Goal: Information Seeking & Learning: Learn about a topic

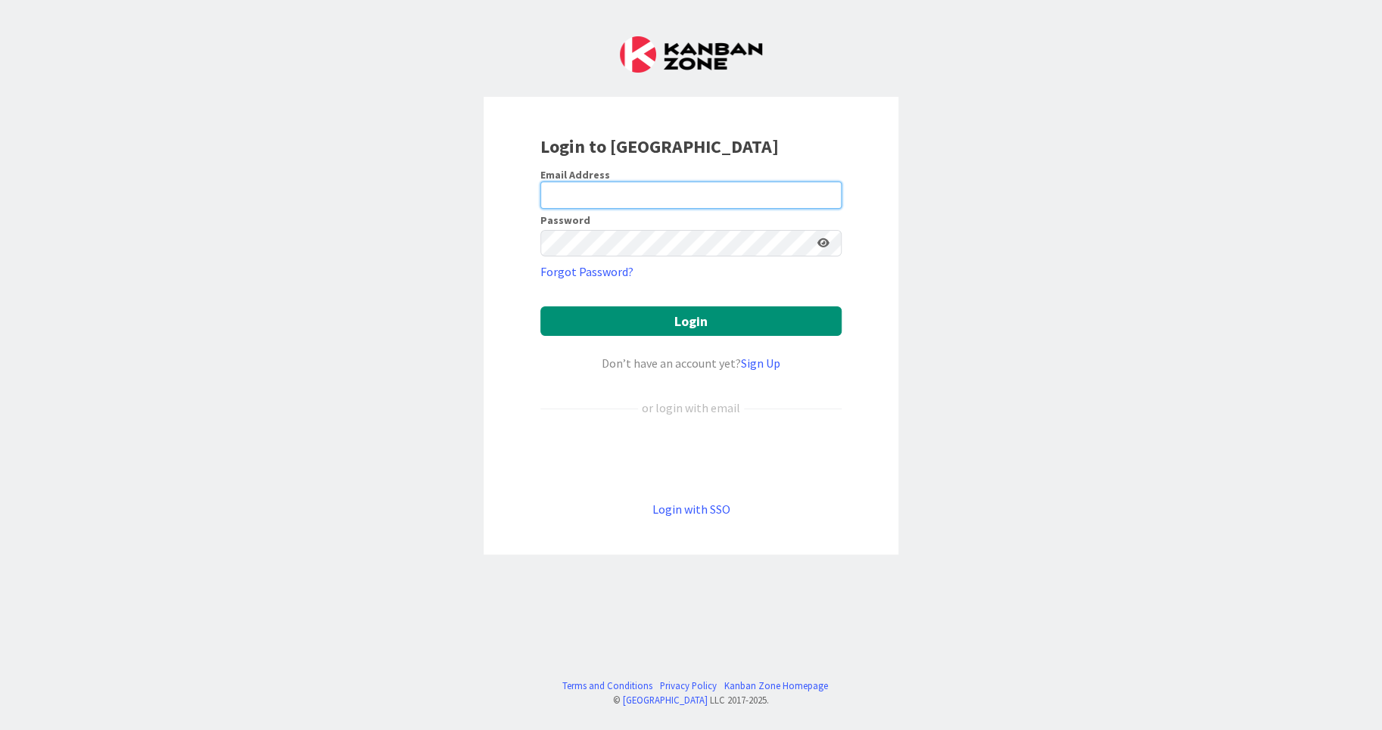
type input "[EMAIL_ADDRESS][DOMAIN_NAME]"
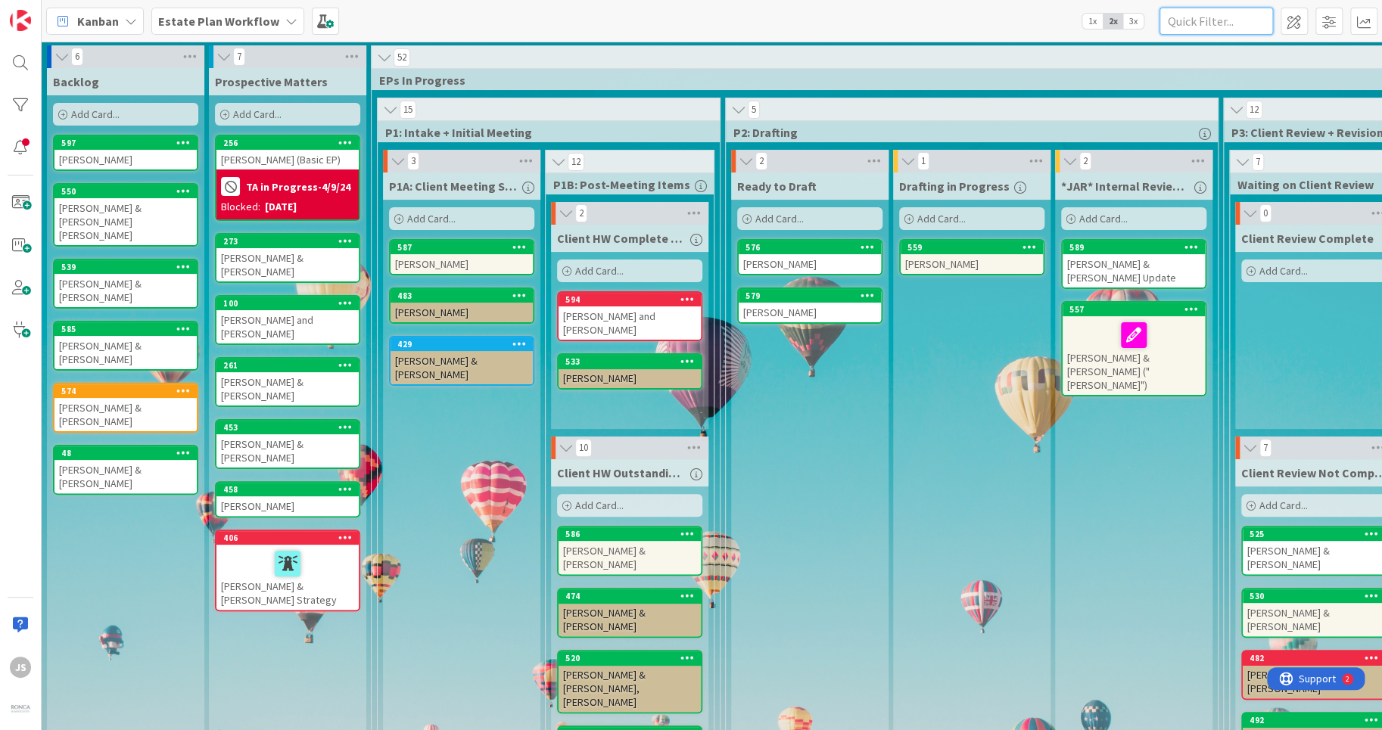
click at [1205, 25] on input "text" at bounding box center [1216, 21] width 114 height 27
click at [1242, 21] on input "text" at bounding box center [1216, 21] width 114 height 27
click at [1333, 20] on span at bounding box center [1328, 21] width 27 height 27
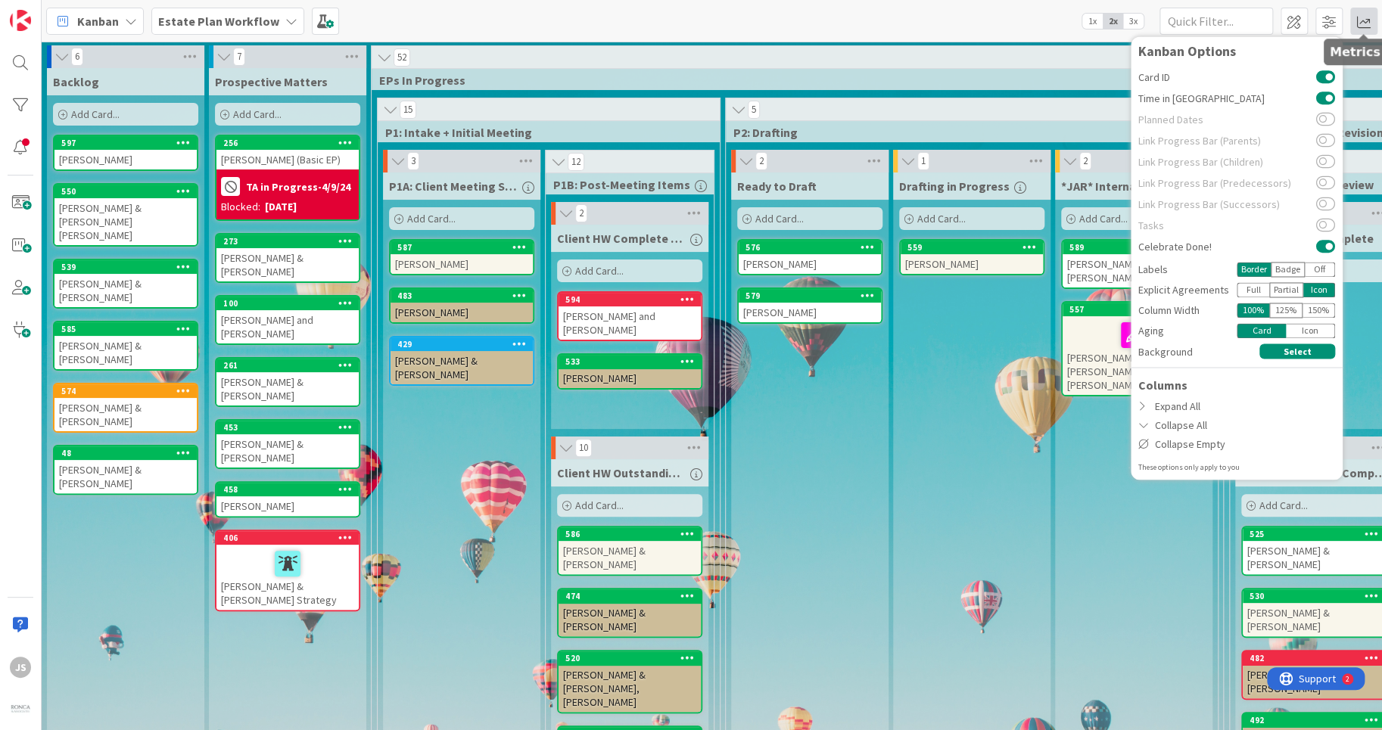
click at [1367, 20] on span at bounding box center [1363, 21] width 27 height 27
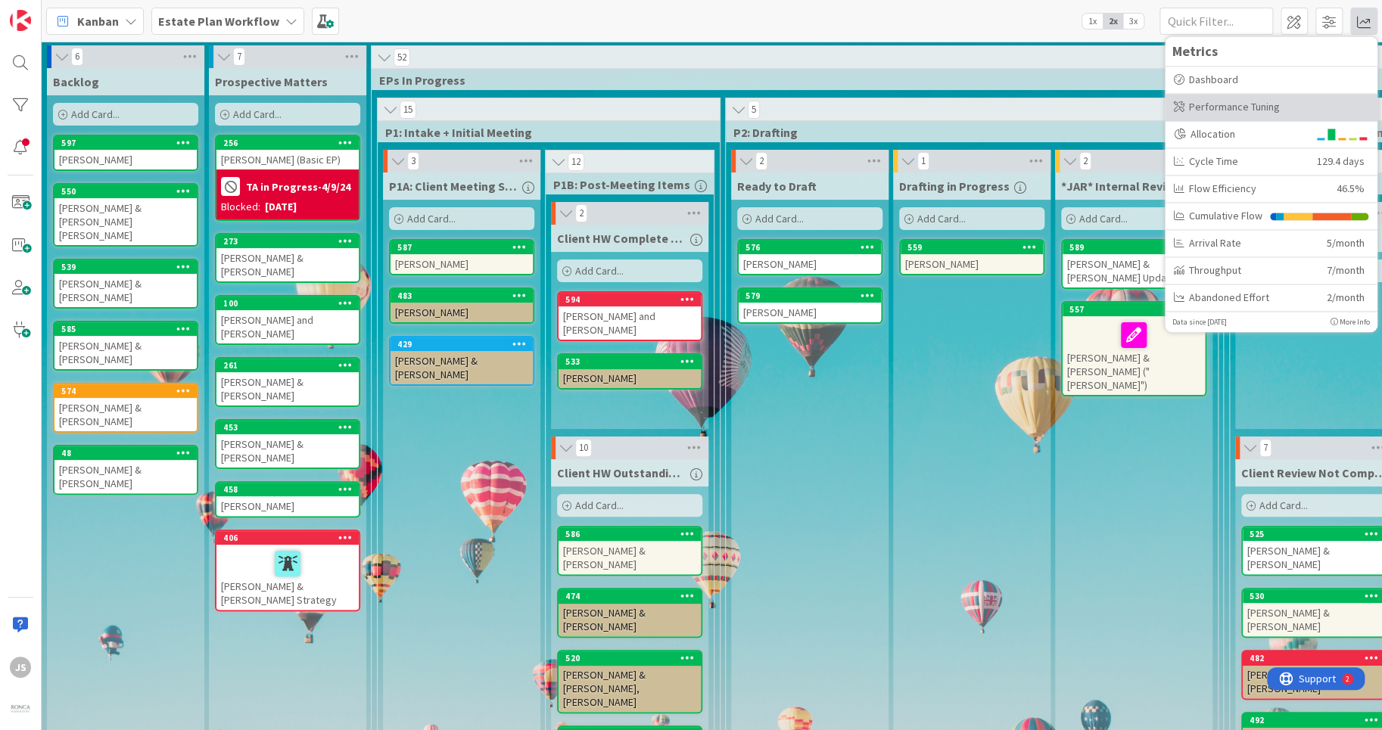
click at [1255, 110] on div "Performance Tuning" at bounding box center [1271, 107] width 194 height 16
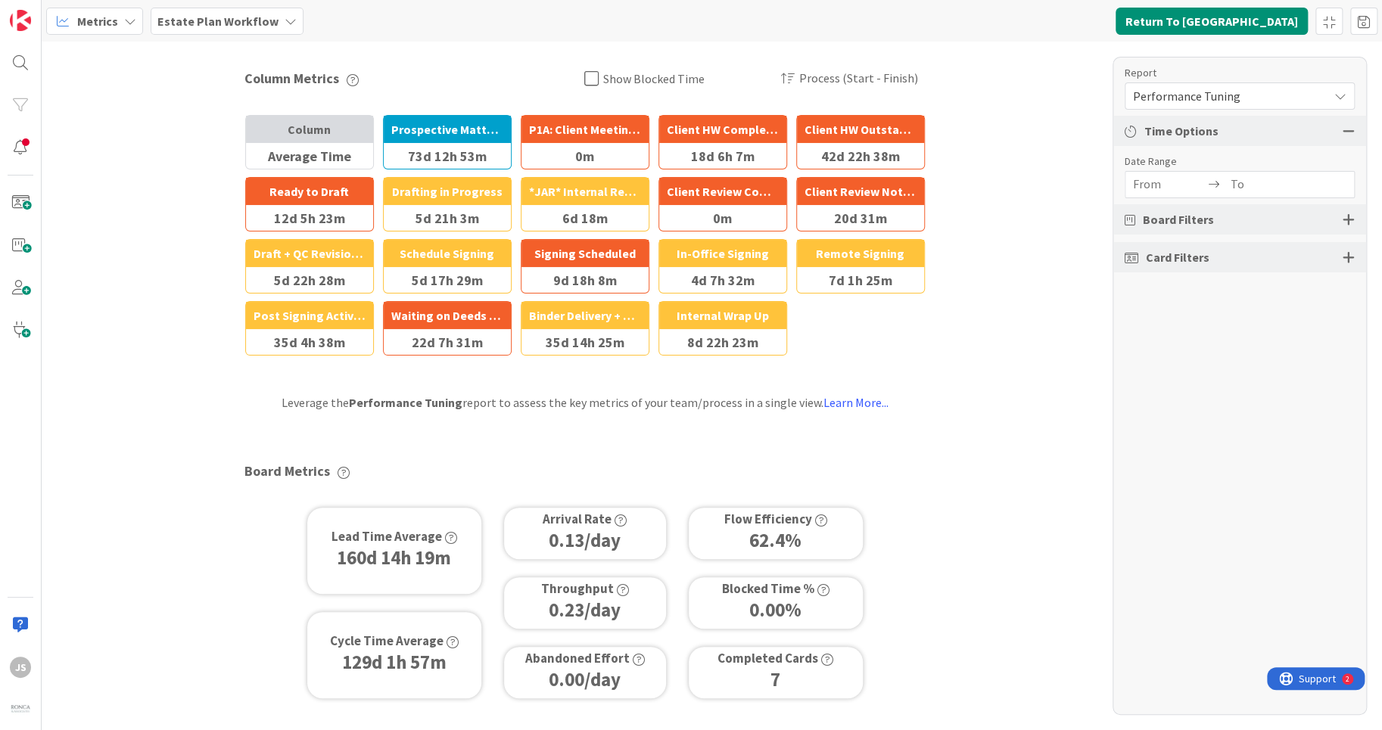
click at [1346, 218] on div at bounding box center [1348, 220] width 12 height 14
click at [1214, 221] on div "Board Filters" at bounding box center [1239, 219] width 253 height 30
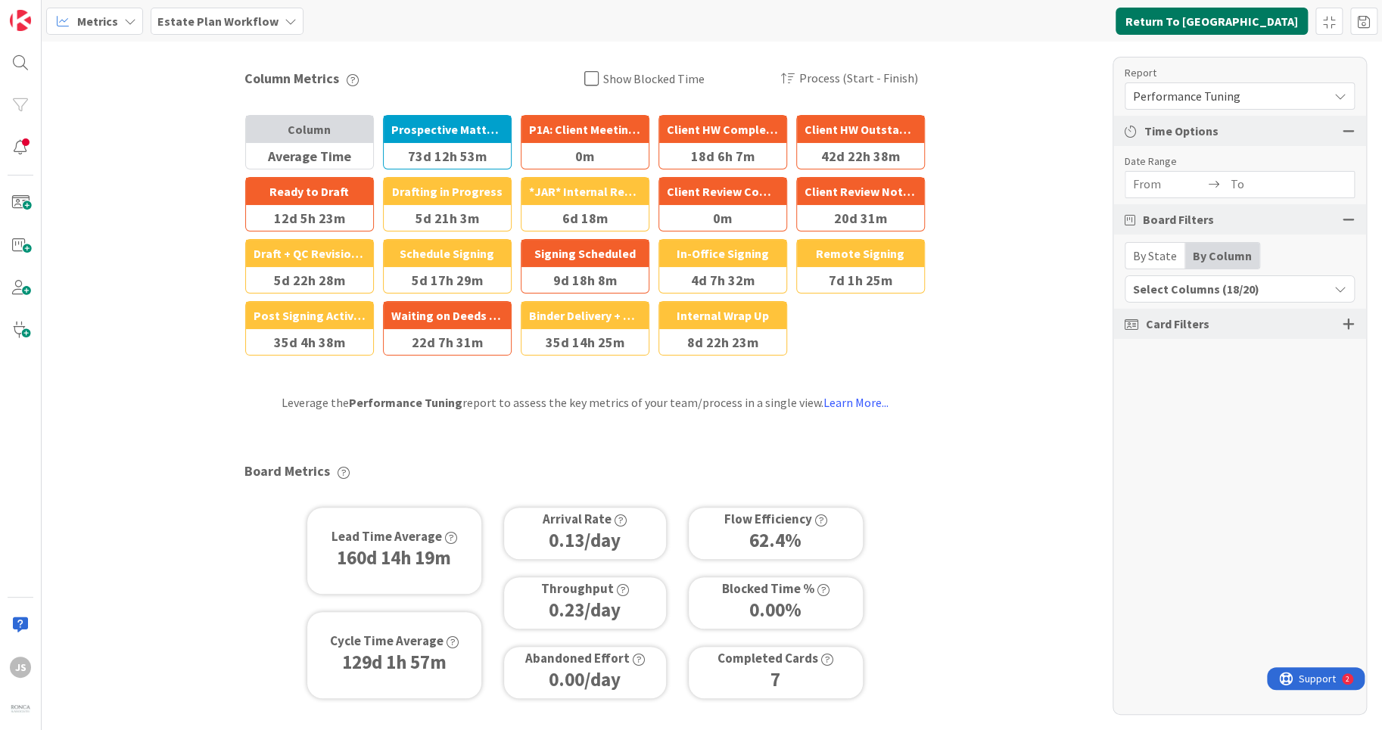
drag, startPoint x: 1255, startPoint y: 22, endPoint x: 1261, endPoint y: 14, distance: 10.8
click at [1255, 20] on button "Return To [GEOGRAPHIC_DATA]" at bounding box center [1211, 21] width 192 height 27
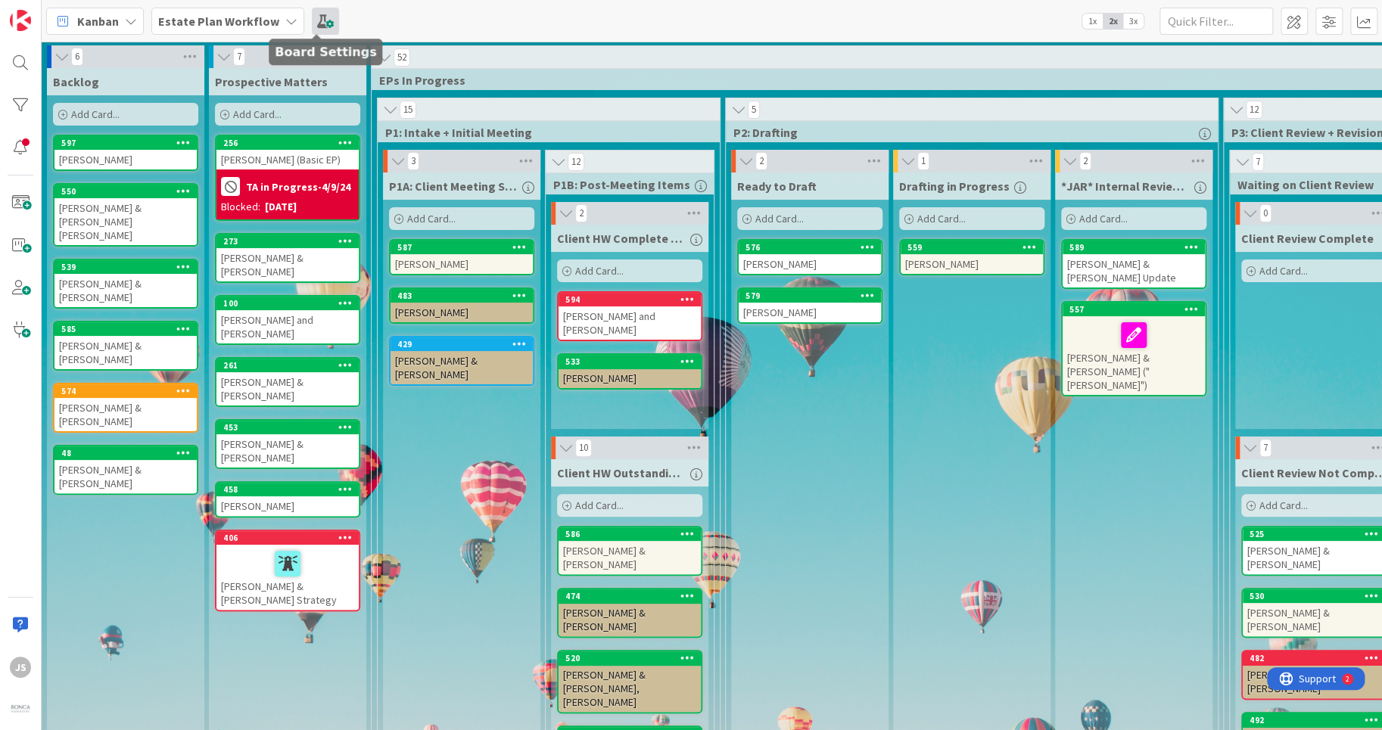
click at [319, 19] on span at bounding box center [325, 21] width 27 height 27
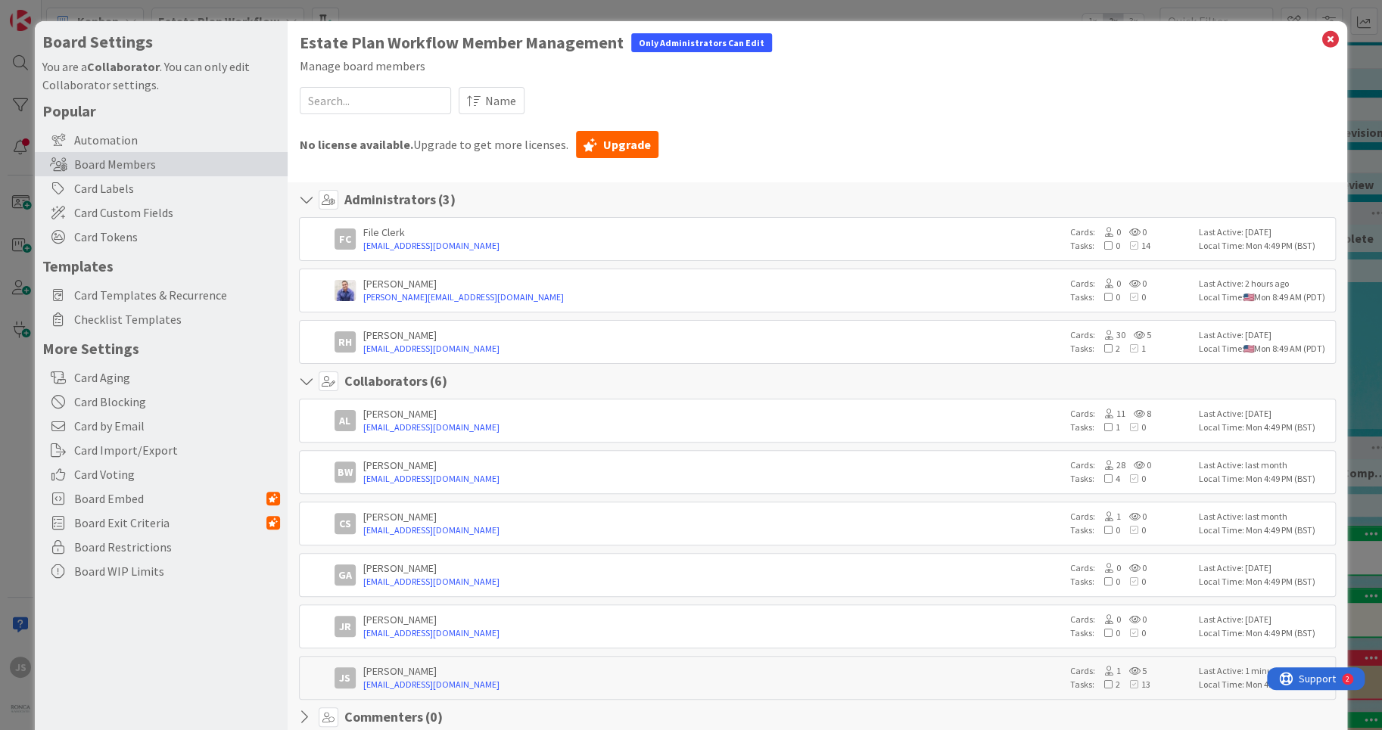
click at [1345, 36] on div "Estate Plan Workflow Member Management Only Administrators Can Edit Manage boar…" at bounding box center [818, 420] width 1060 height 798
click at [1327, 38] on icon at bounding box center [1330, 39] width 20 height 21
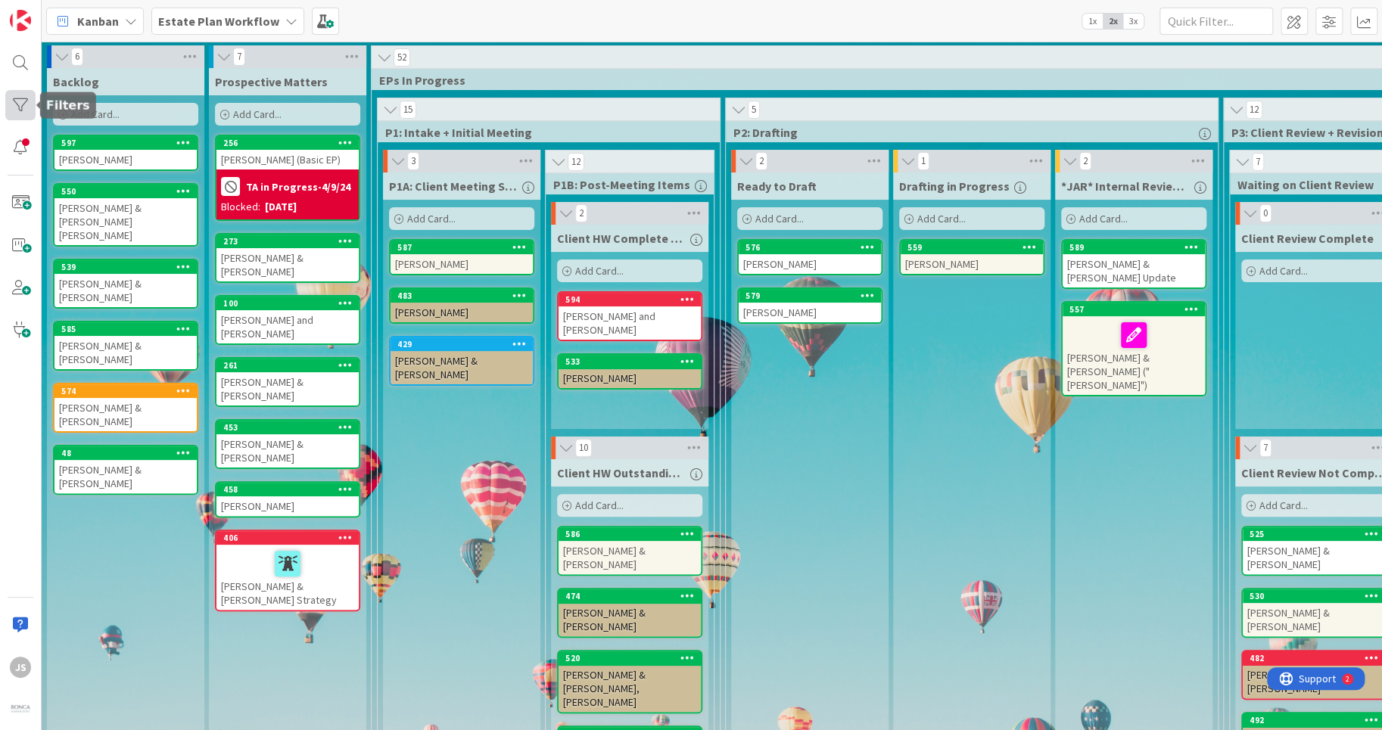
click at [22, 104] on div at bounding box center [20, 105] width 30 height 30
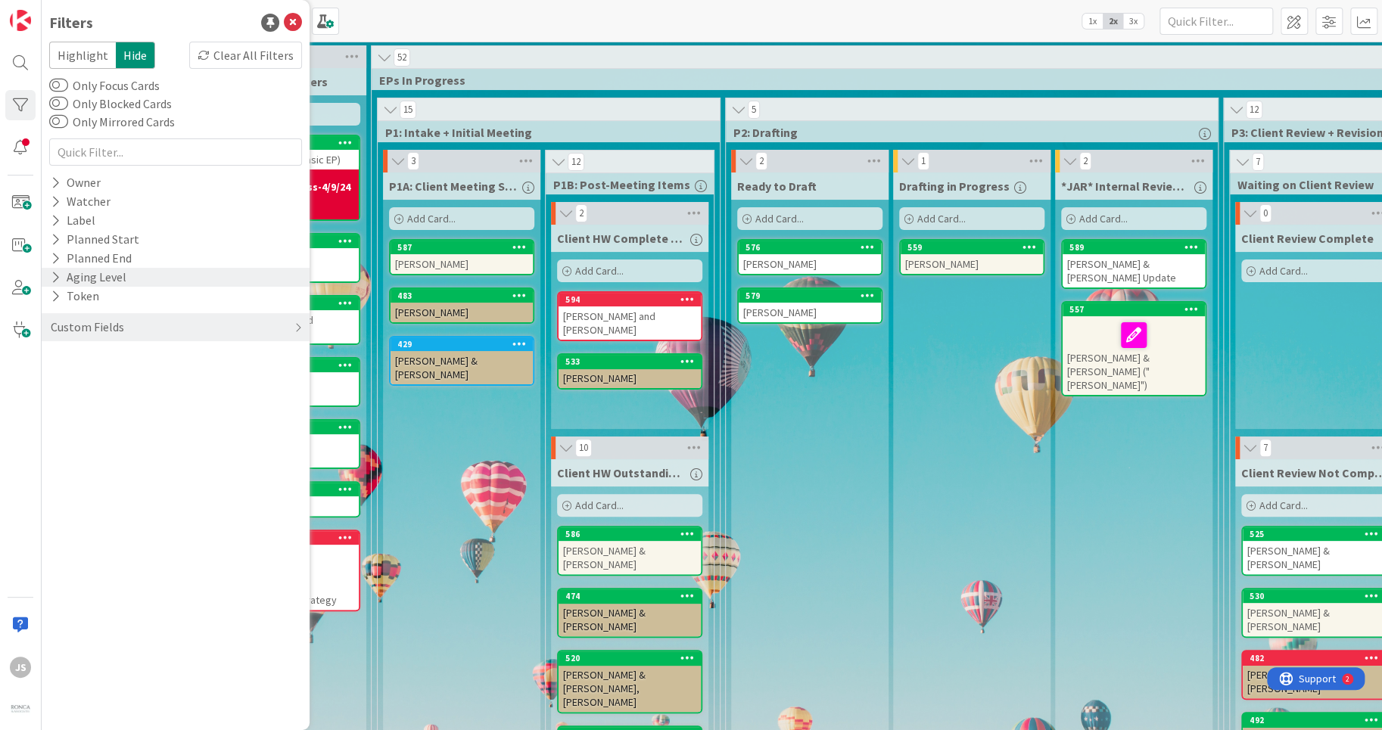
click at [56, 274] on icon at bounding box center [56, 277] width 10 height 13
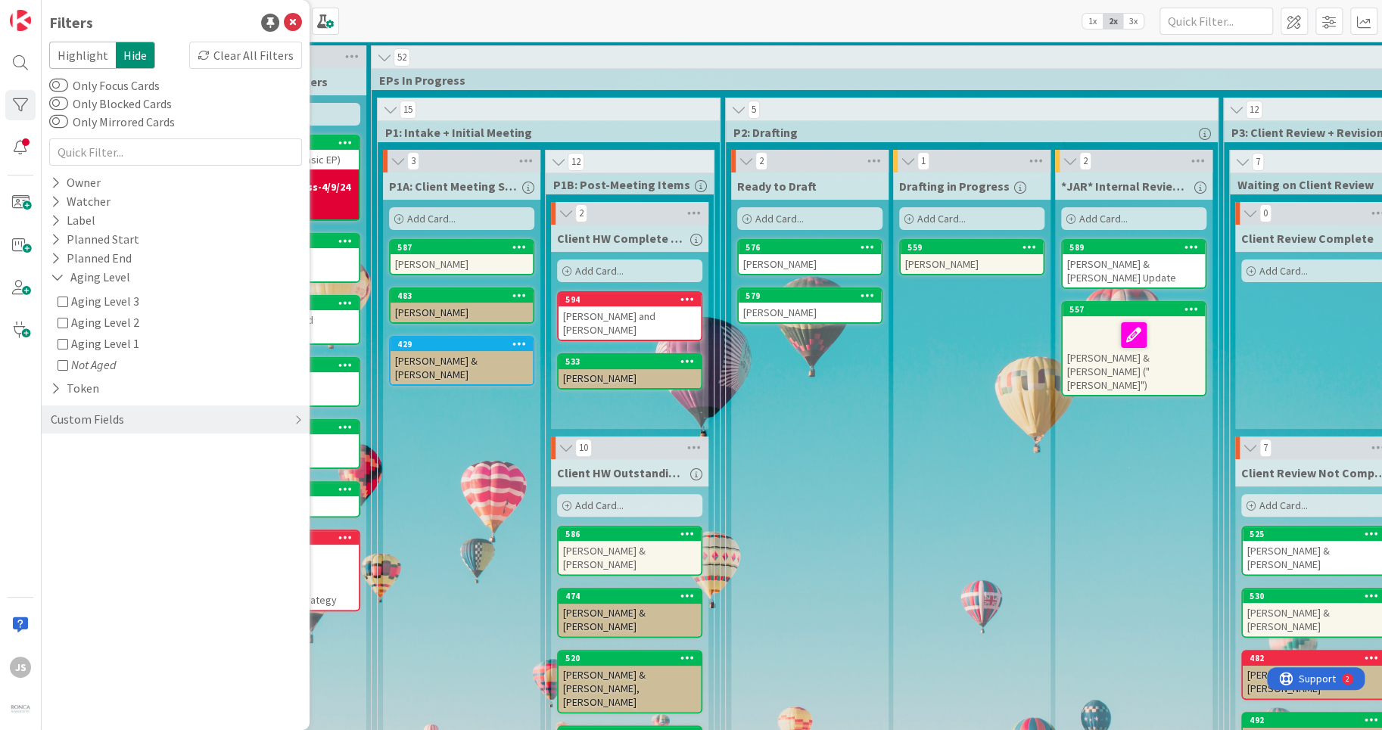
click at [59, 300] on icon at bounding box center [63, 301] width 11 height 11
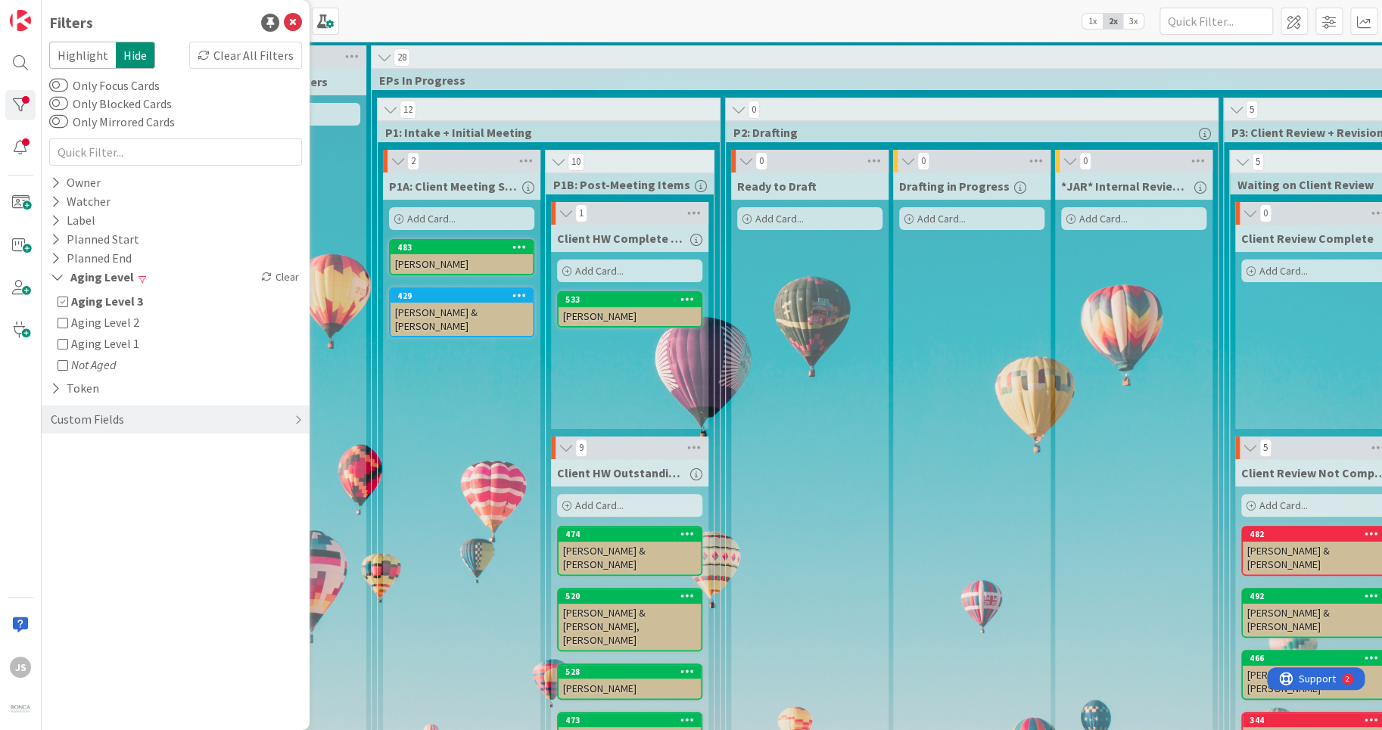
click at [63, 322] on icon at bounding box center [63, 322] width 11 height 11
click at [59, 345] on icon at bounding box center [63, 343] width 11 height 11
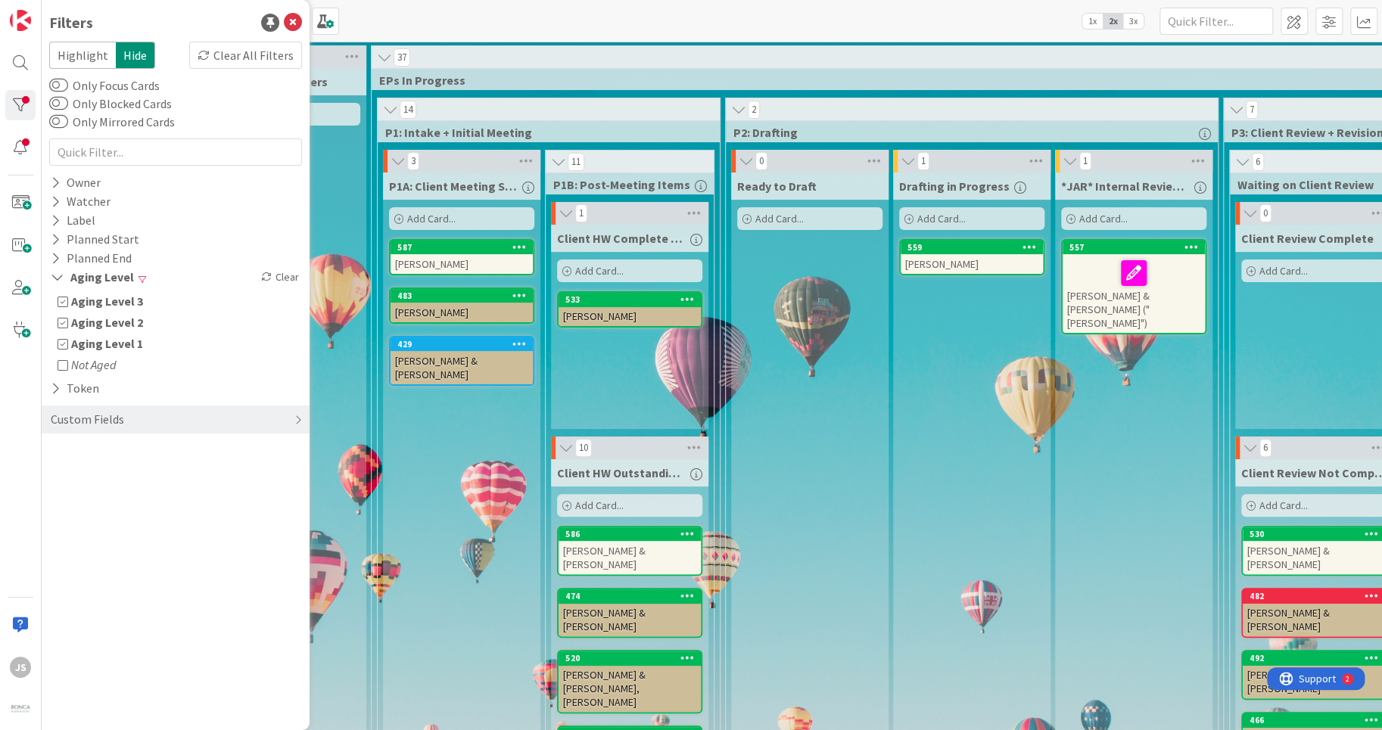
click at [61, 345] on icon at bounding box center [63, 343] width 11 height 11
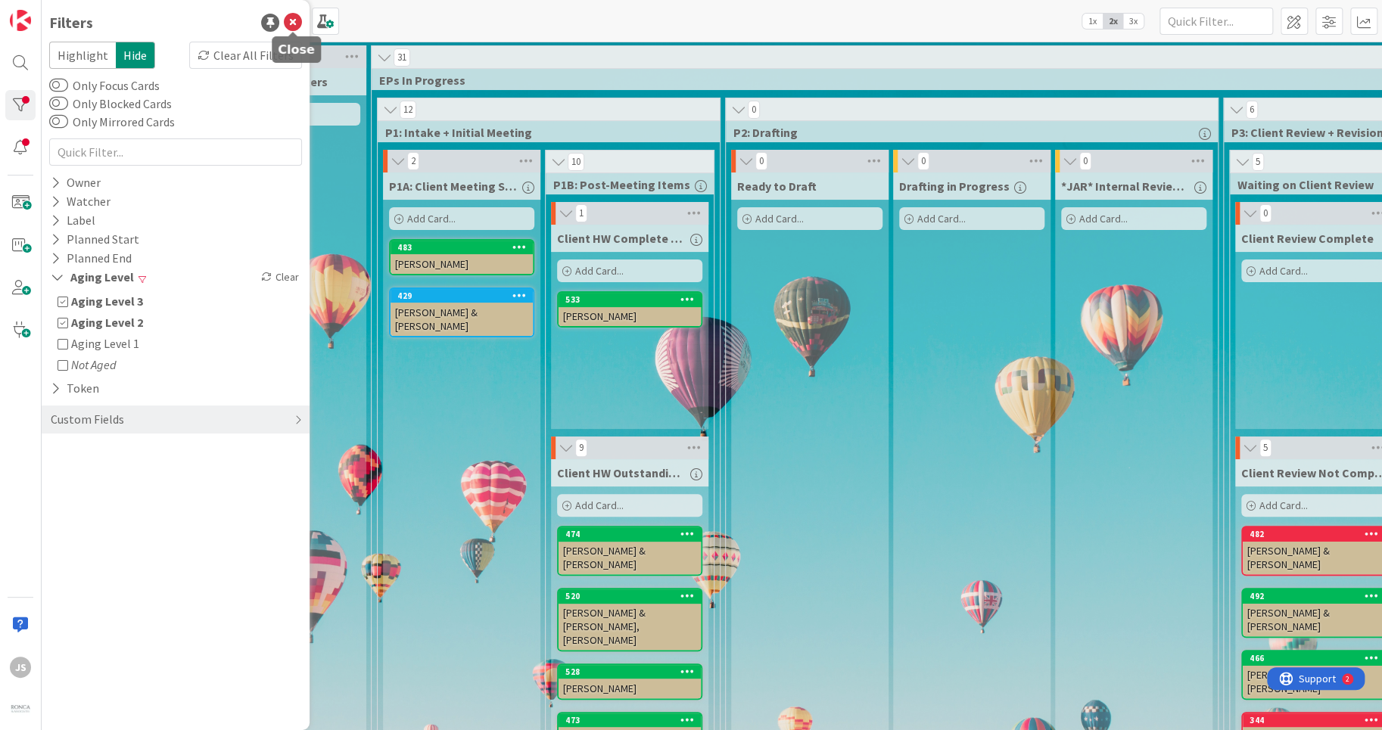
click at [288, 20] on icon at bounding box center [293, 23] width 18 height 18
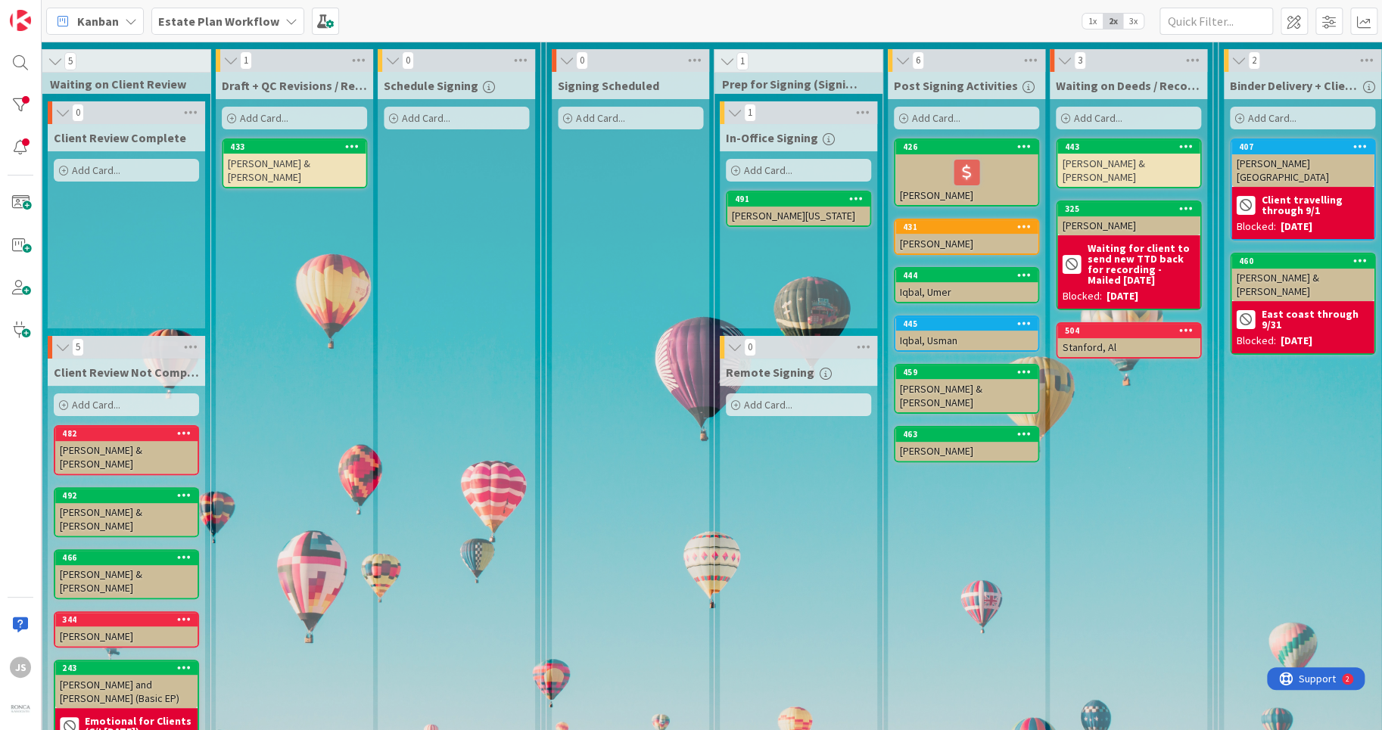
scroll to position [91, 1187]
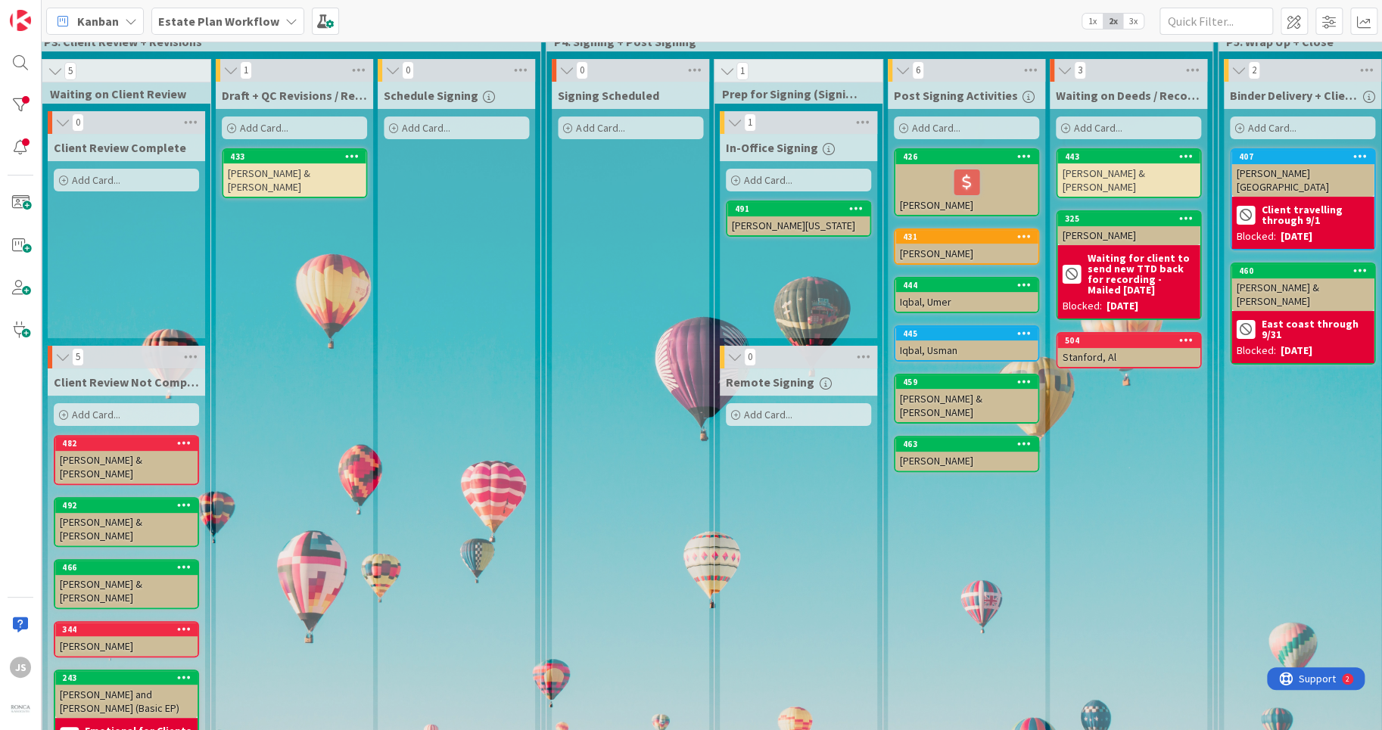
click at [1132, 20] on span "3x" at bounding box center [1133, 21] width 20 height 15
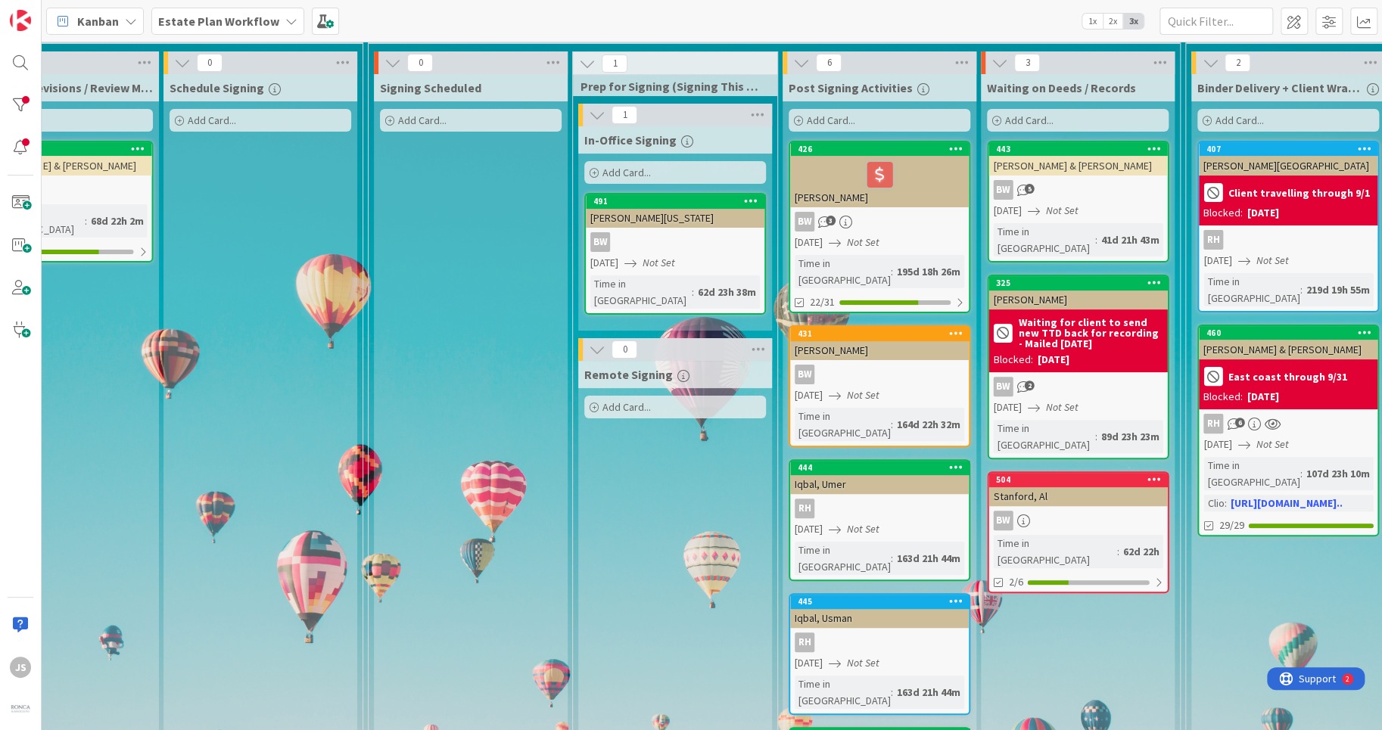
scroll to position [91, 1728]
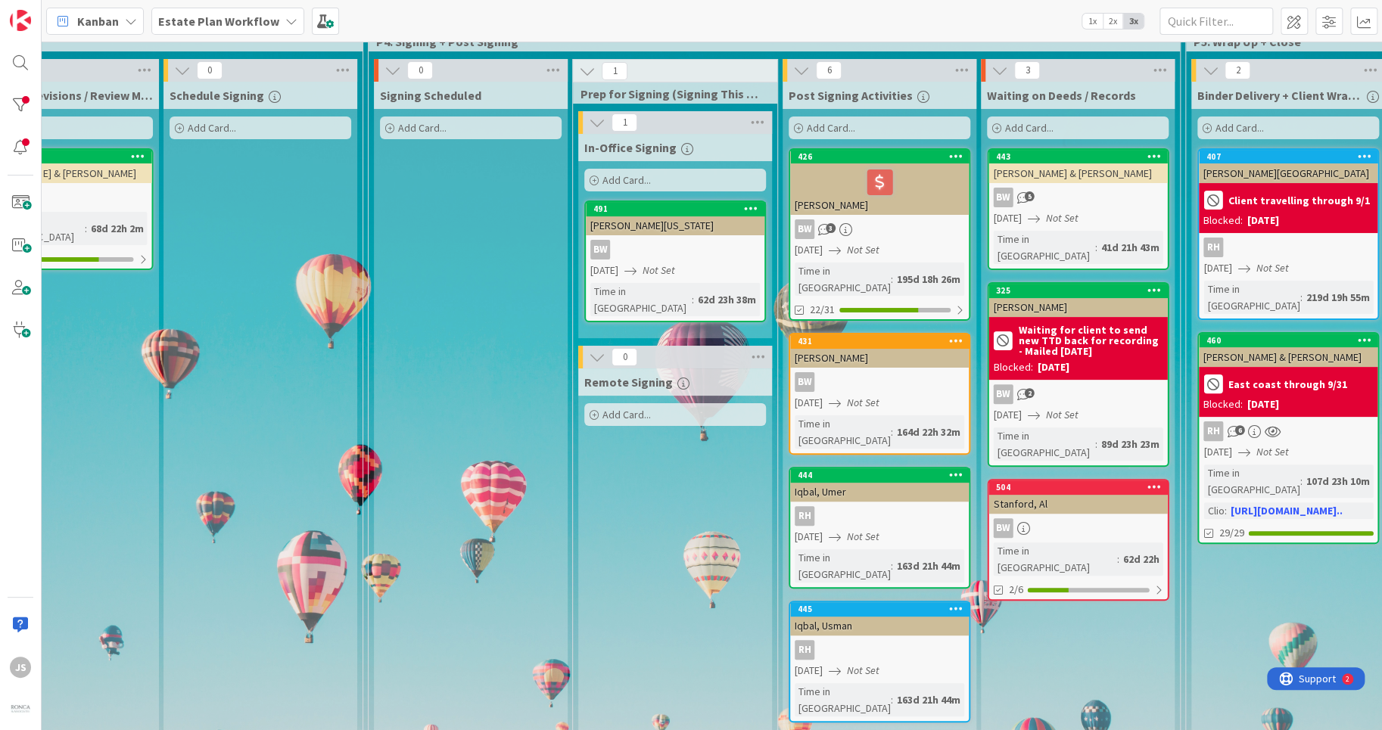
click at [1110, 17] on span "2x" at bounding box center [1113, 21] width 20 height 15
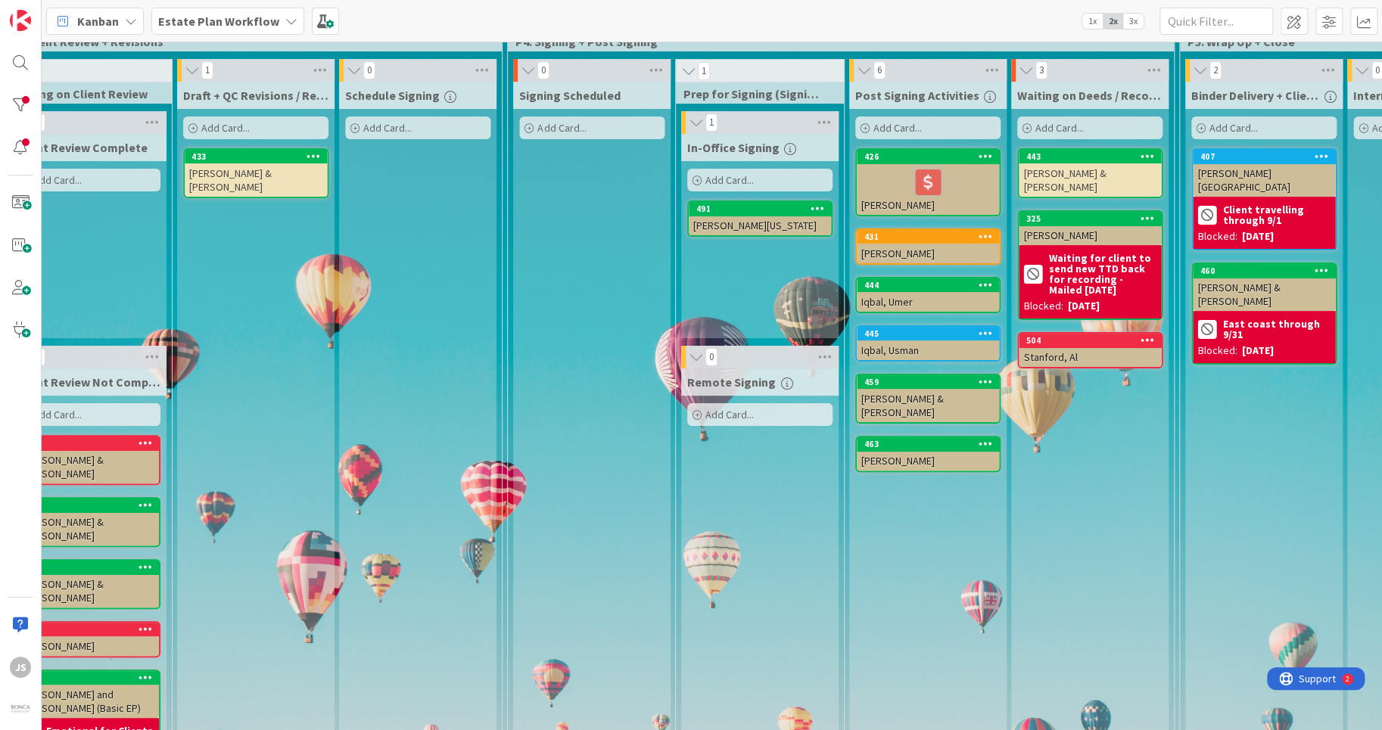
scroll to position [91, 1195]
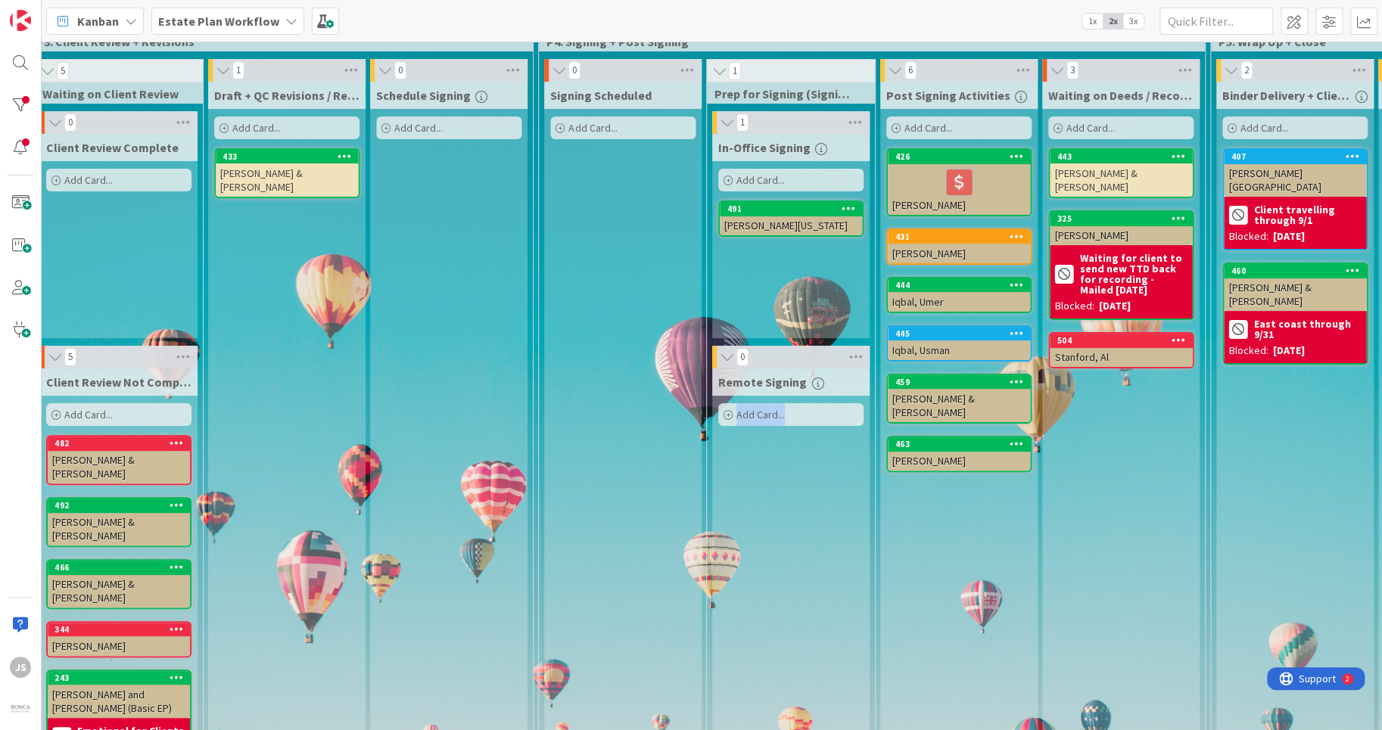
drag, startPoint x: 795, startPoint y: 720, endPoint x: 723, endPoint y: 726, distance: 71.4
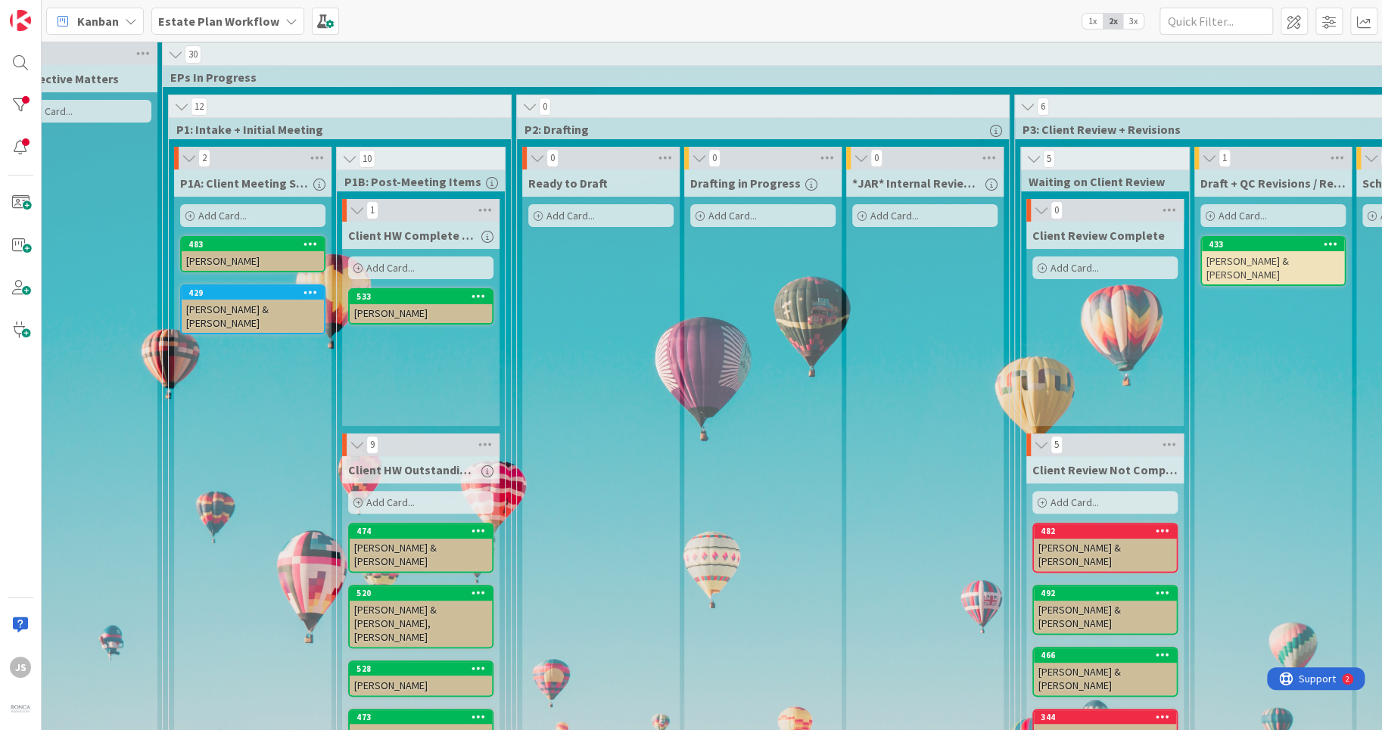
scroll to position [0, 209]
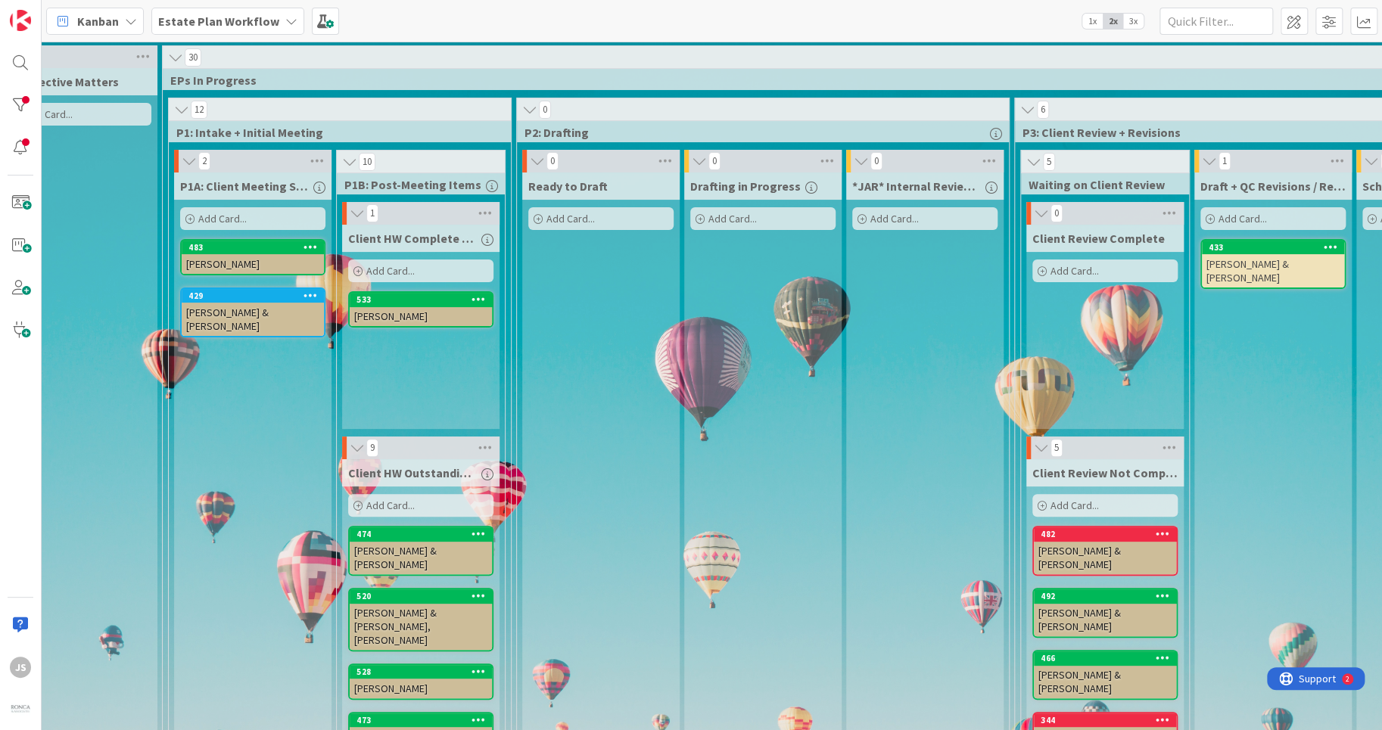
click at [527, 108] on icon at bounding box center [529, 109] width 17 height 15
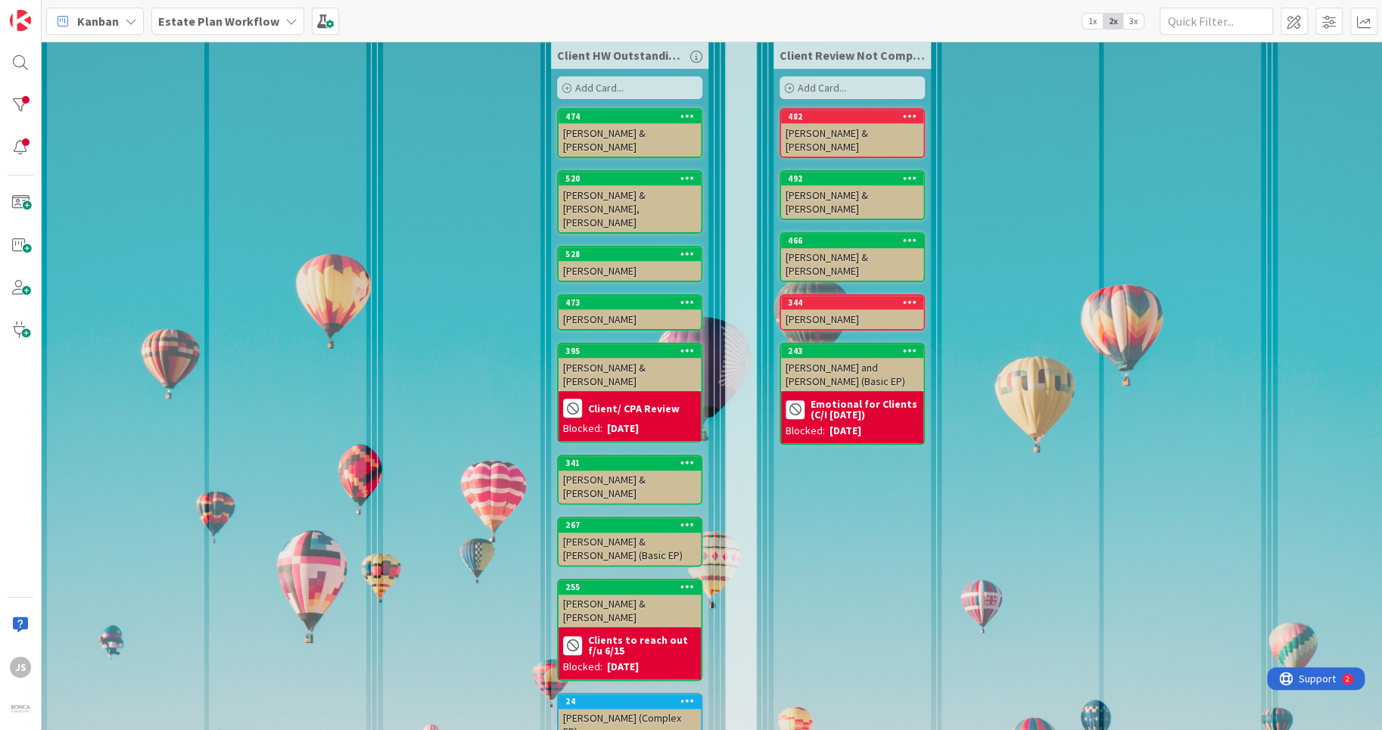
scroll to position [424, 0]
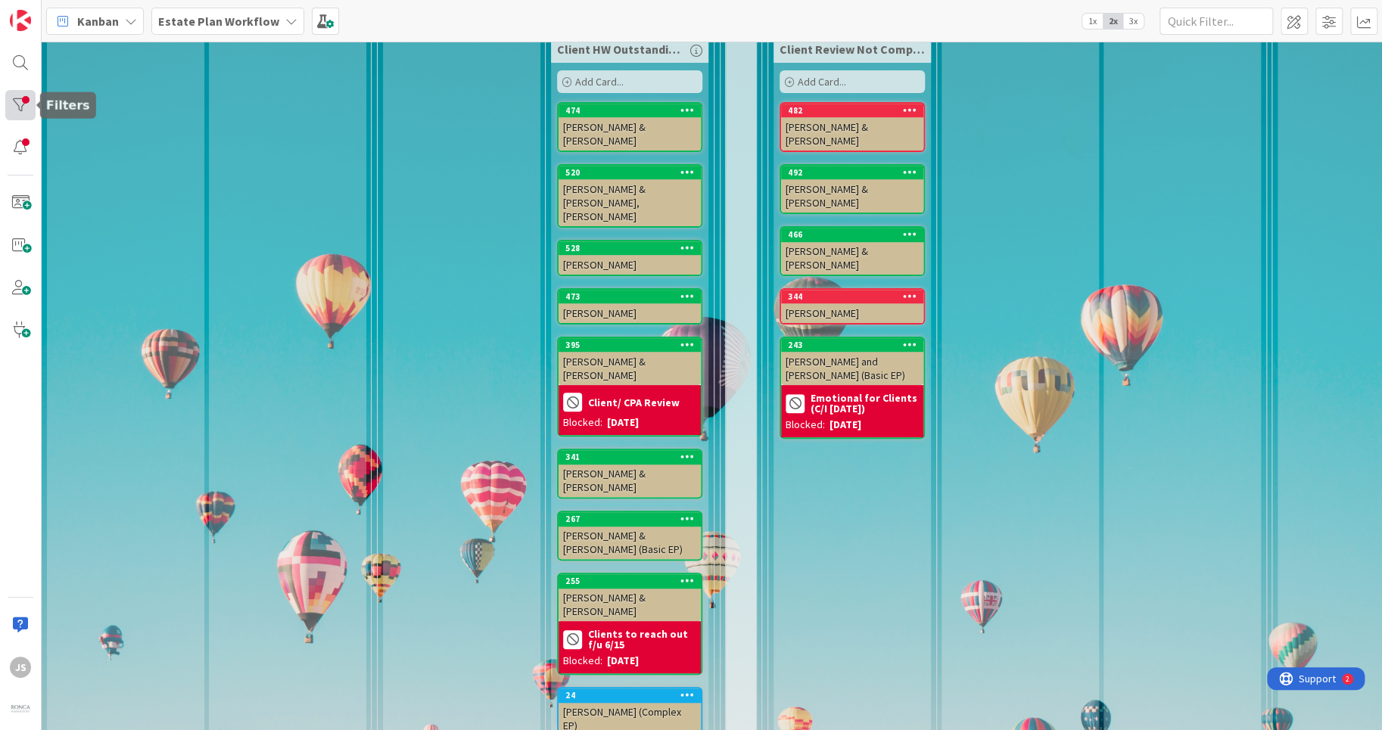
click at [27, 105] on div at bounding box center [20, 105] width 30 height 30
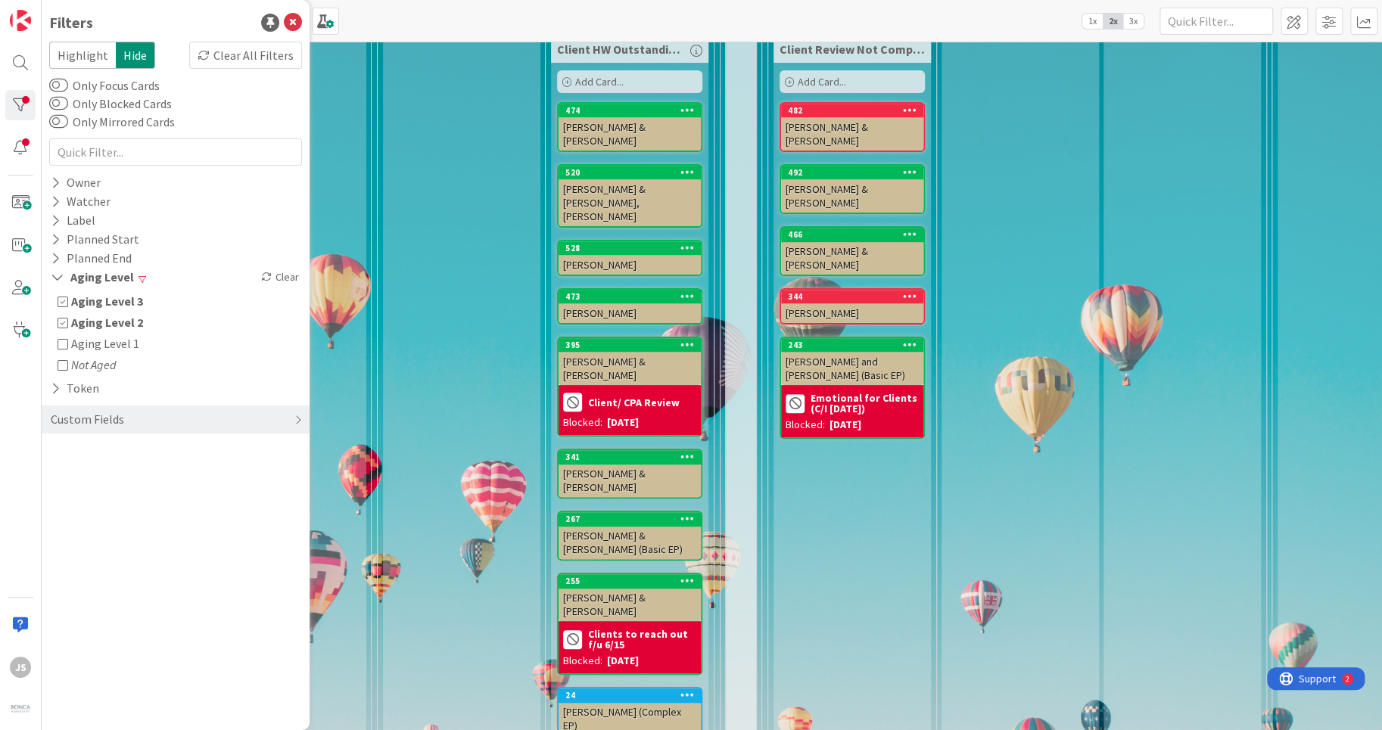
click at [61, 320] on icon at bounding box center [63, 322] width 11 height 11
click at [62, 300] on icon at bounding box center [63, 301] width 11 height 11
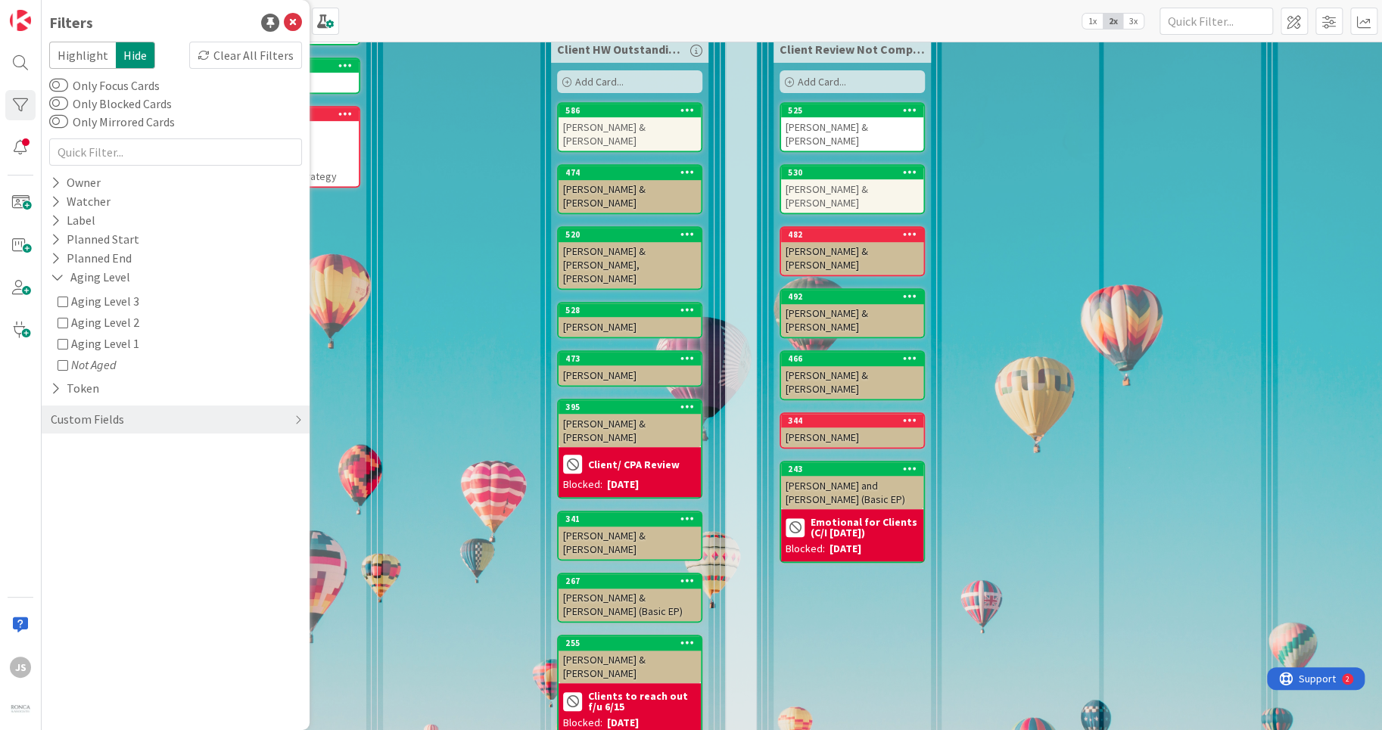
click at [404, 15] on div "Kanban Estate Plan Workflow 1x 2x 3x" at bounding box center [712, 21] width 1340 height 42
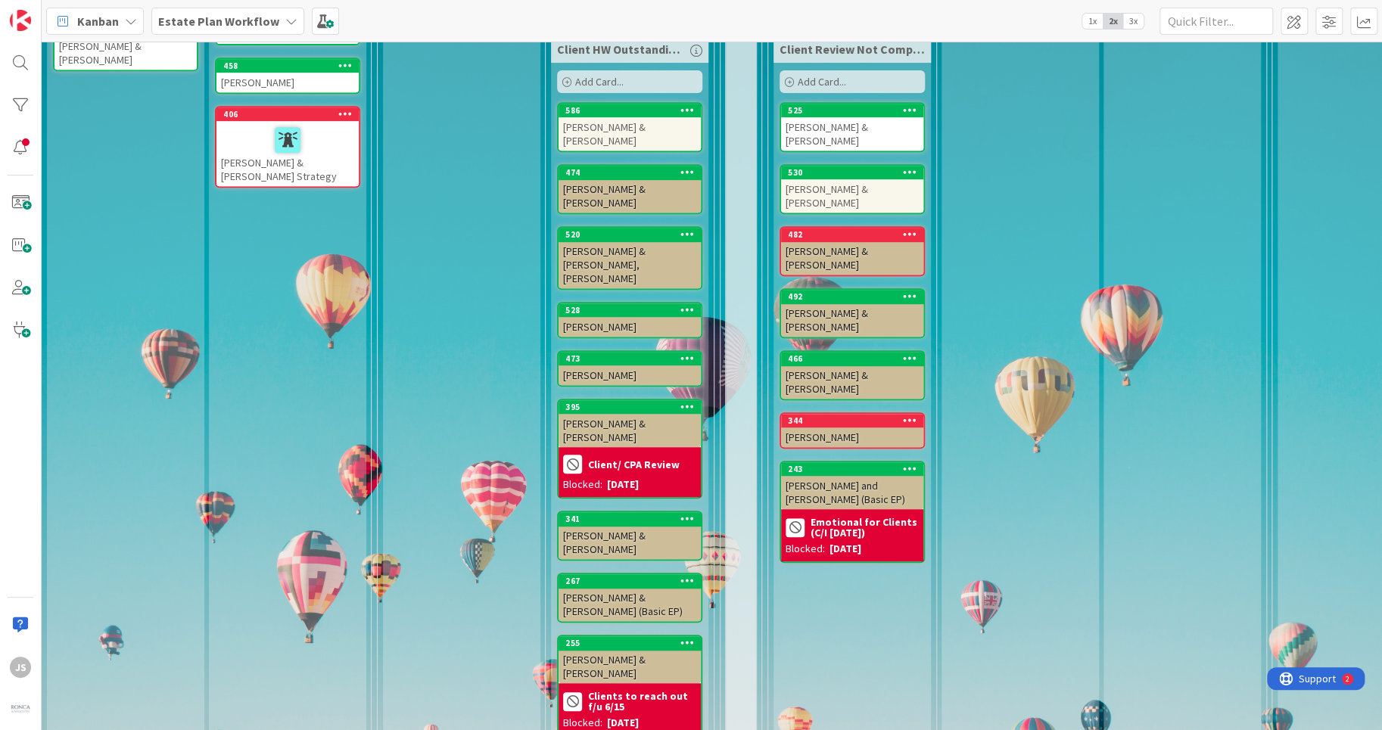
click at [285, 17] on icon at bounding box center [291, 21] width 12 height 12
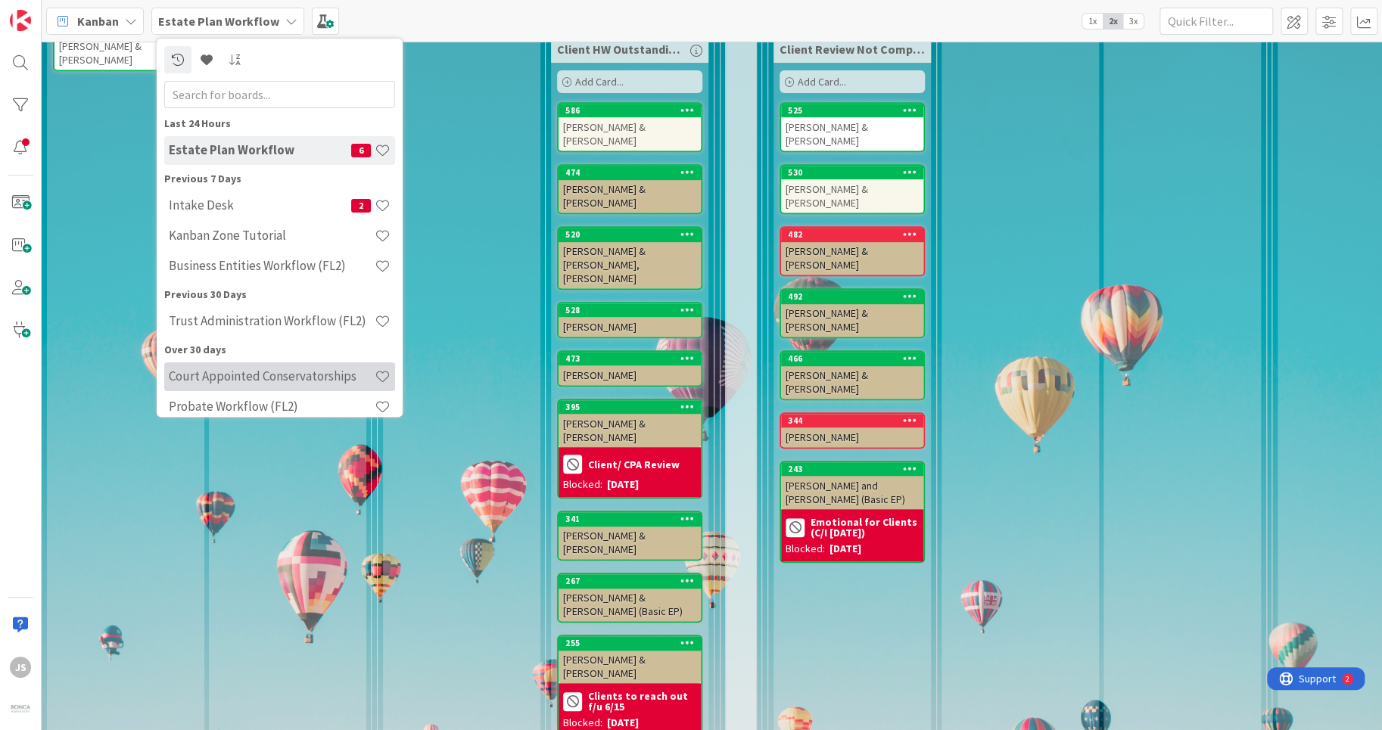
click at [223, 372] on h4 "Court Appointed Conservatorships" at bounding box center [272, 376] width 206 height 15
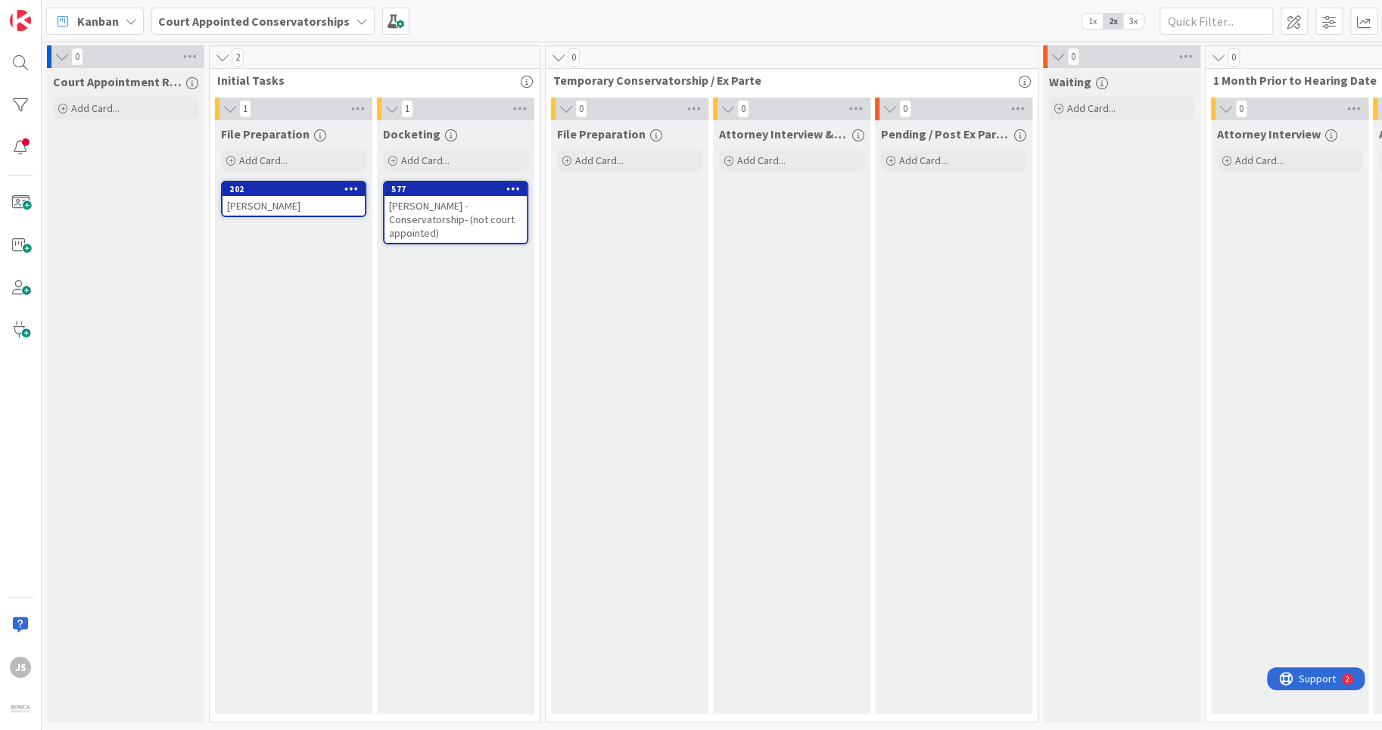
click at [356, 17] on icon at bounding box center [362, 21] width 12 height 12
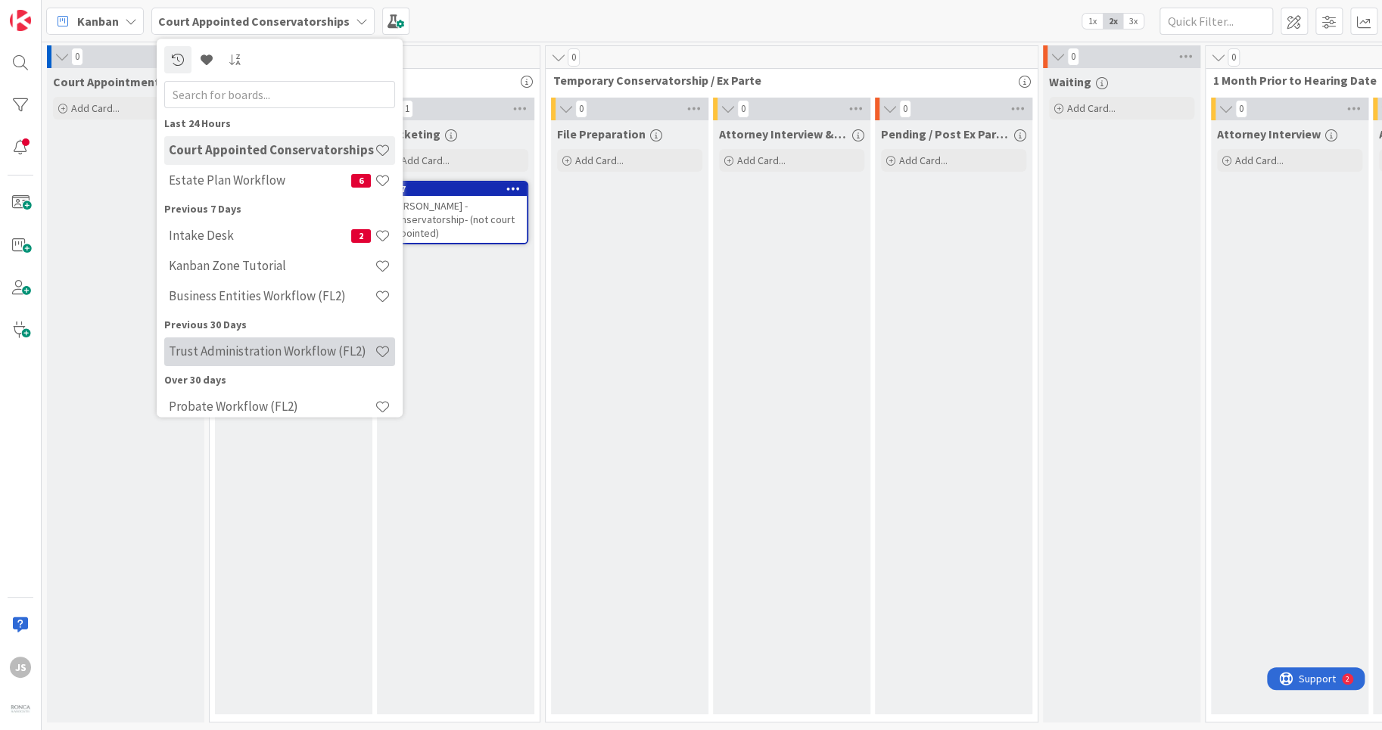
click at [213, 354] on h4 "Trust Administration Workflow (FL2)" at bounding box center [272, 351] width 206 height 15
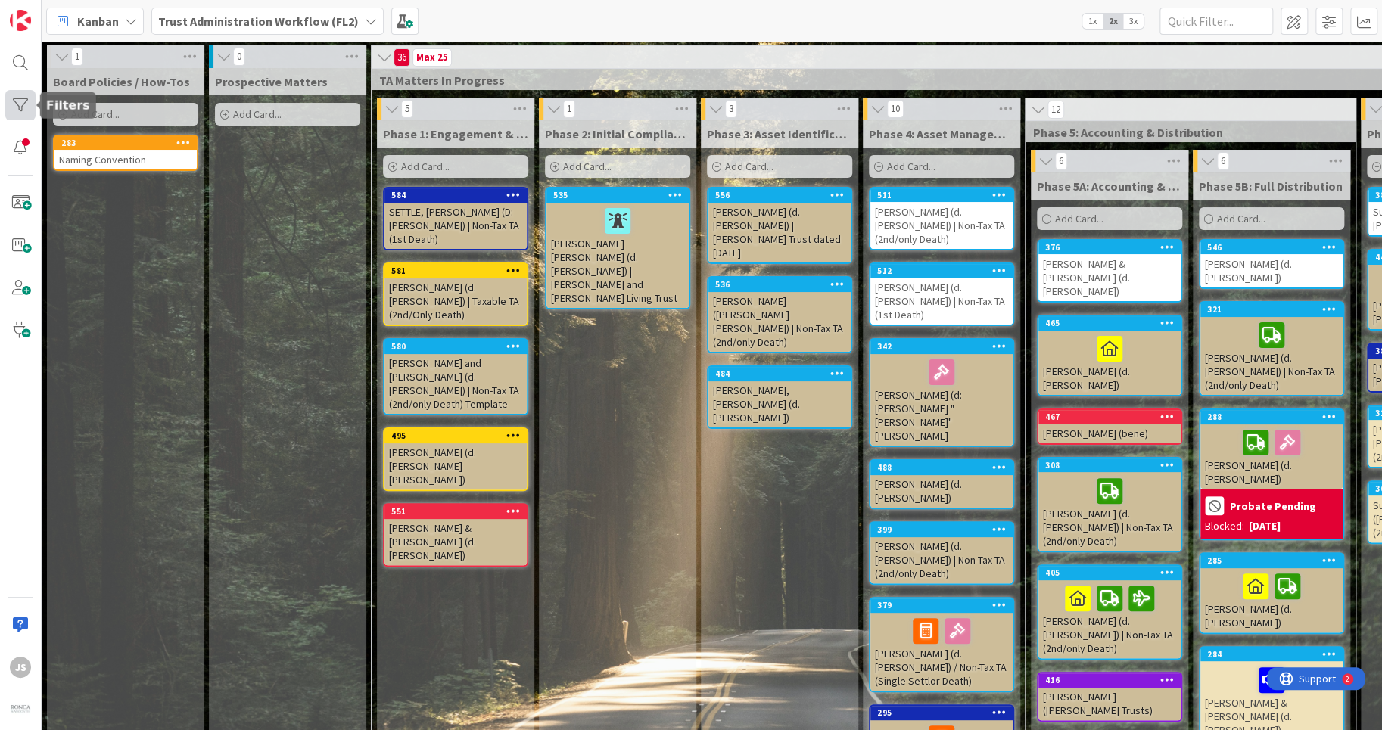
click at [14, 104] on div at bounding box center [20, 105] width 30 height 30
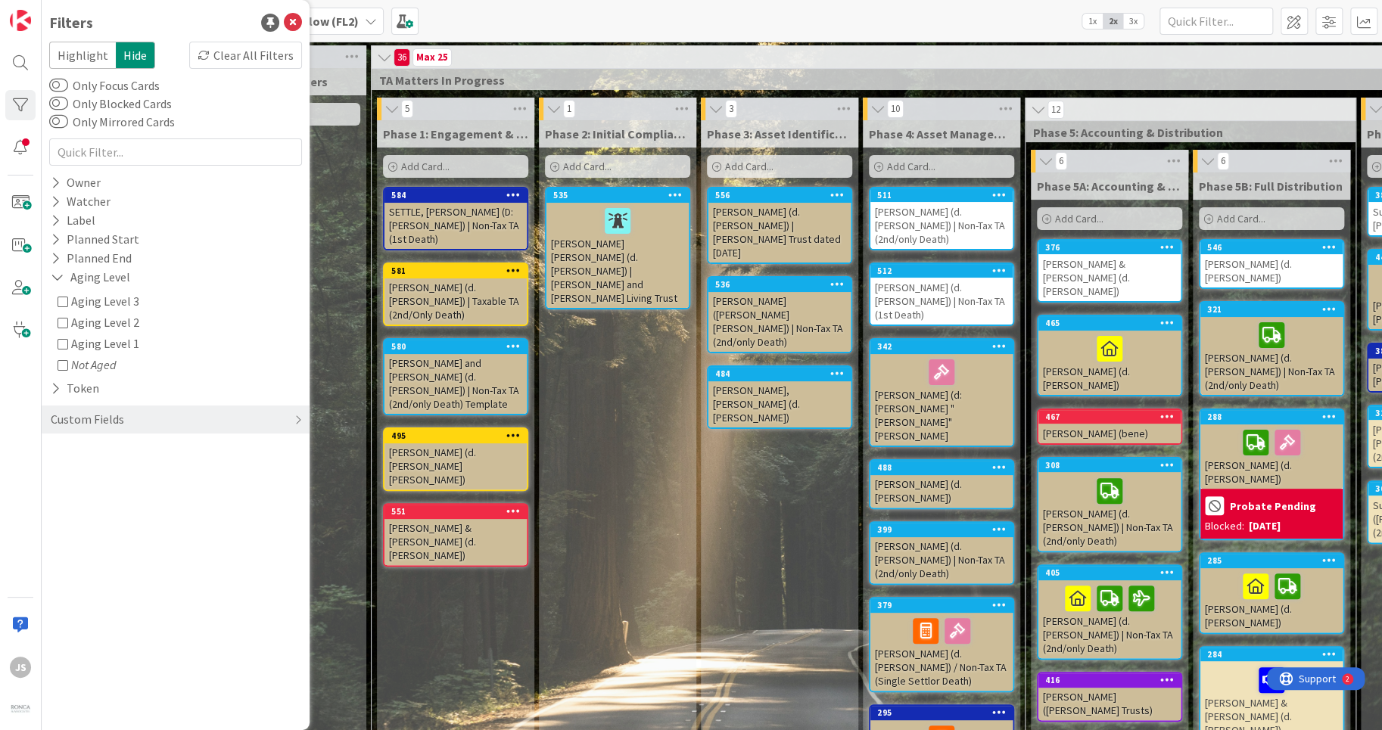
click at [58, 300] on icon at bounding box center [63, 301] width 11 height 11
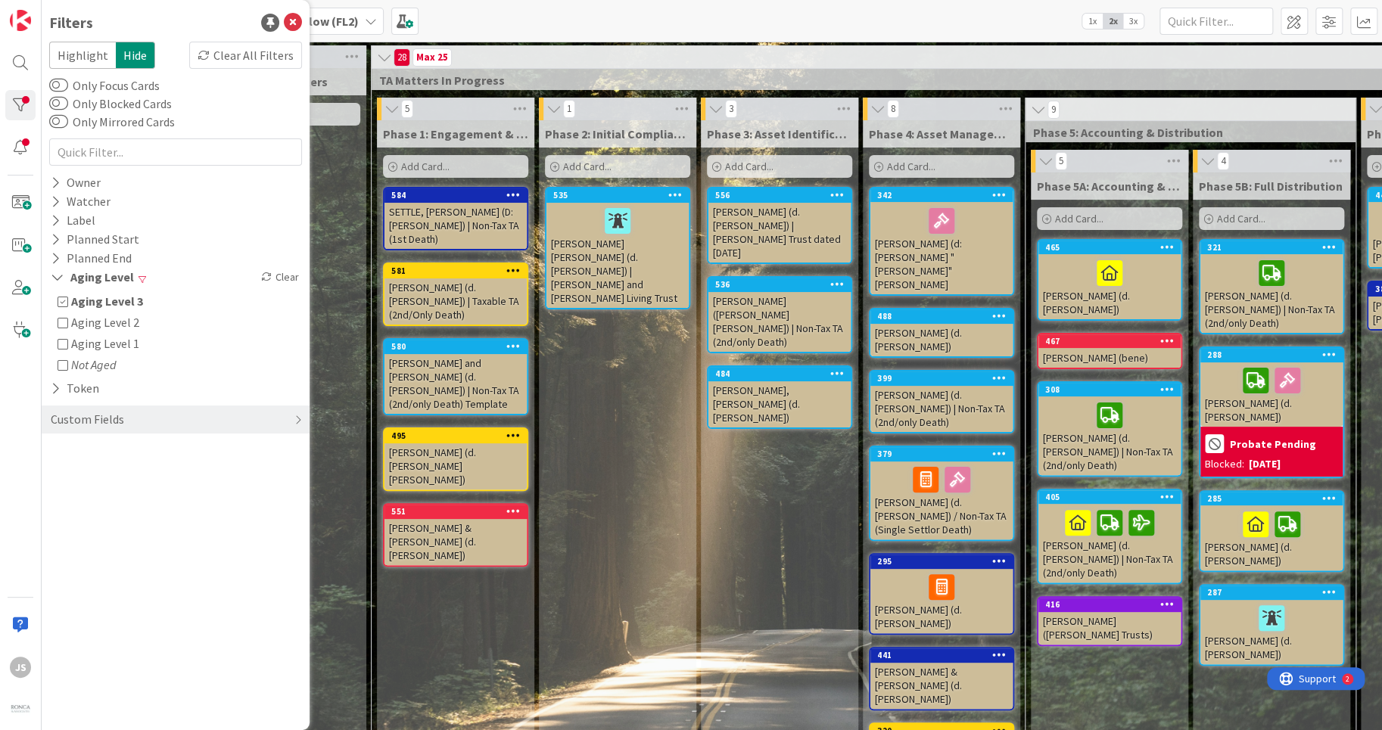
click at [60, 325] on icon at bounding box center [63, 322] width 11 height 11
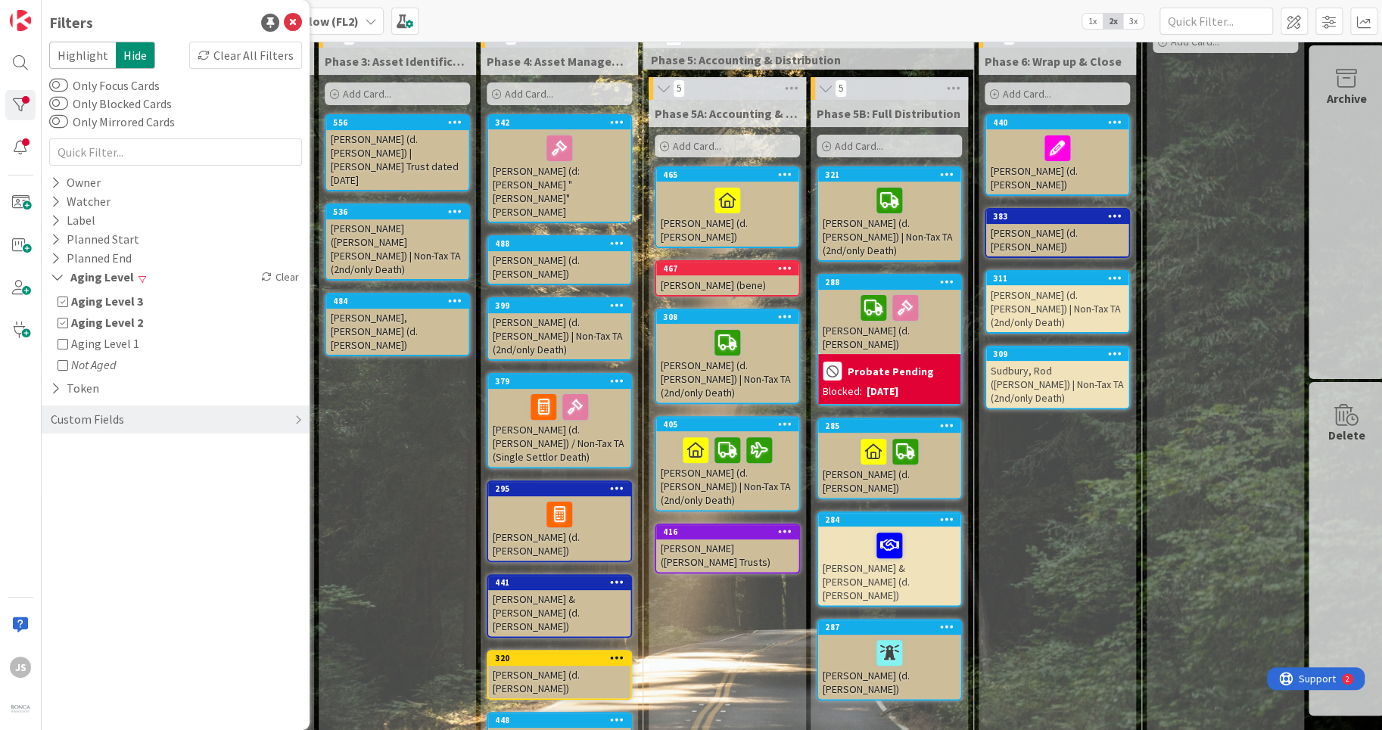
scroll to position [73, 389]
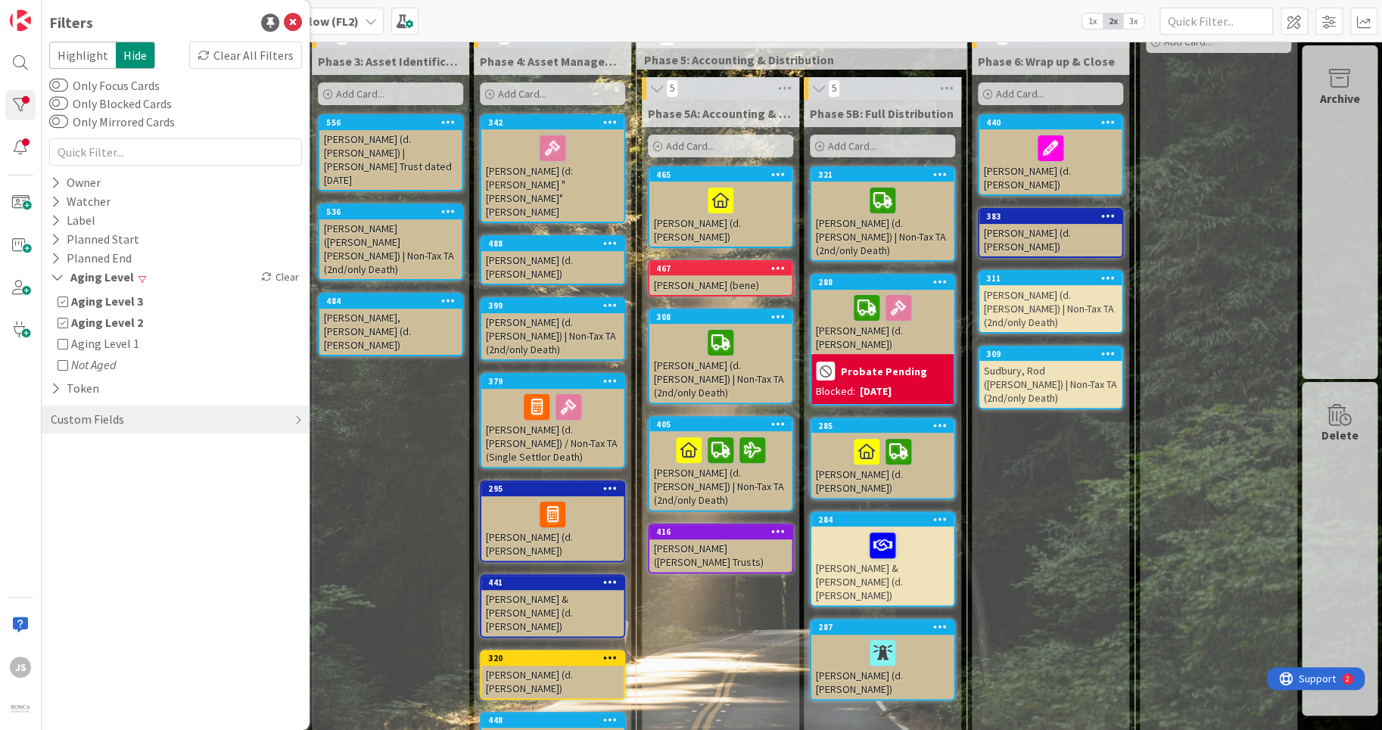
click at [61, 300] on icon at bounding box center [63, 301] width 11 height 11
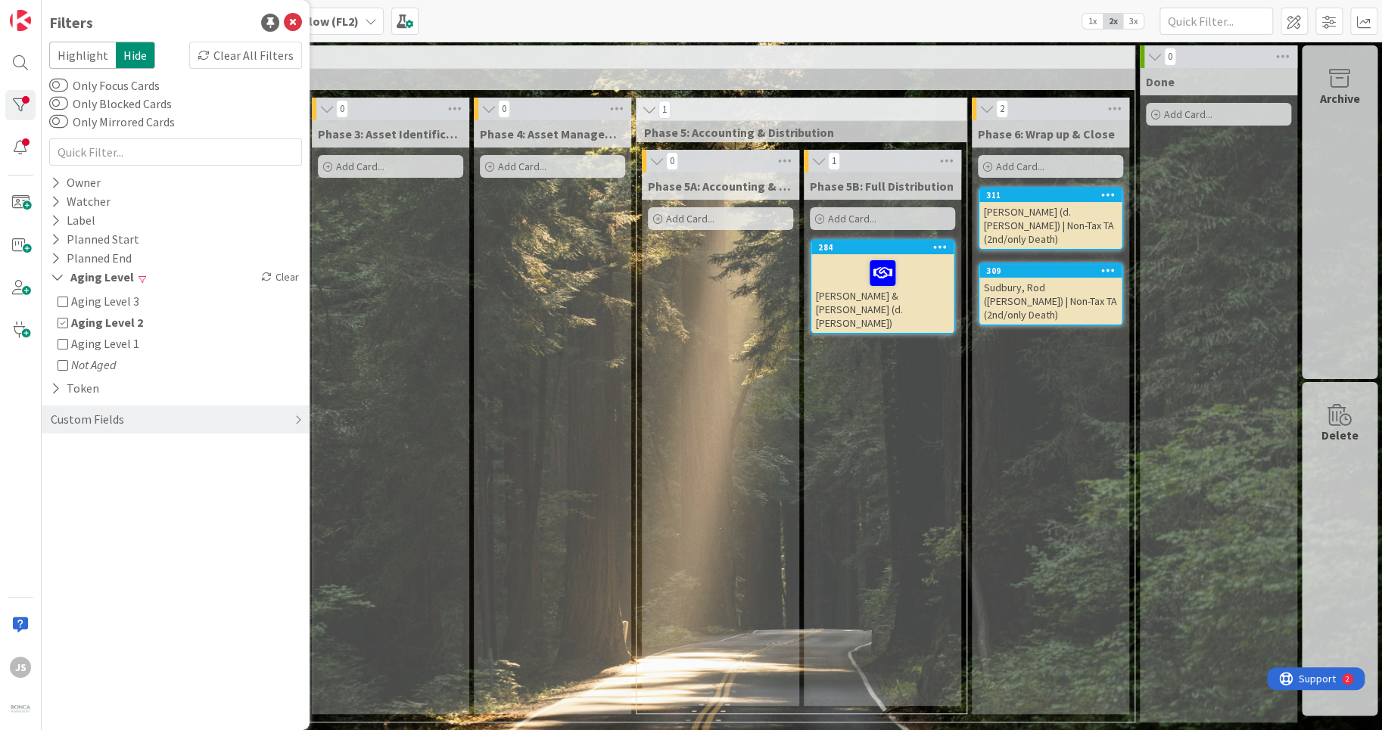
click at [62, 325] on icon at bounding box center [63, 322] width 11 height 11
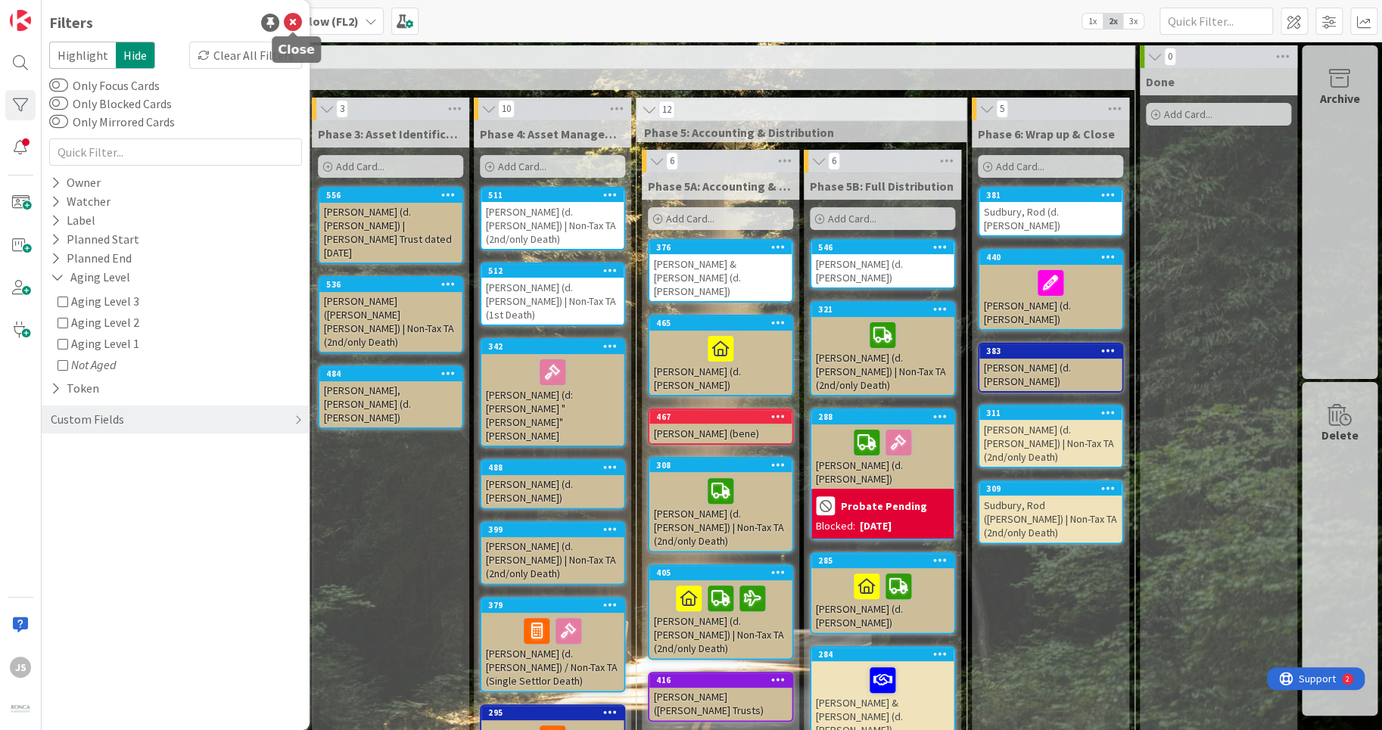
click at [297, 18] on icon at bounding box center [293, 23] width 18 height 18
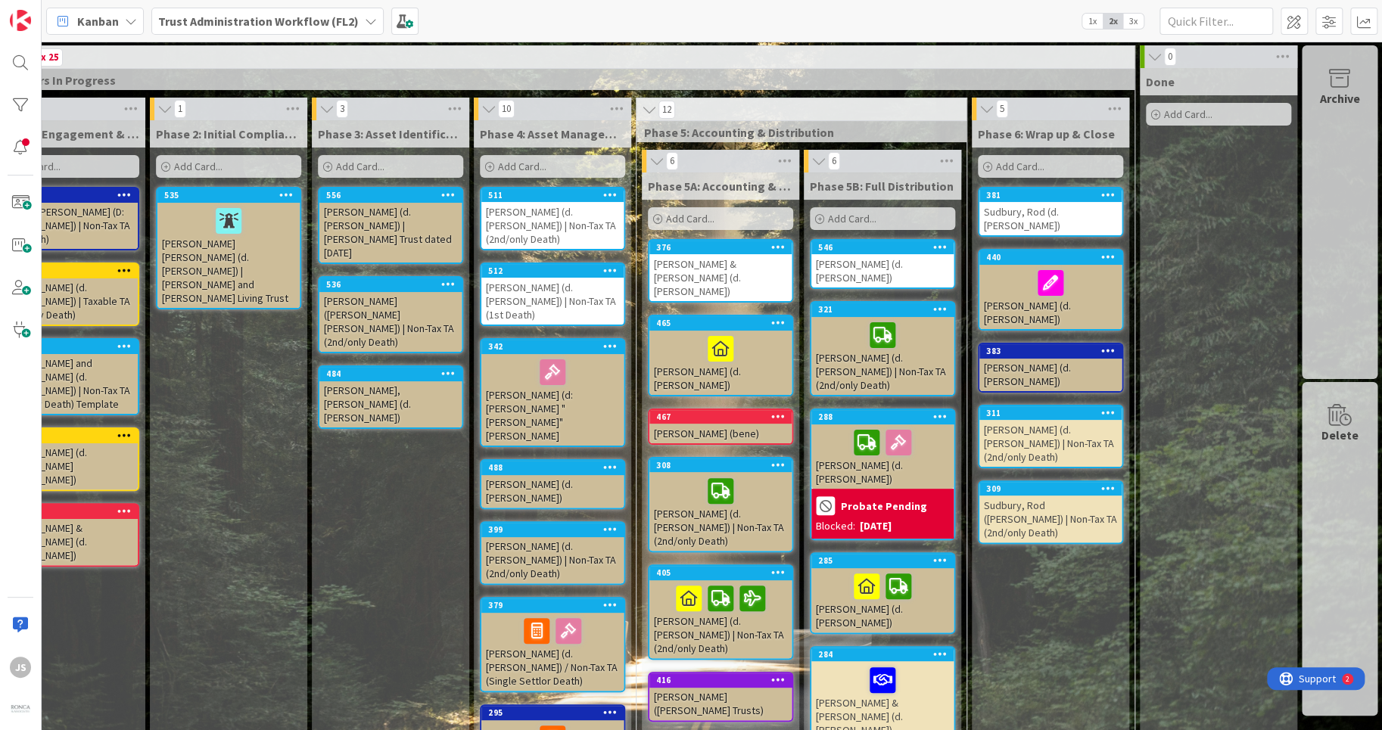
click at [356, 17] on div "Trust Administration Workflow (FL2)" at bounding box center [267, 21] width 232 height 27
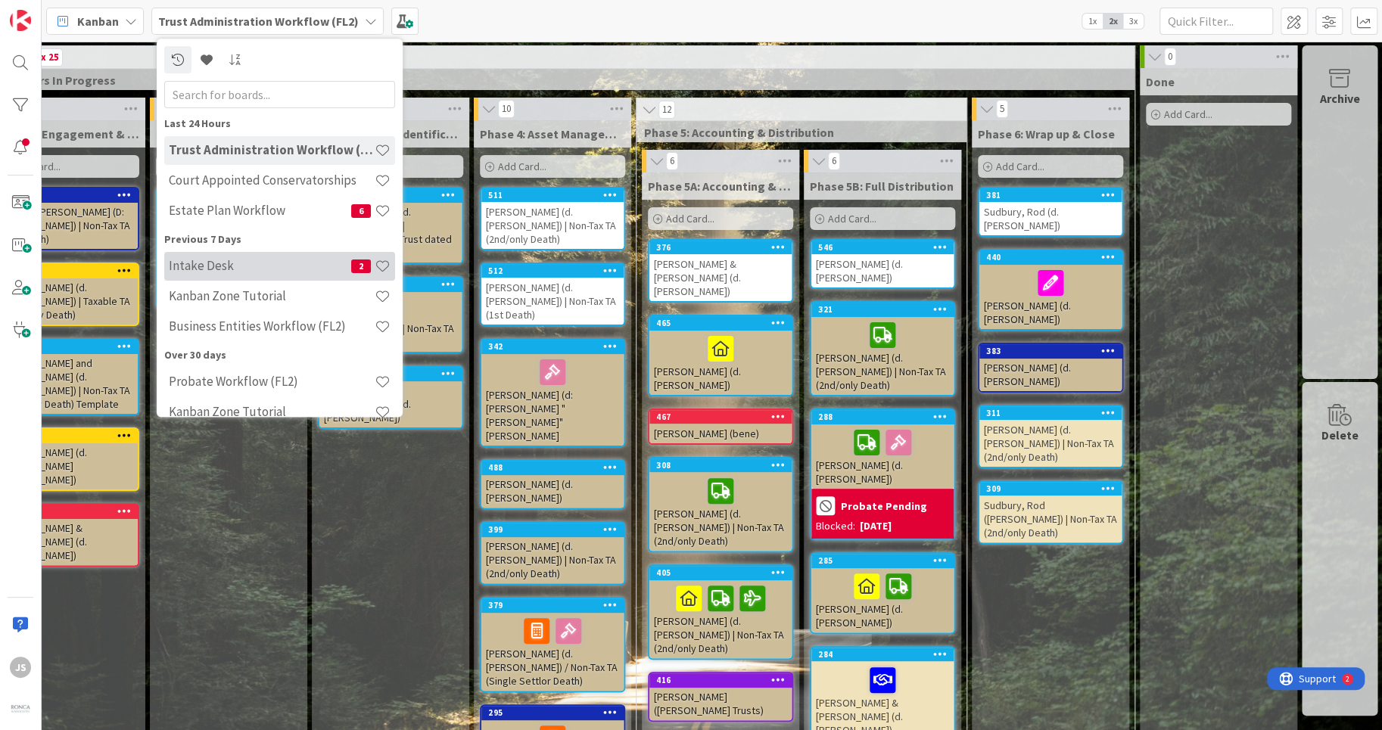
click at [211, 269] on h4 "Intake Desk" at bounding box center [260, 266] width 182 height 15
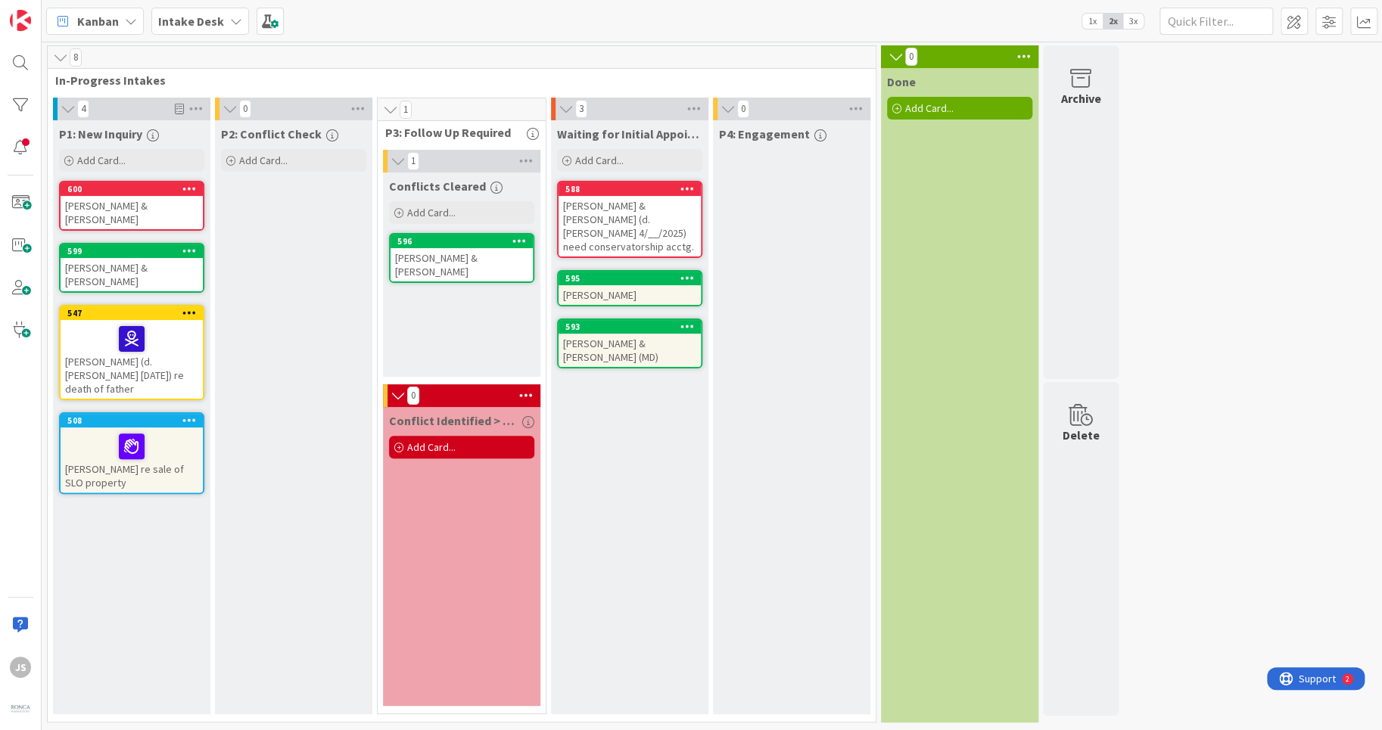
click at [481, 257] on div "[PERSON_NAME] & [PERSON_NAME]" at bounding box center [461, 264] width 142 height 33
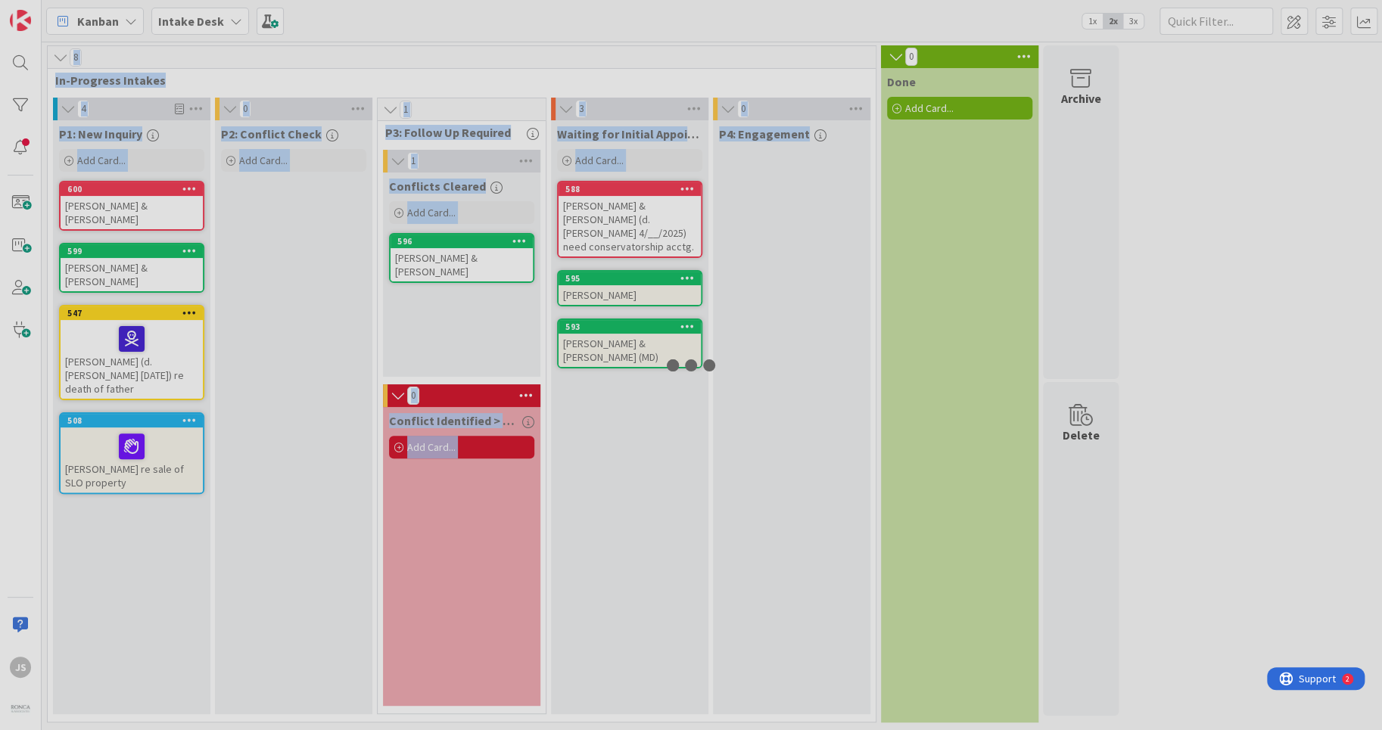
click at [481, 257] on div at bounding box center [691, 365] width 1382 height 730
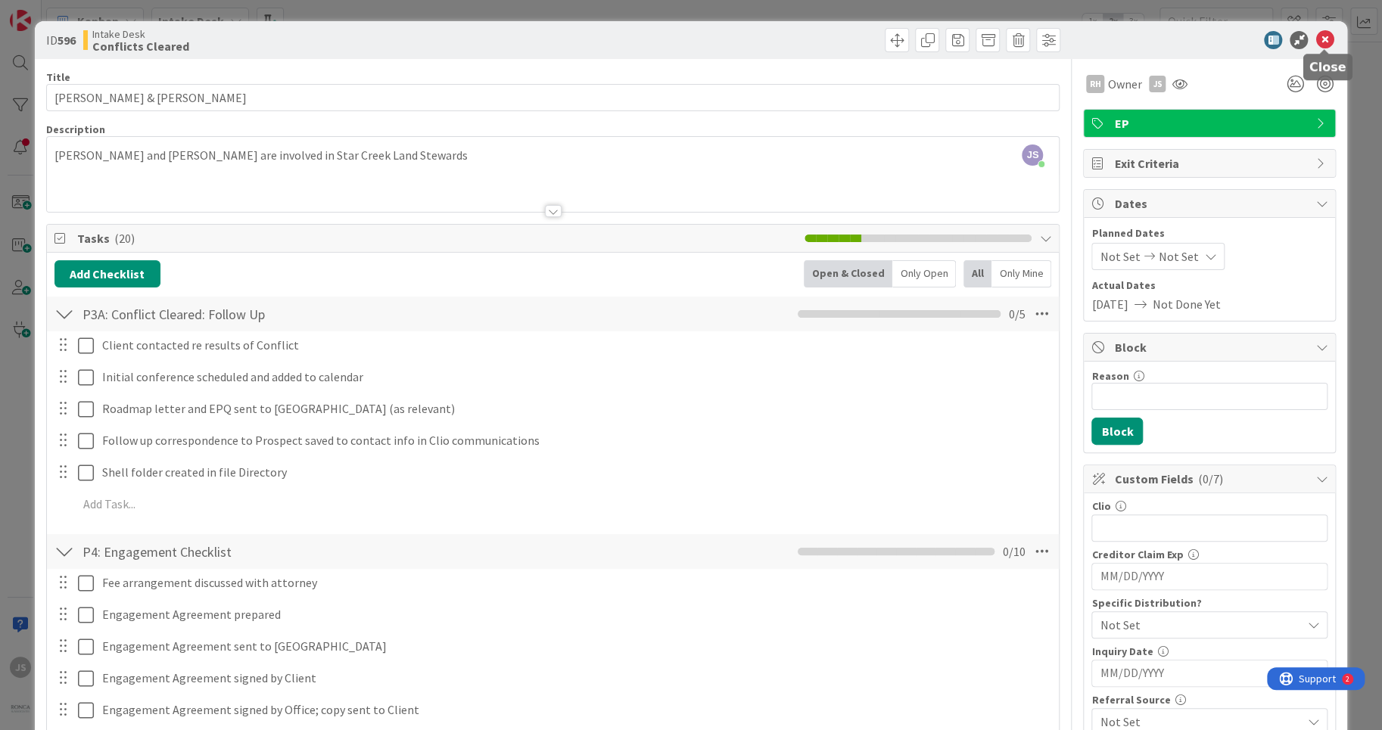
click at [1323, 40] on icon at bounding box center [1324, 40] width 18 height 18
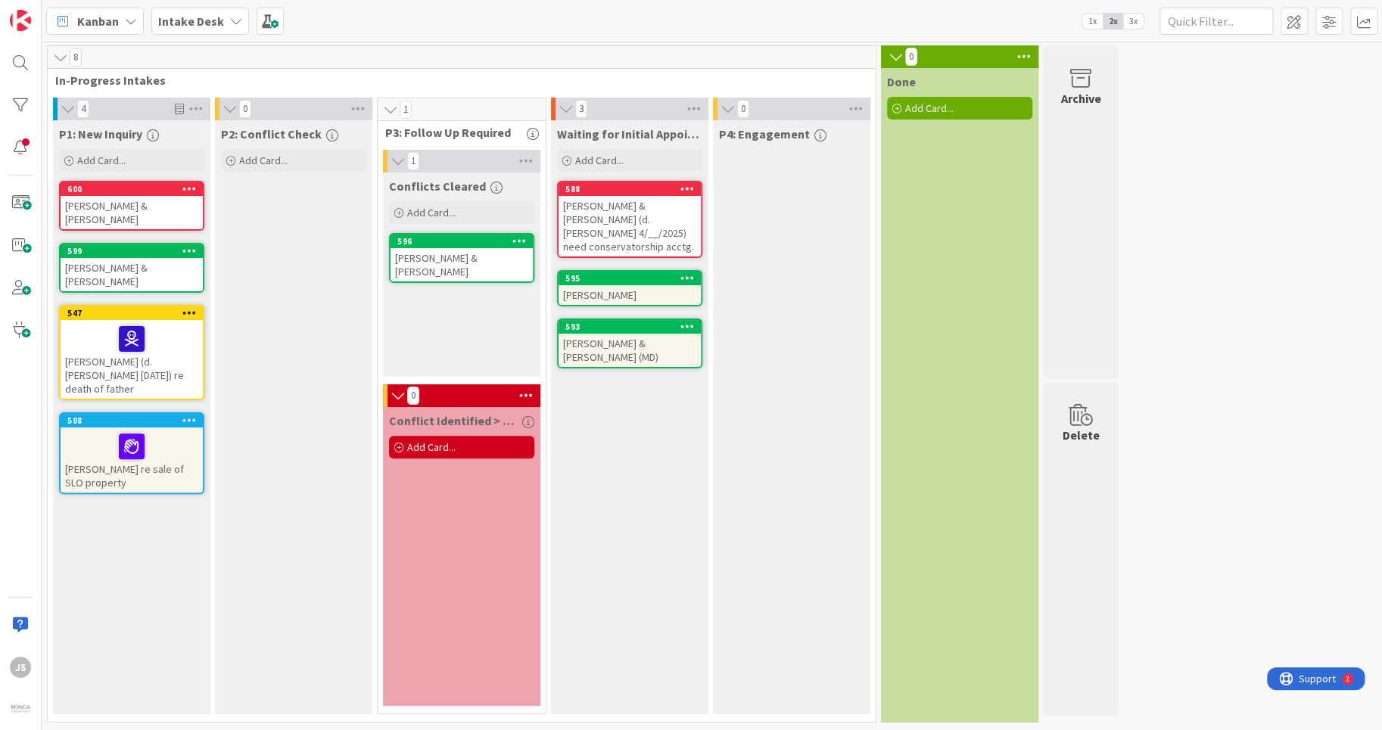
click at [611, 285] on div "[PERSON_NAME]" at bounding box center [629, 295] width 142 height 20
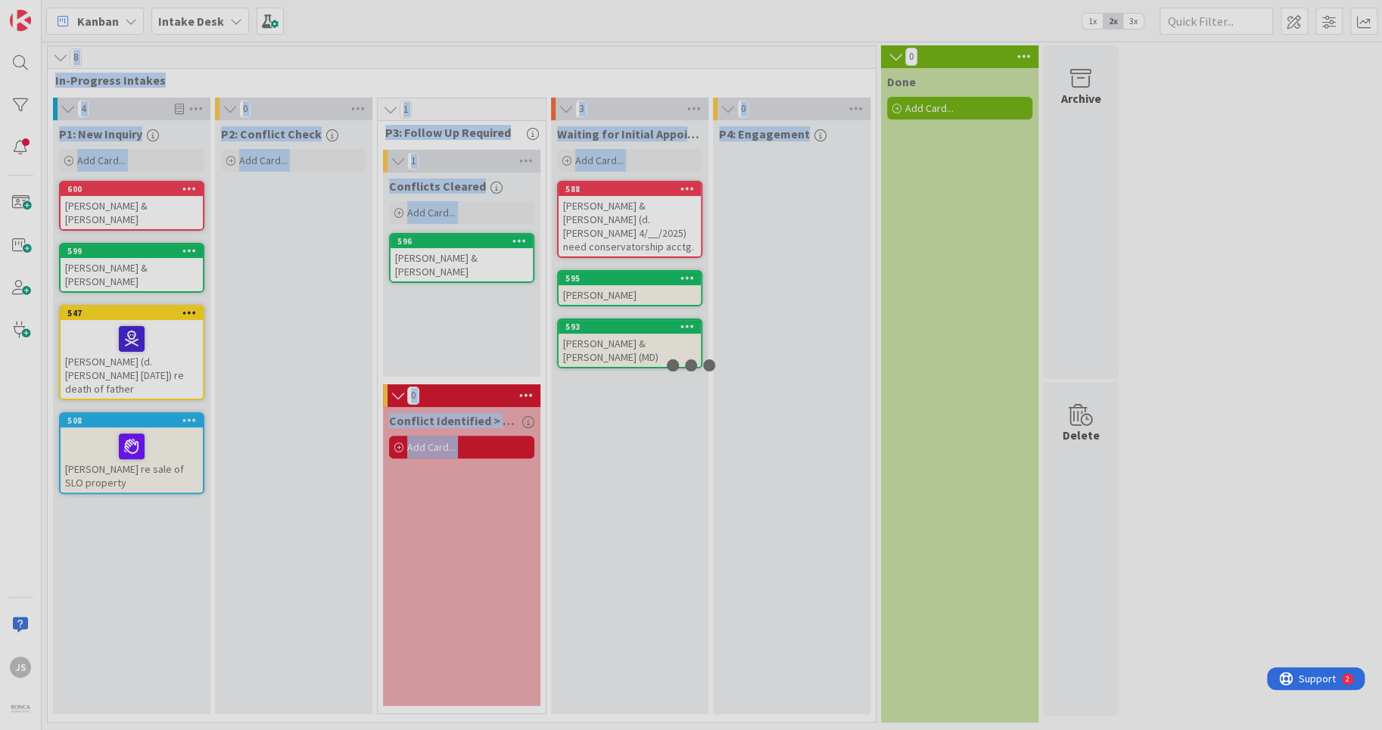
click at [611, 277] on div at bounding box center [691, 365] width 1382 height 730
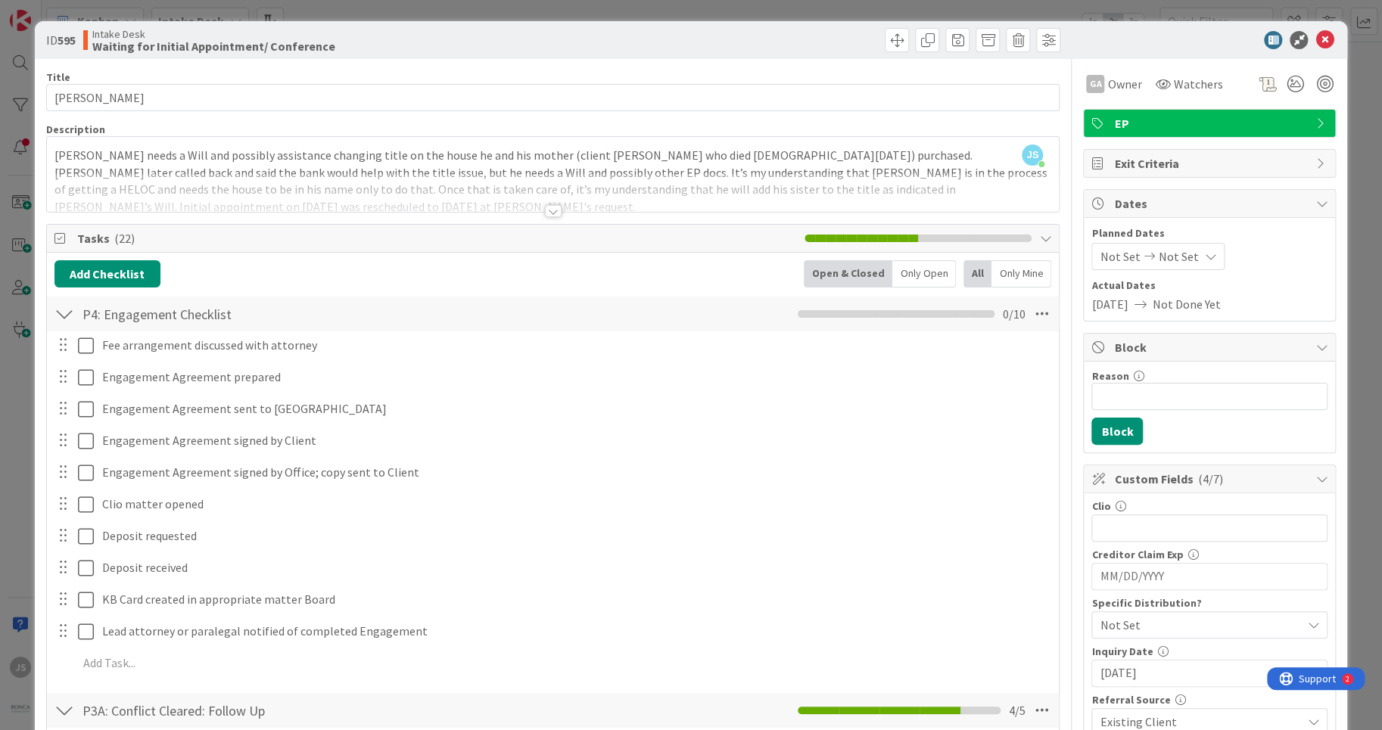
click at [989, 200] on div at bounding box center [553, 192] width 1012 height 39
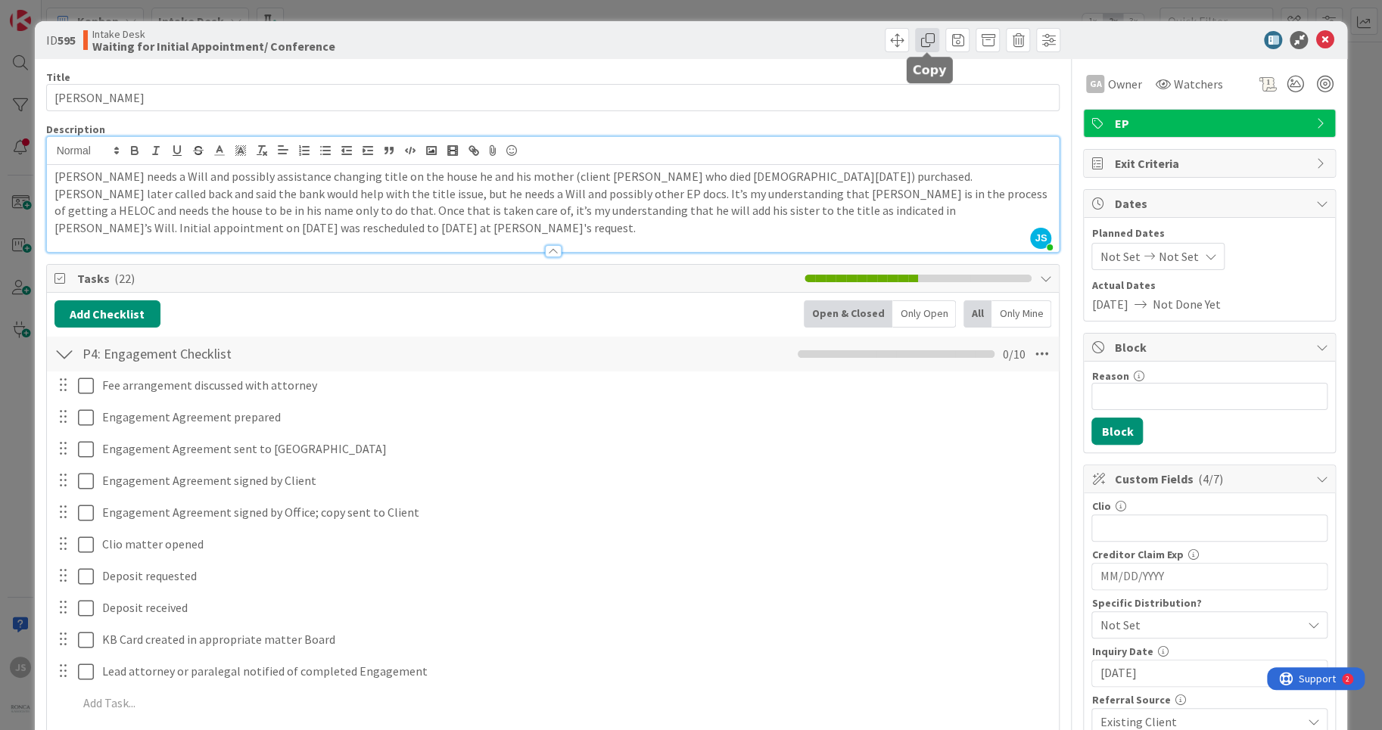
click at [931, 43] on span at bounding box center [927, 40] width 24 height 24
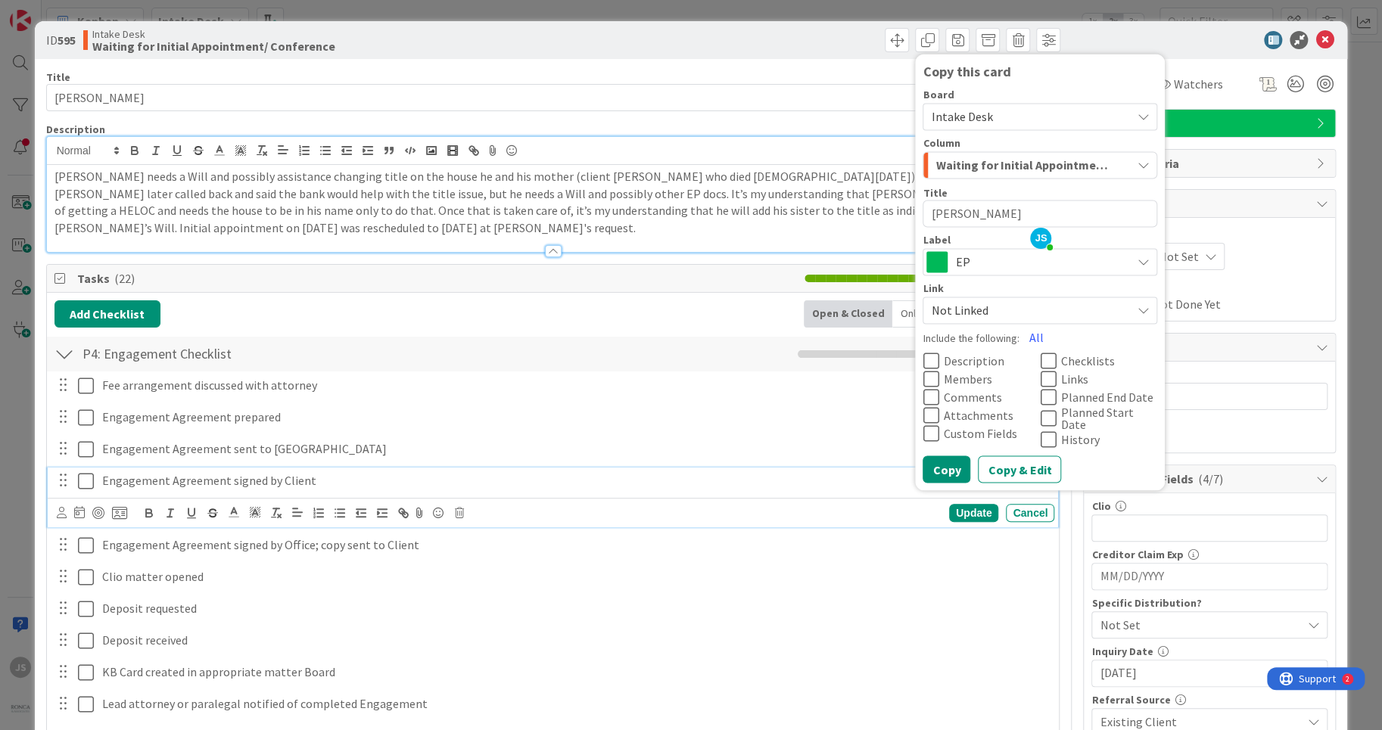
click at [667, 468] on div "Engagement Agreement signed by Client" at bounding box center [575, 481] width 958 height 26
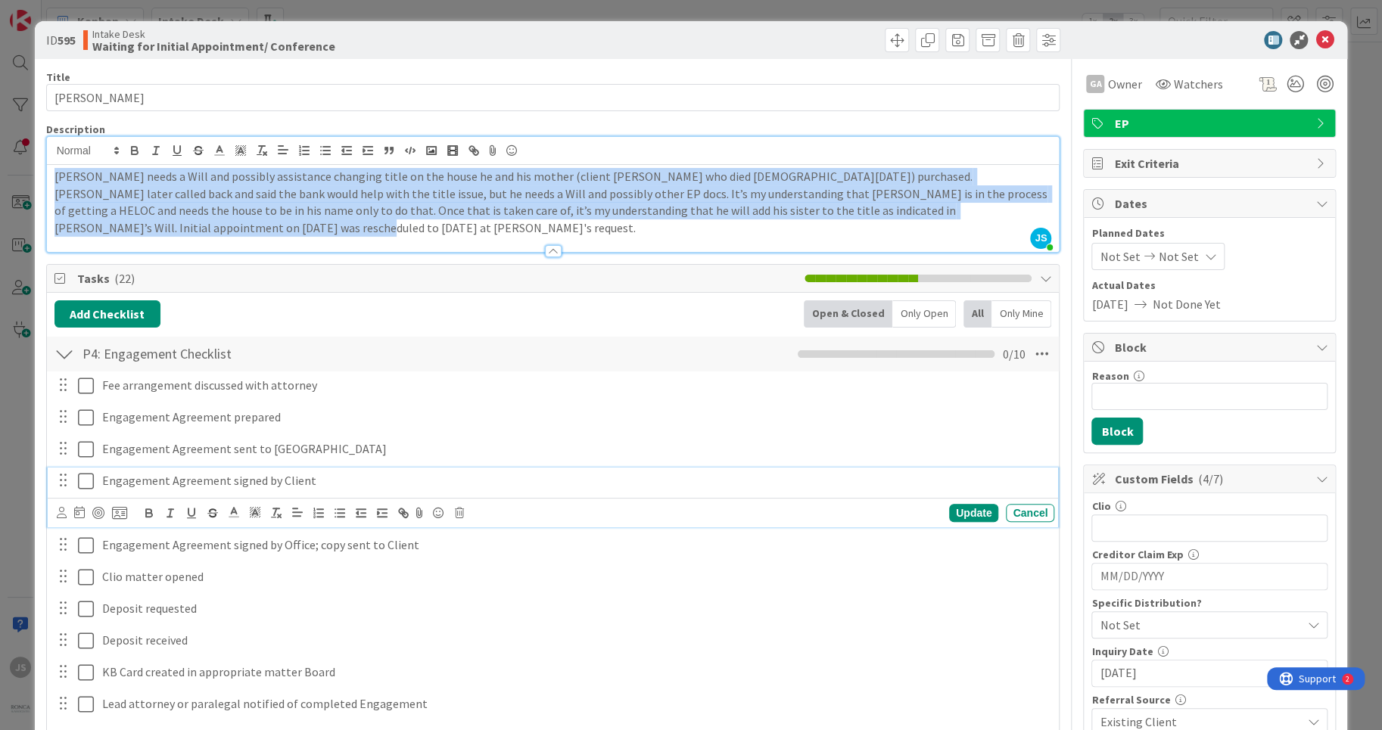
drag, startPoint x: 54, startPoint y: 174, endPoint x: 1096, endPoint y: 215, distance: 1042.8
click at [1059, 215] on div "[PERSON_NAME] needs a Will and possibly assistance changing title on the house …" at bounding box center [553, 208] width 1012 height 87
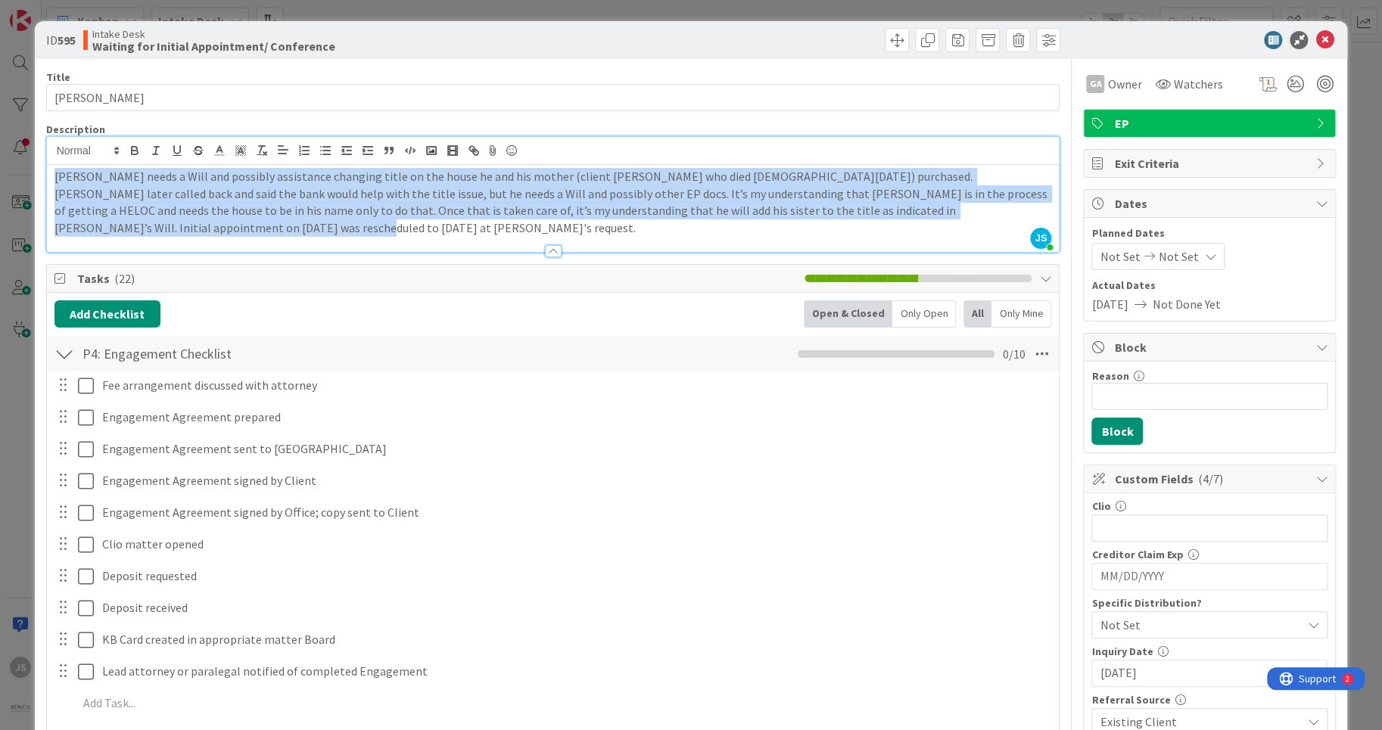
copy p "[PERSON_NAME] needs a Will and possibly assistance changing title on the house …"
click at [1327, 39] on icon at bounding box center [1324, 40] width 18 height 18
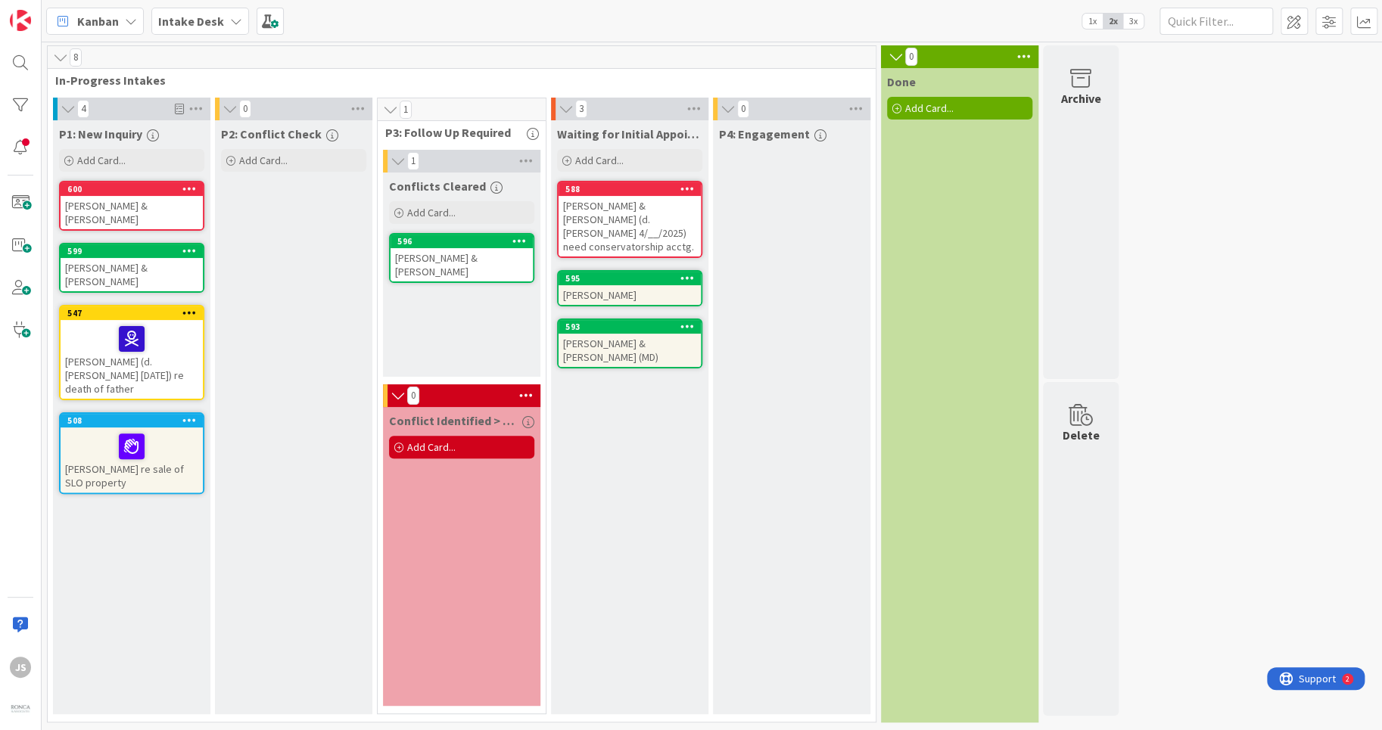
click at [577, 334] on div "[PERSON_NAME] & [PERSON_NAME] (MD)" at bounding box center [629, 350] width 142 height 33
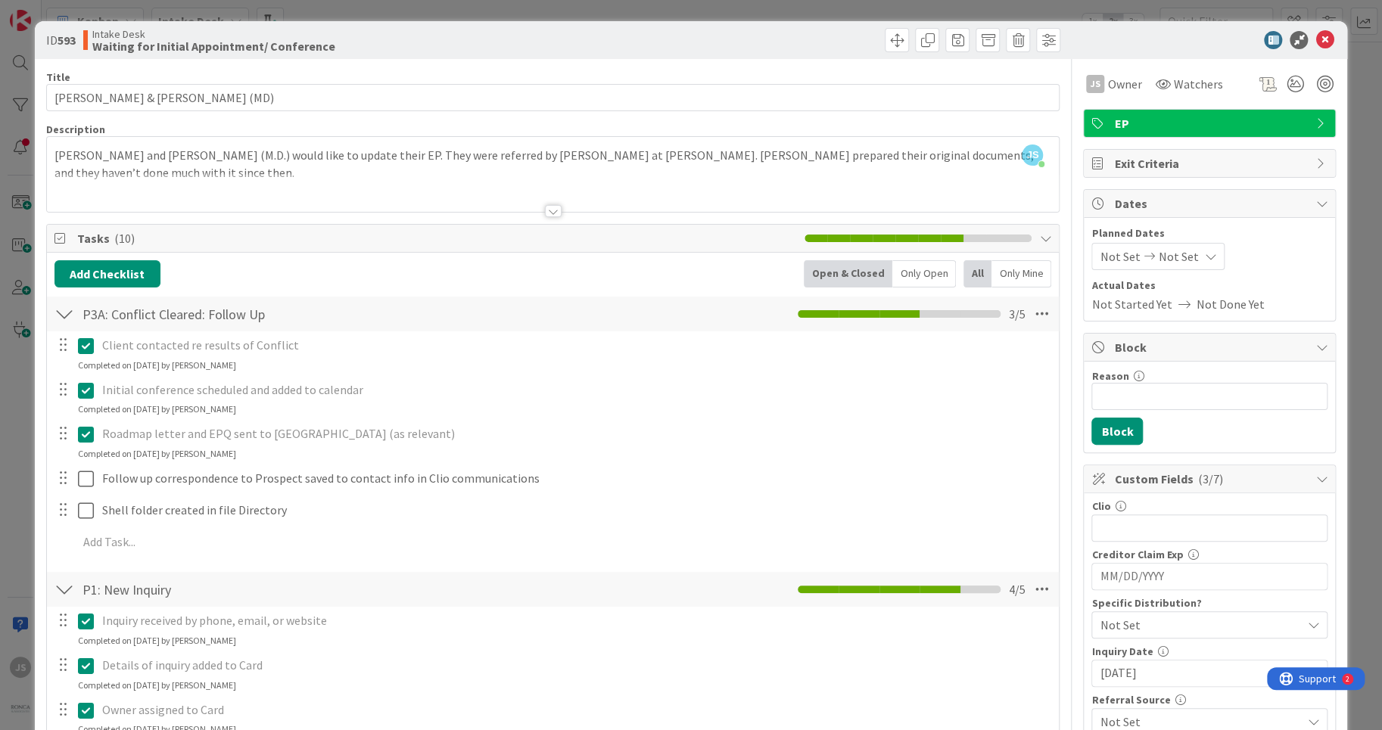
click at [151, 174] on div at bounding box center [553, 192] width 1012 height 39
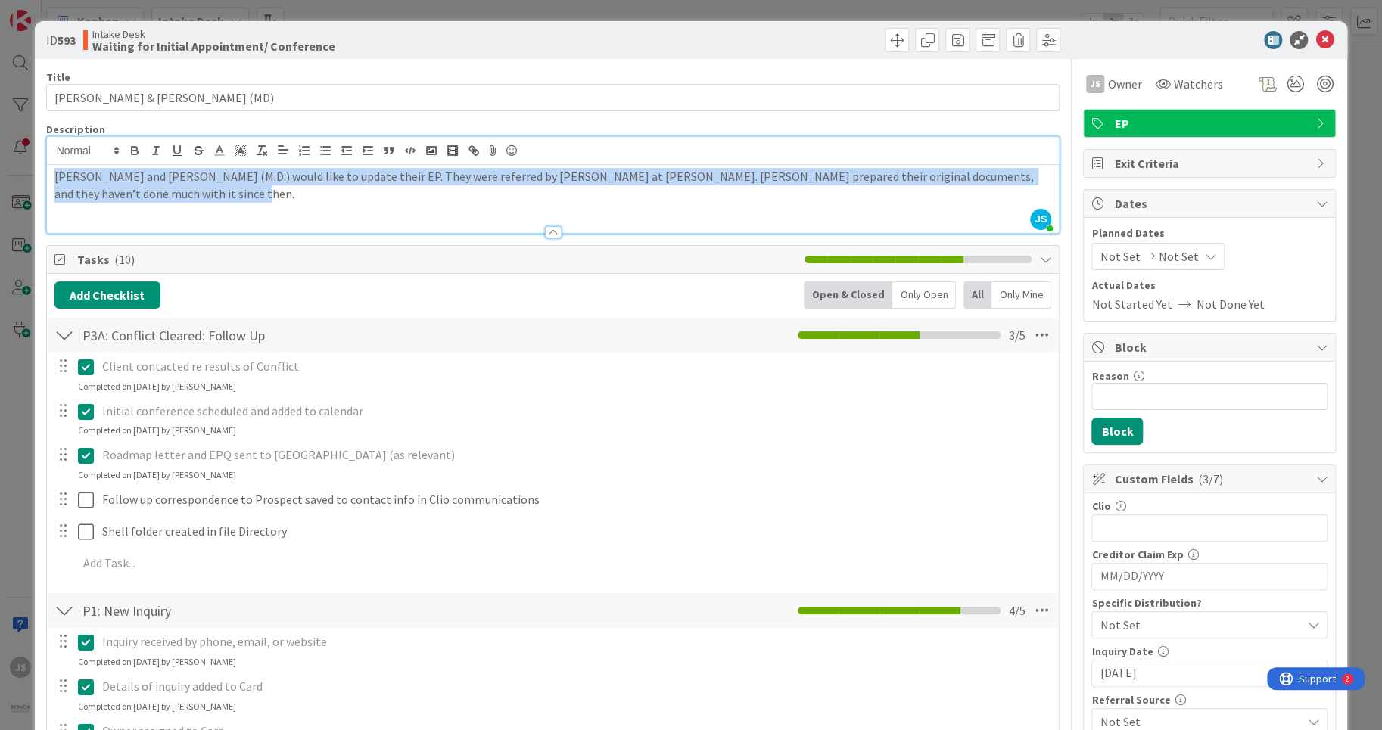
drag, startPoint x: 150, startPoint y: 197, endPoint x: 16, endPoint y: 173, distance: 136.1
click at [47, 173] on div "[PERSON_NAME] and [PERSON_NAME] (M.D.) would like to update their EP. They were…" at bounding box center [553, 199] width 1012 height 68
copy p "[PERSON_NAME] and [PERSON_NAME] (M.D.) would like to update their EP. They were…"
click at [1335, 39] on div at bounding box center [1202, 40] width 268 height 18
click at [1330, 34] on icon at bounding box center [1324, 40] width 18 height 18
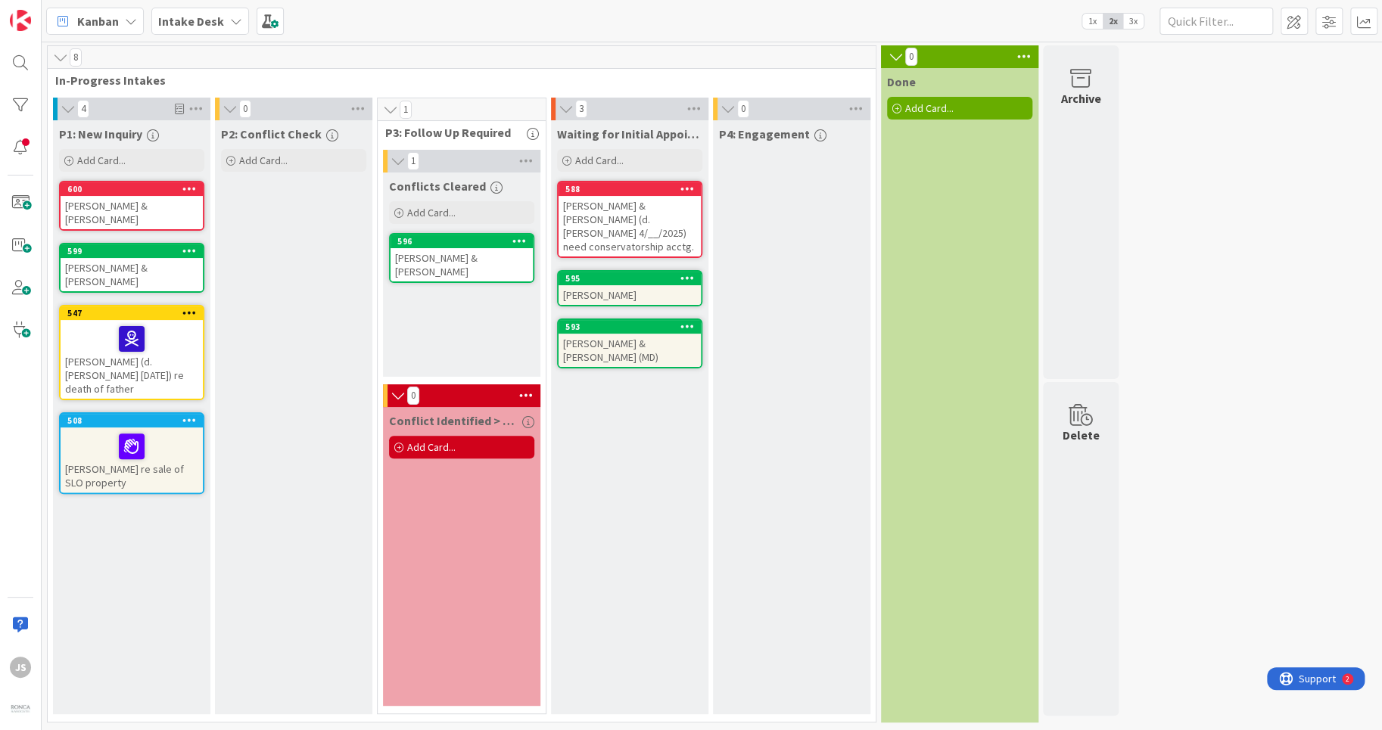
click at [610, 213] on div "[PERSON_NAME] & [PERSON_NAME] (d. [PERSON_NAME] 4/__/2025) need conservatorship…" at bounding box center [629, 226] width 142 height 61
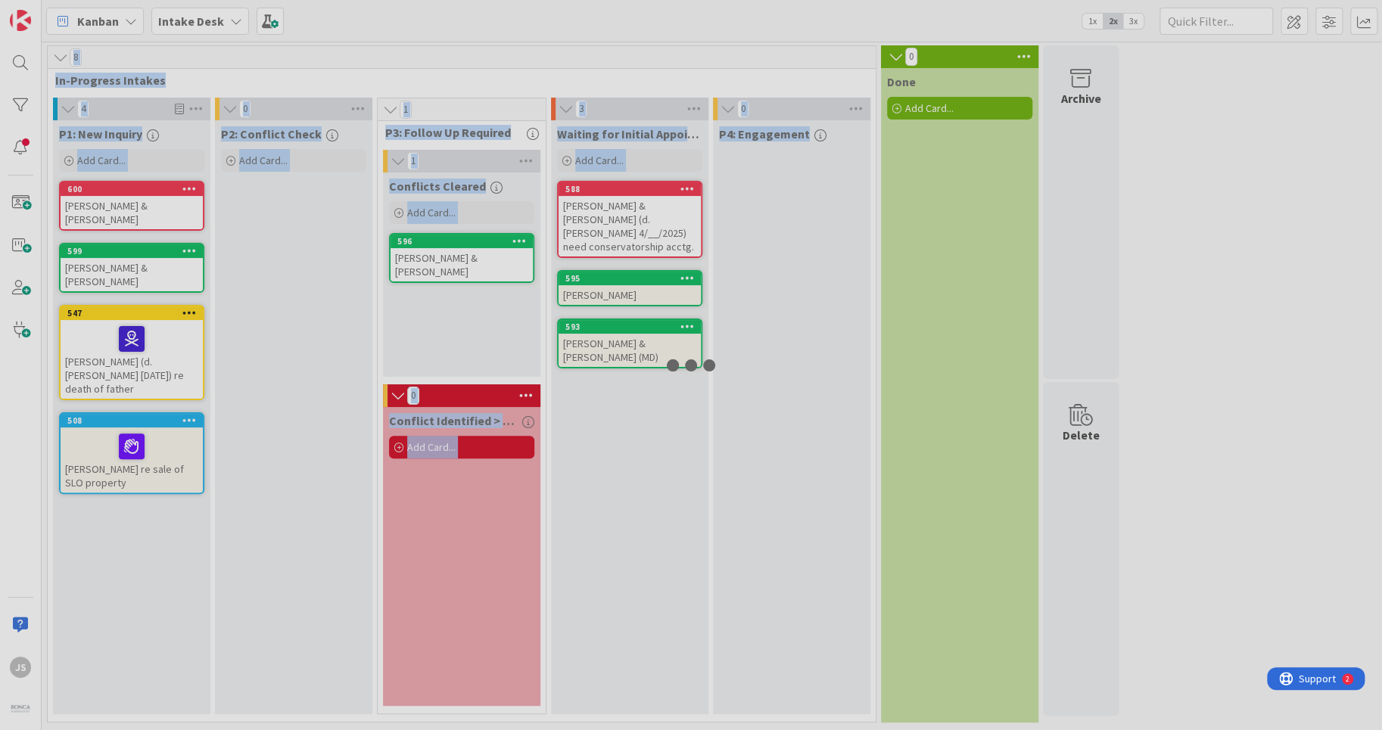
click at [610, 213] on div at bounding box center [691, 365] width 1382 height 730
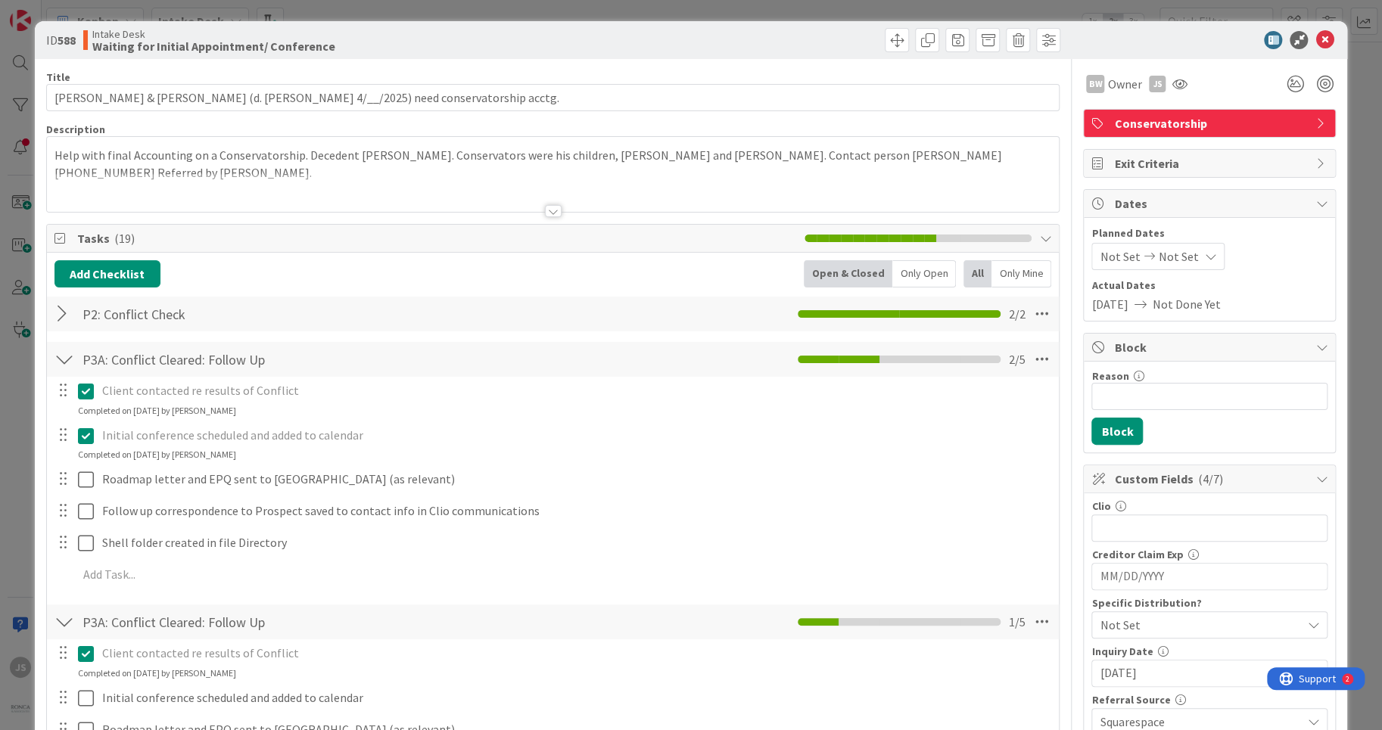
click at [206, 190] on div at bounding box center [553, 192] width 1012 height 39
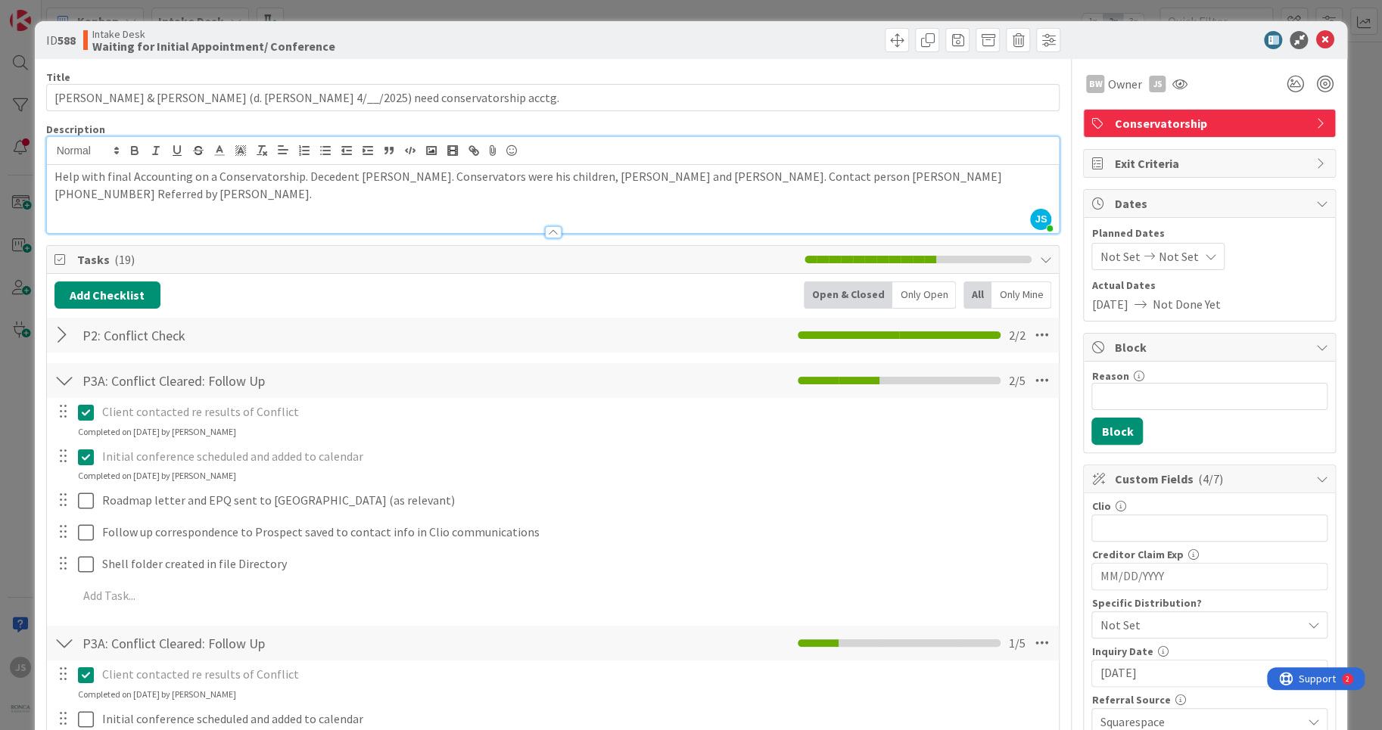
drag, startPoint x: 201, startPoint y: 193, endPoint x: 20, endPoint y: 166, distance: 183.5
click at [47, 169] on div "Help with final Accounting on a Conservatorship. Decedent [PERSON_NAME]. Conser…" at bounding box center [553, 199] width 1012 height 68
copy p "Help with final Accounting on a Conservatorship. Decedent [PERSON_NAME]. Conser…"
click at [517, 213] on div "Help with final Accounting on a Conservatorship. Decedent [PERSON_NAME]. Conser…" at bounding box center [553, 199] width 1012 height 68
click at [1330, 36] on icon at bounding box center [1324, 40] width 18 height 18
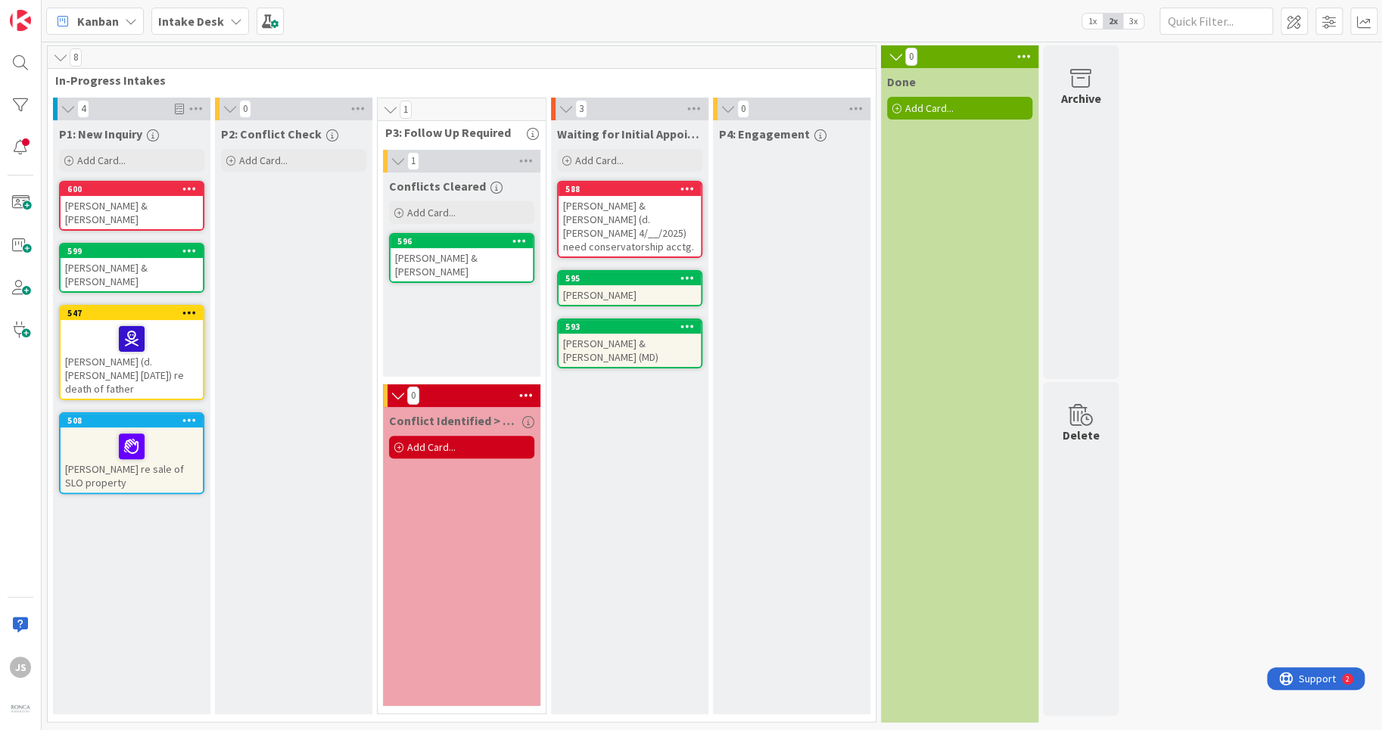
click at [468, 258] on div "[PERSON_NAME] & [PERSON_NAME]" at bounding box center [461, 264] width 142 height 33
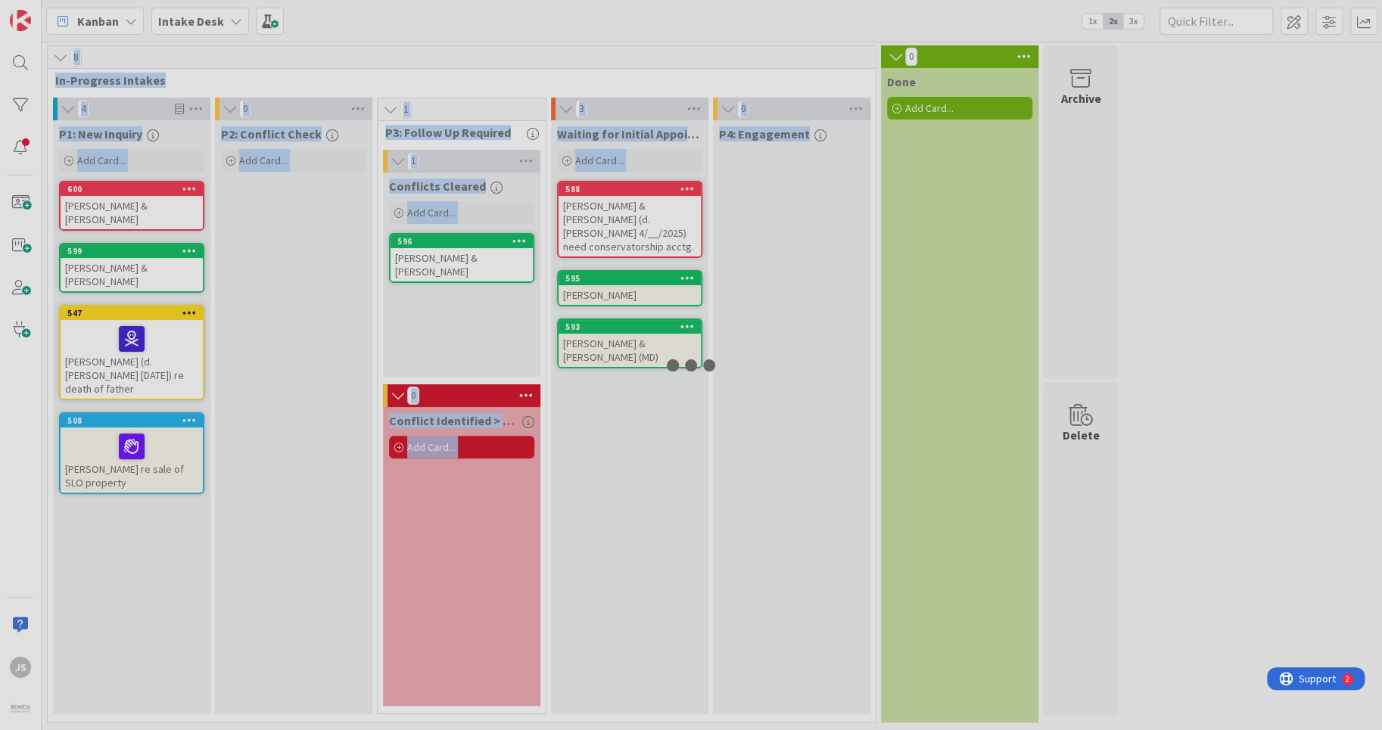
click at [468, 258] on div at bounding box center [691, 365] width 1382 height 730
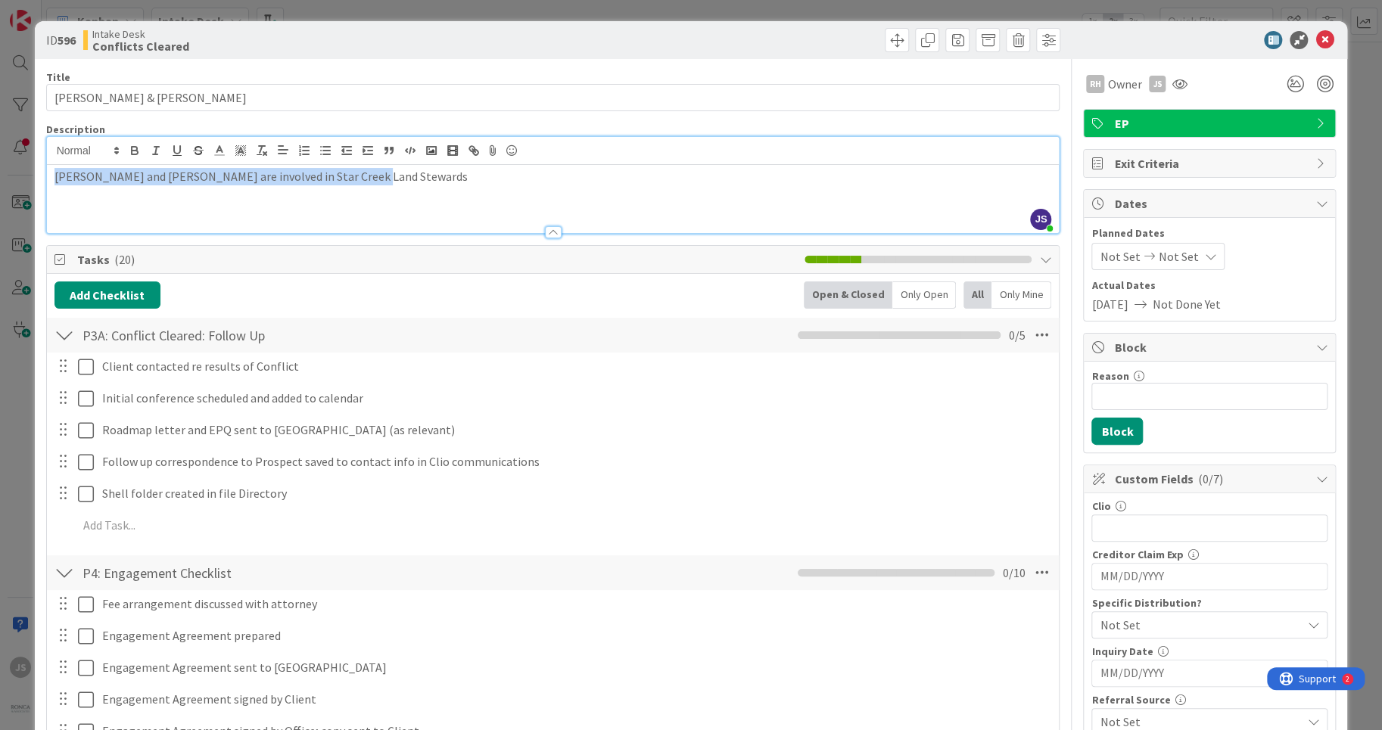
drag, startPoint x: 400, startPoint y: 159, endPoint x: 22, endPoint y: 178, distance: 378.1
click at [47, 178] on div "[PERSON_NAME] and [PERSON_NAME] are involved in Star Creek Land Stewards" at bounding box center [553, 199] width 1012 height 68
copy p "[PERSON_NAME] and [PERSON_NAME] are involved in Star Creek Land Stewards"
click at [1321, 39] on icon at bounding box center [1324, 40] width 18 height 18
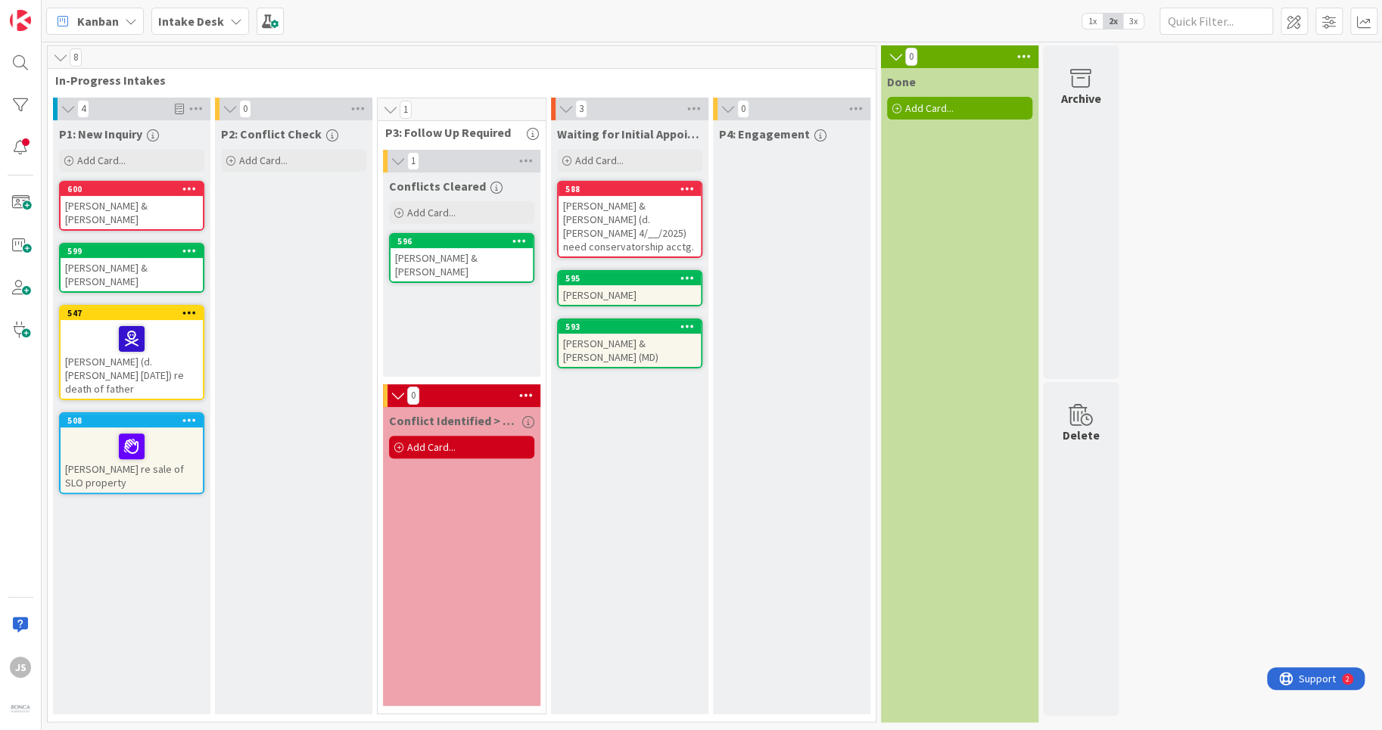
click at [107, 431] on div at bounding box center [131, 447] width 133 height 32
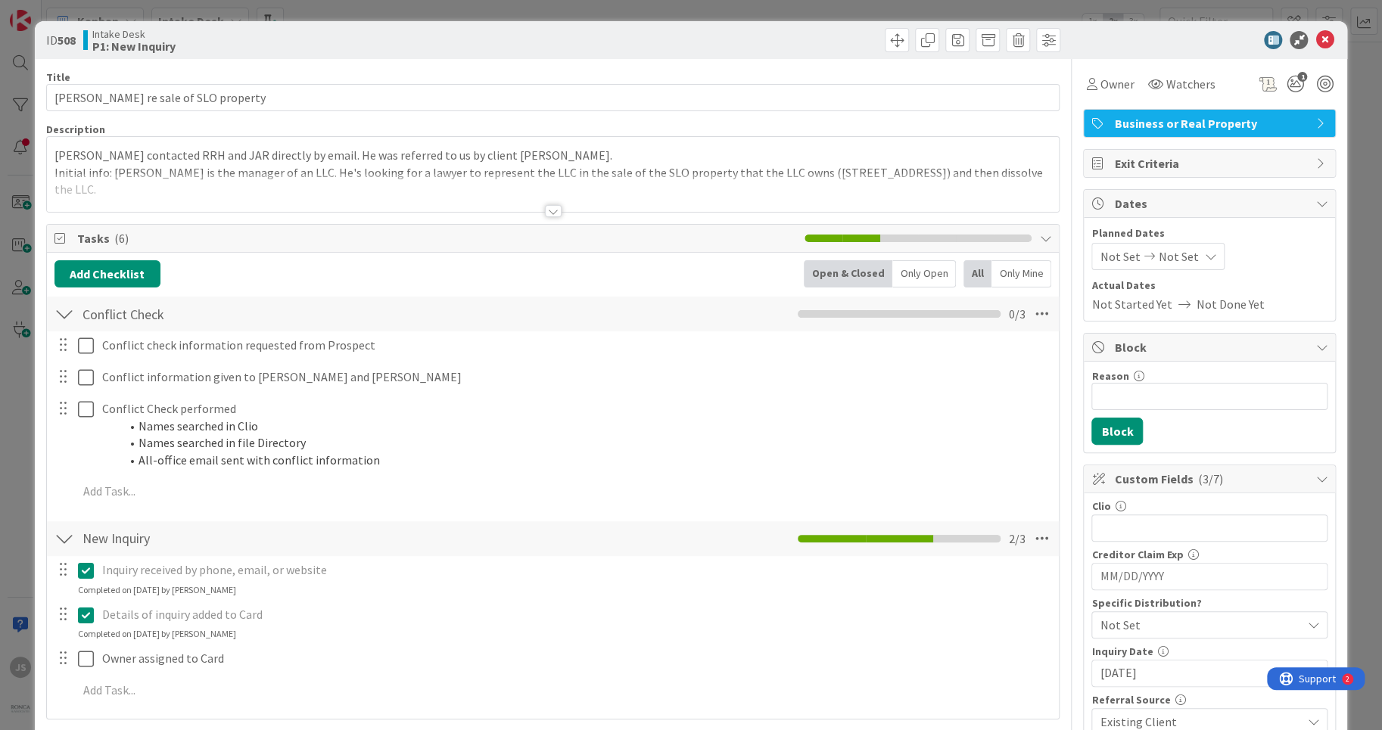
click at [622, 177] on div at bounding box center [553, 192] width 1012 height 39
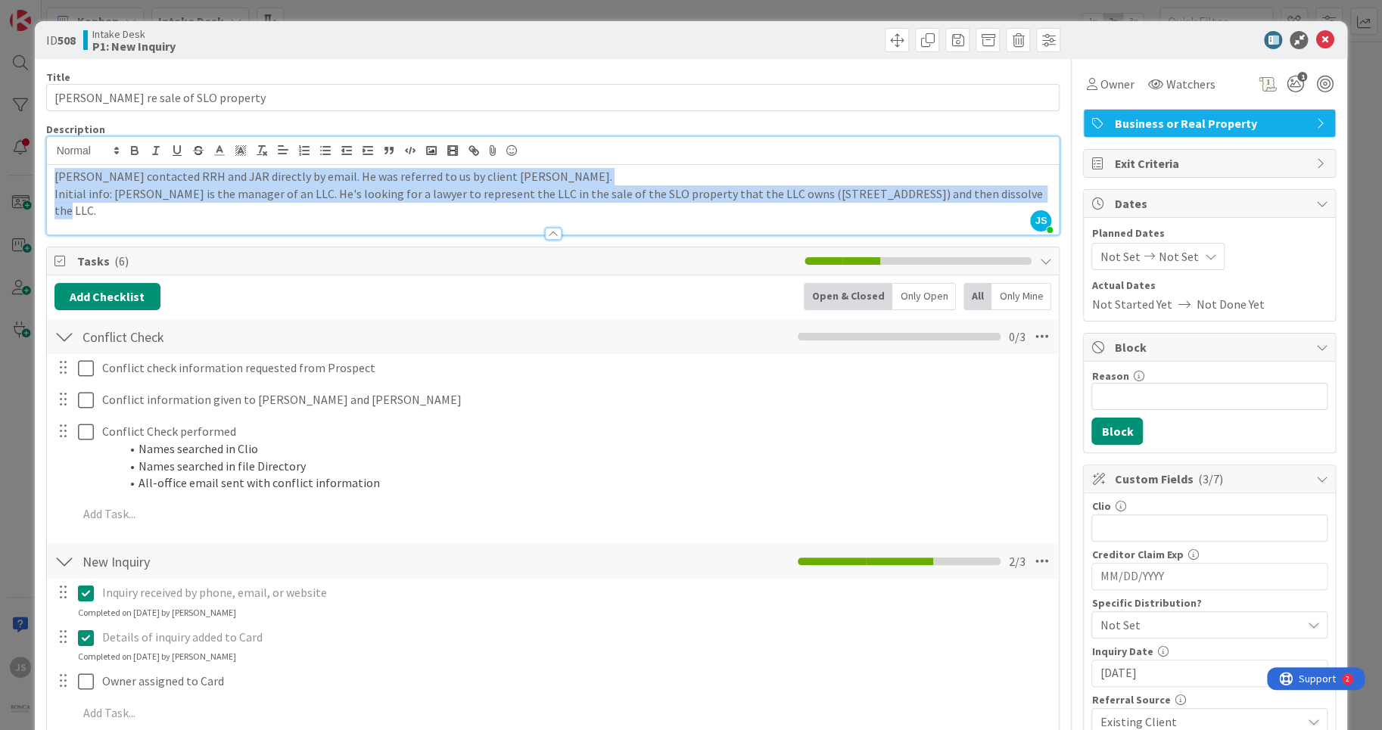
drag, startPoint x: 1019, startPoint y: 197, endPoint x: -47, endPoint y: 165, distance: 1065.9
click at [47, 165] on div "[PERSON_NAME] contacted RRH and JAR directly by email. He was referred to us by…" at bounding box center [553, 200] width 1012 height 70
copy div "[PERSON_NAME] contacted RRH and JAR directly by email. He was referred to us by…"
drag, startPoint x: 1323, startPoint y: 39, endPoint x: 1325, endPoint y: 22, distance: 16.8
click at [1323, 38] on icon at bounding box center [1324, 40] width 18 height 18
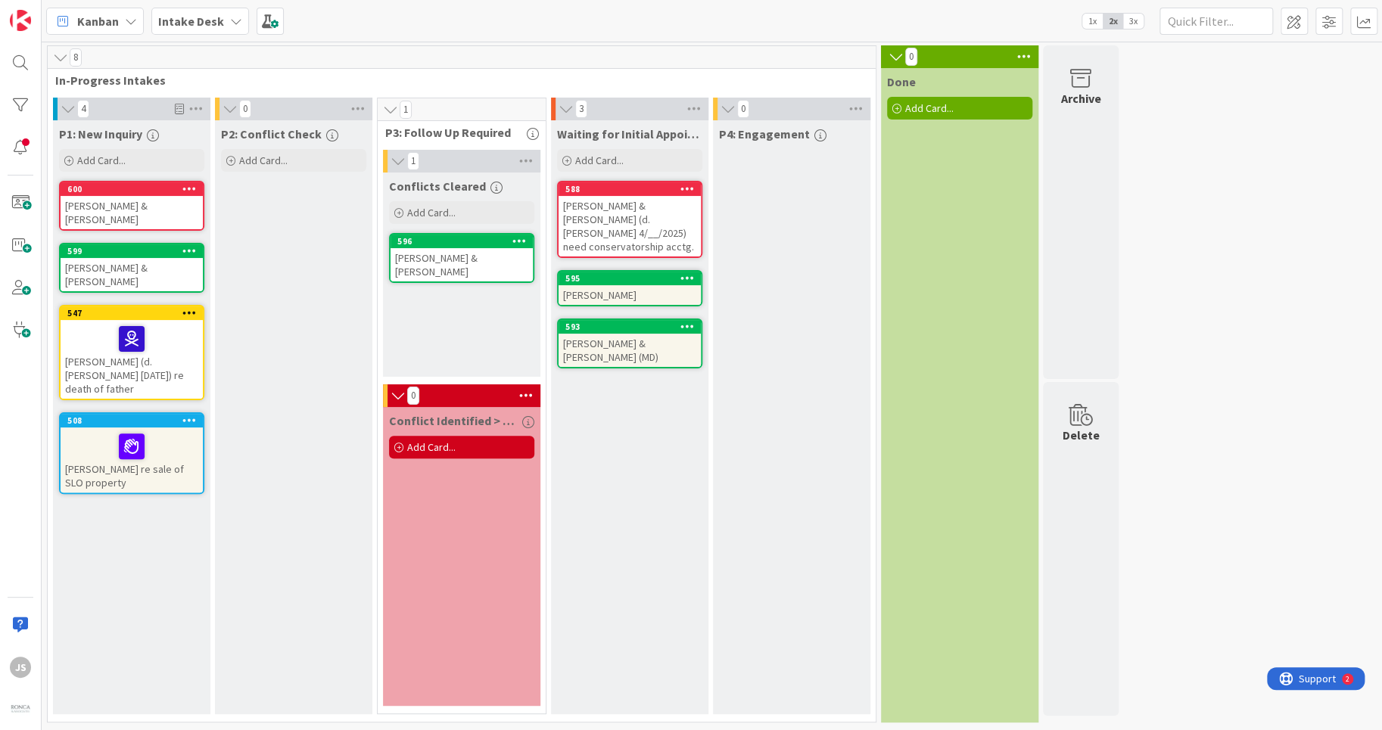
click at [130, 453] on div "[PERSON_NAME] re sale of SLO property" at bounding box center [132, 460] width 142 height 65
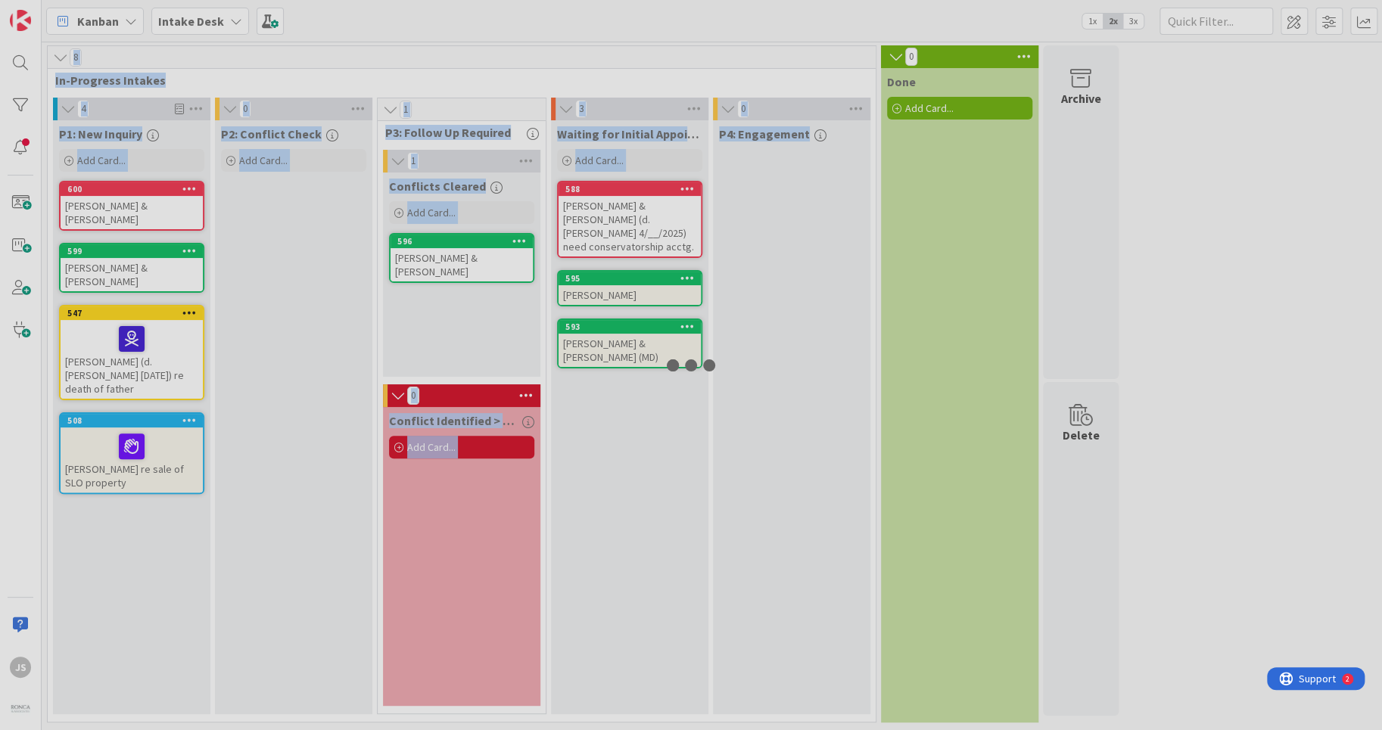
click at [130, 453] on div at bounding box center [691, 365] width 1382 height 730
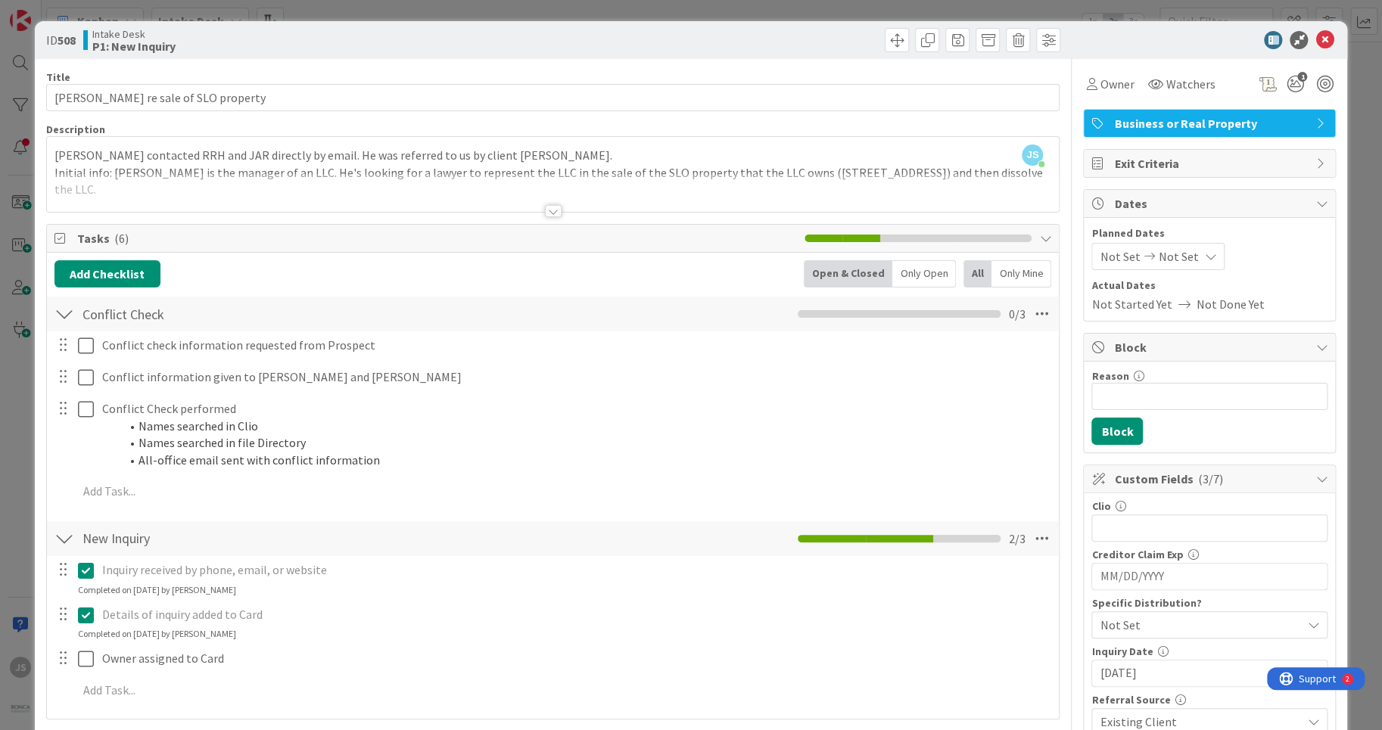
click at [552, 210] on div at bounding box center [553, 211] width 17 height 12
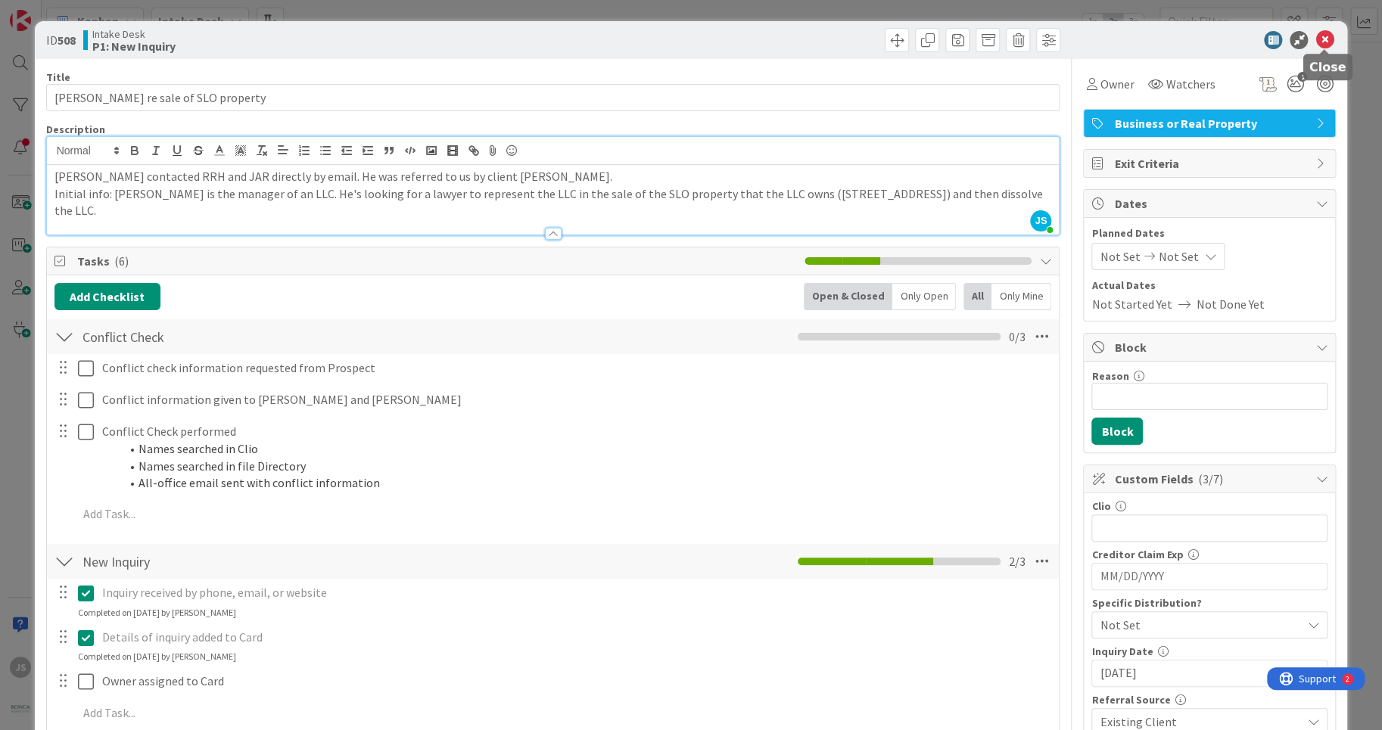
click at [1321, 36] on icon at bounding box center [1324, 40] width 18 height 18
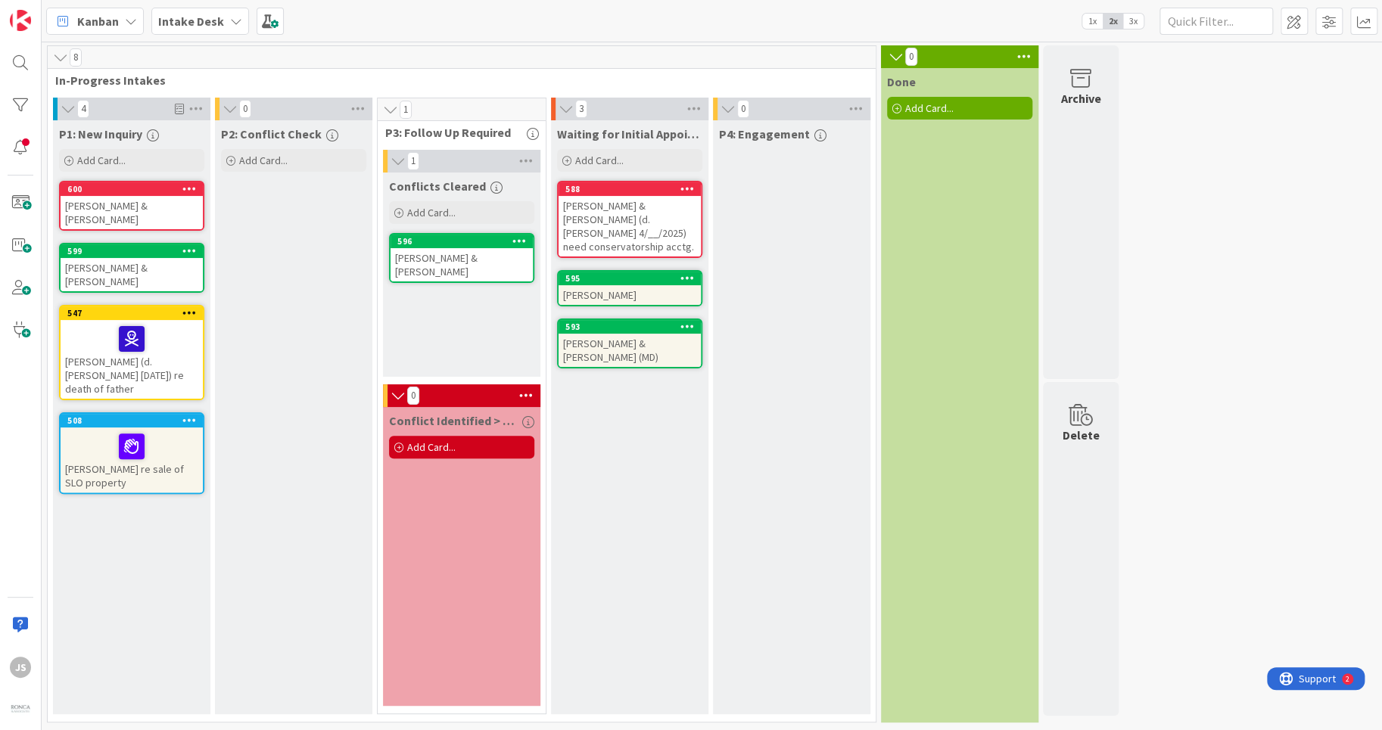
click at [117, 325] on div at bounding box center [131, 339] width 133 height 32
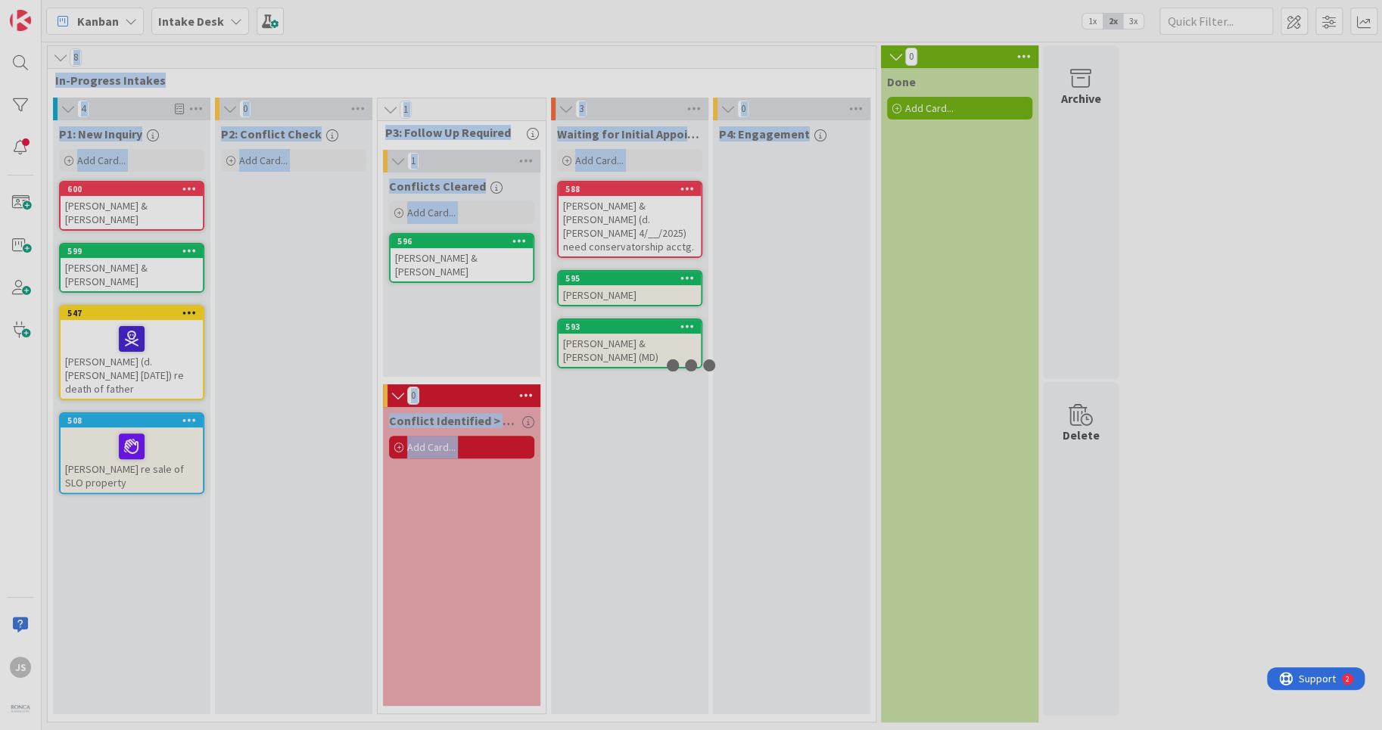
click at [117, 325] on div at bounding box center [691, 365] width 1382 height 730
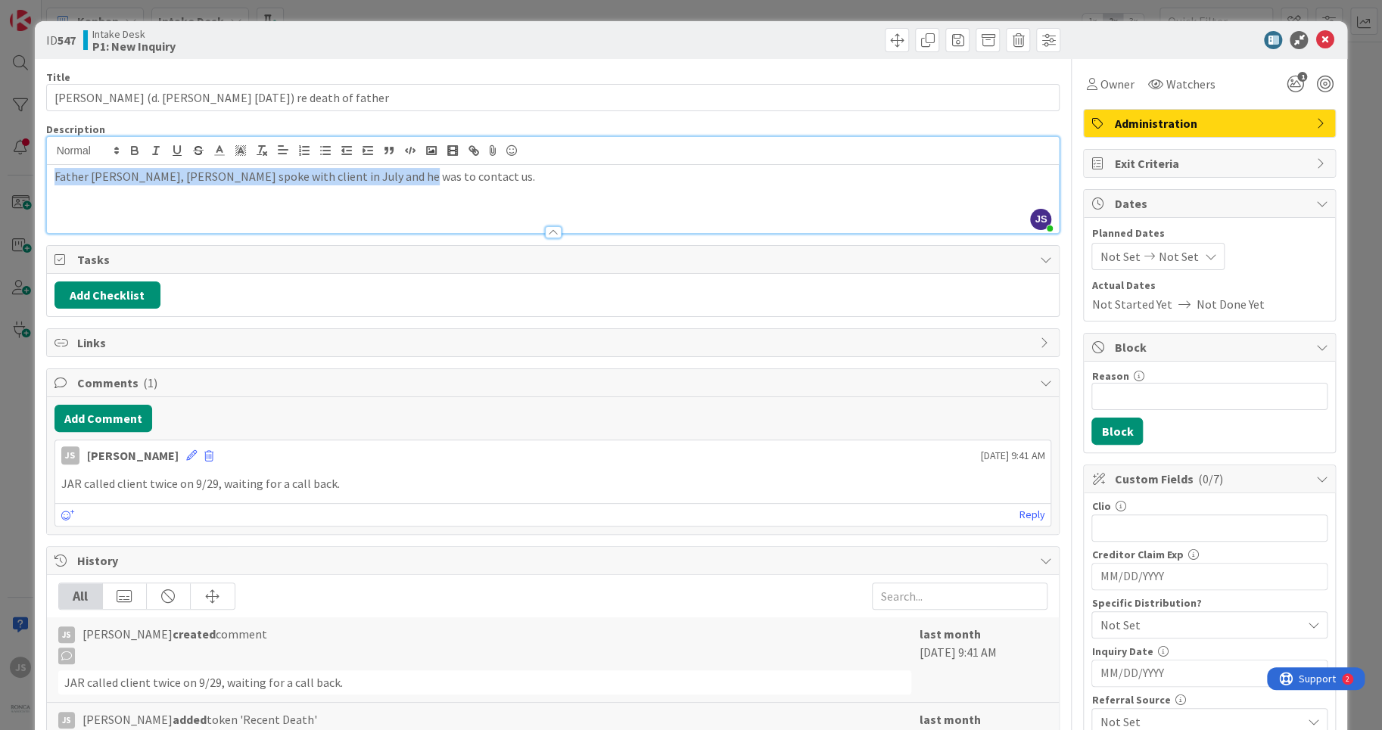
drag, startPoint x: 431, startPoint y: 157, endPoint x: 52, endPoint y: 163, distance: 378.4
click at [52, 165] on div "Father [PERSON_NAME], [PERSON_NAME] spoke with client in July and he was to con…" at bounding box center [553, 199] width 1012 height 68
click at [53, 174] on div "Father [PERSON_NAME], [PERSON_NAME] spoke with client in July and he was to con…" at bounding box center [553, 199] width 1012 height 68
drag, startPoint x: 459, startPoint y: 178, endPoint x: -174, endPoint y: 181, distance: 632.6
click at [47, 181] on div "[PERSON_NAME]' Father [PERSON_NAME], [PERSON_NAME] spoke with client in July an…" at bounding box center [553, 199] width 1012 height 68
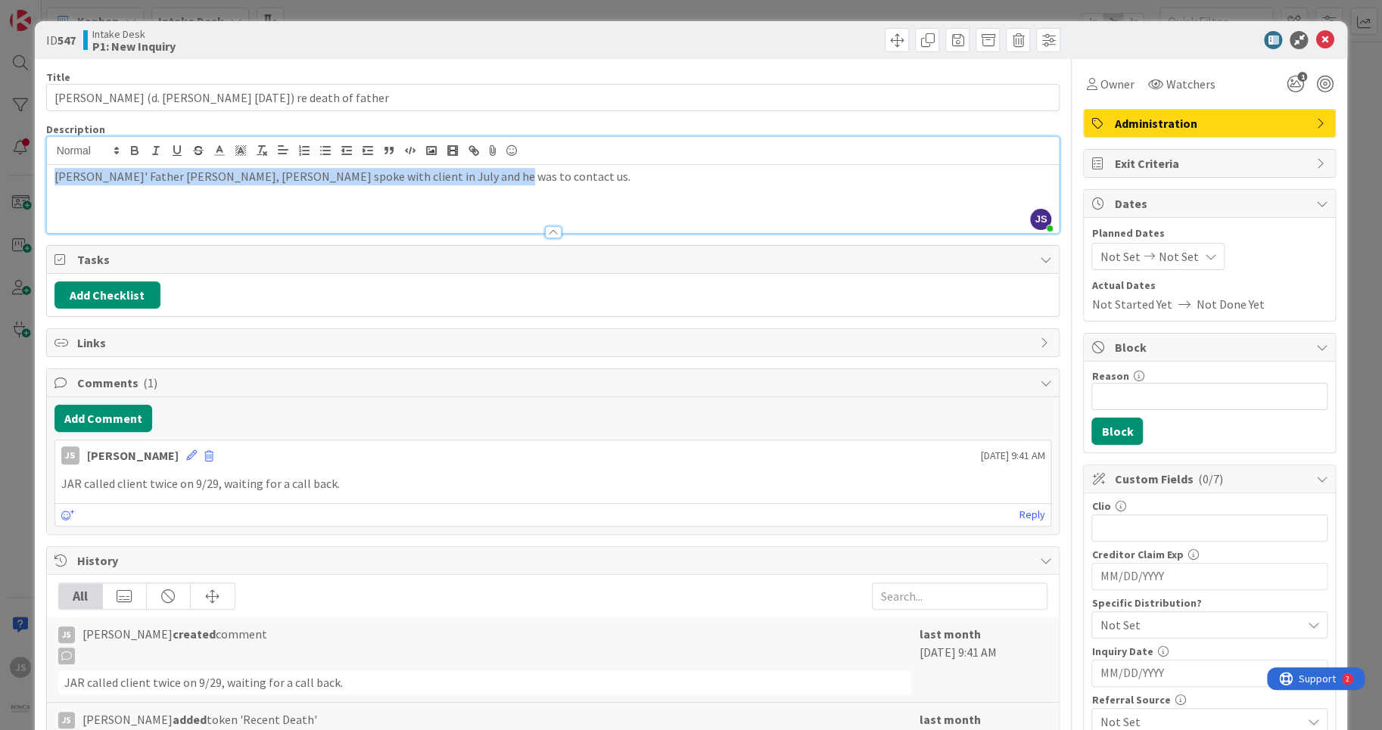
copy p "[PERSON_NAME]' Father [PERSON_NAME], [PERSON_NAME] spoke with client in July an…"
click at [1323, 39] on icon at bounding box center [1324, 40] width 18 height 18
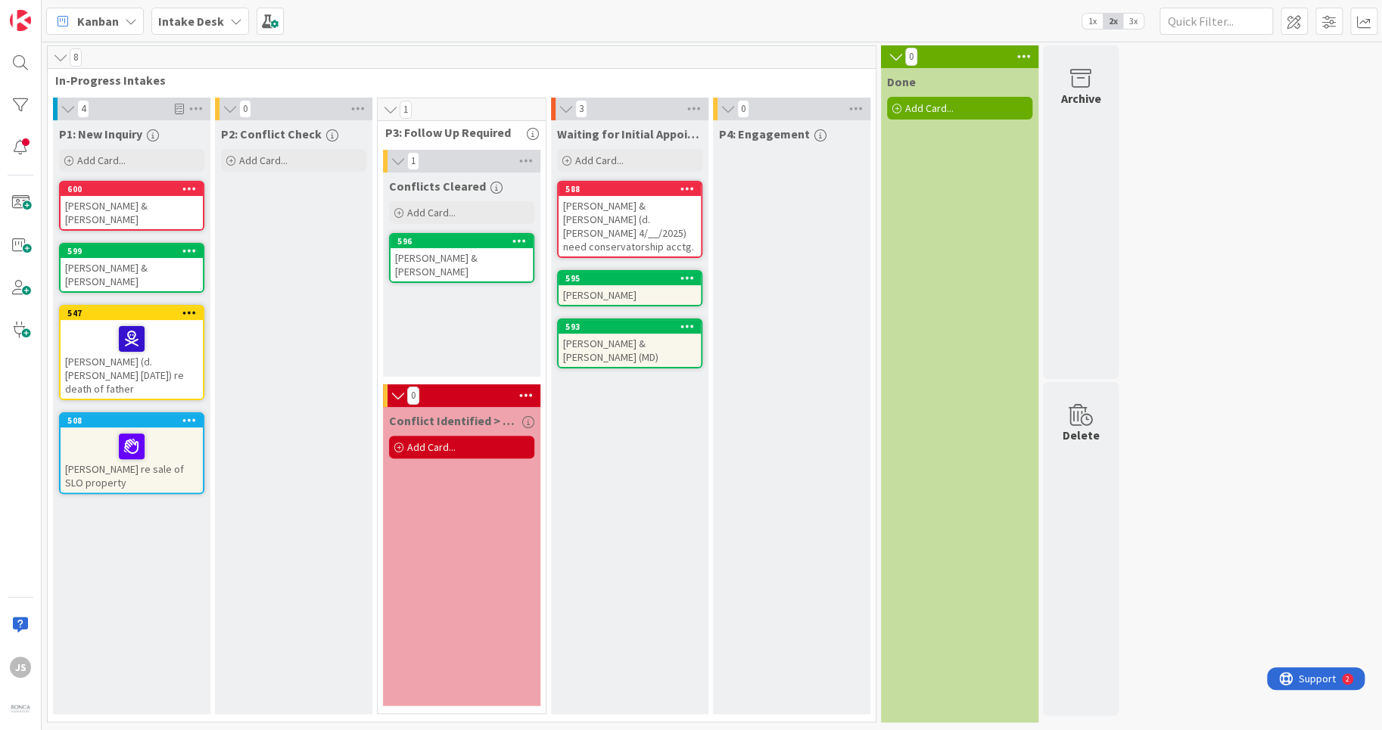
click at [126, 258] on div "[PERSON_NAME] & [PERSON_NAME]" at bounding box center [132, 274] width 142 height 33
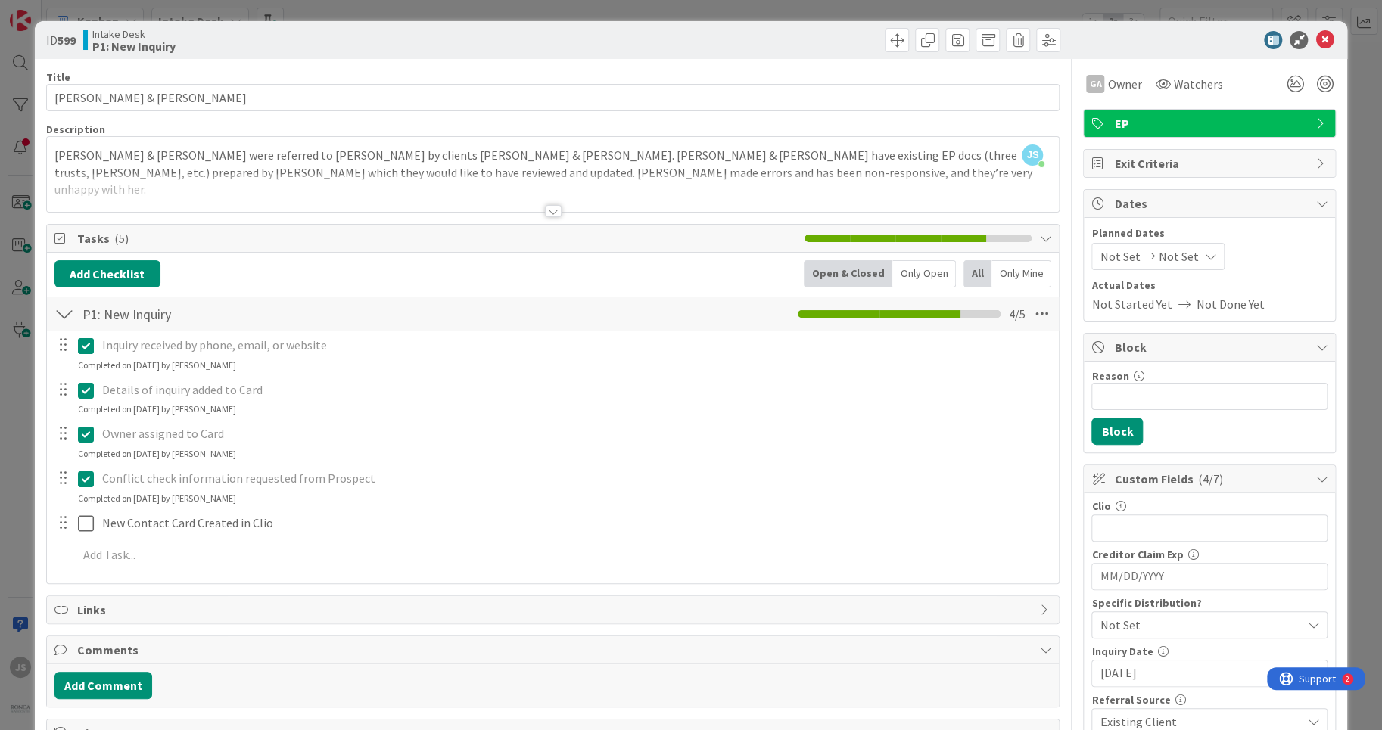
click at [664, 177] on div at bounding box center [553, 192] width 1012 height 39
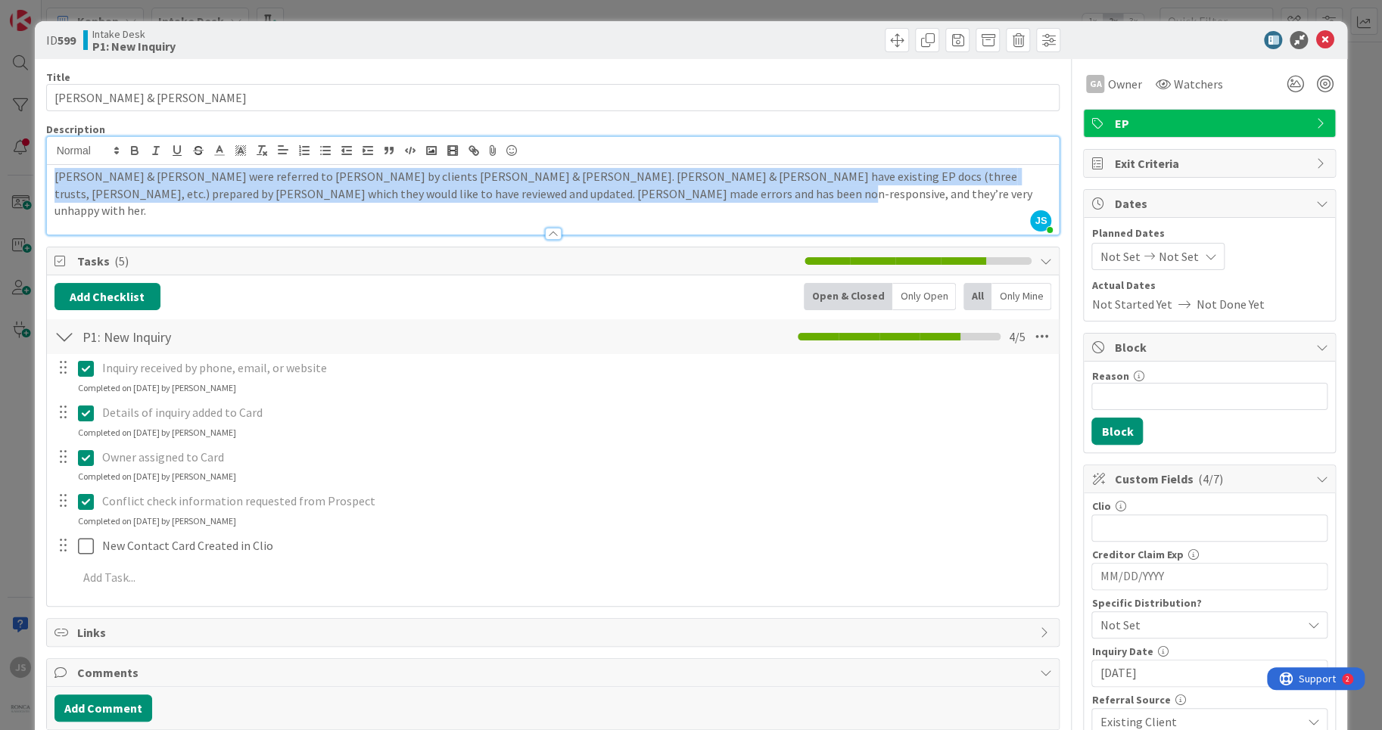
drag, startPoint x: 656, startPoint y: 198, endPoint x: 36, endPoint y: 179, distance: 620.8
click at [47, 179] on div "[PERSON_NAME] & [PERSON_NAME] were referred to [PERSON_NAME] by clients [PERSON…" at bounding box center [553, 200] width 1012 height 70
copy p "[PERSON_NAME] & [PERSON_NAME] were referred to [PERSON_NAME] by clients [PERSON…"
click at [1327, 39] on icon at bounding box center [1324, 40] width 18 height 18
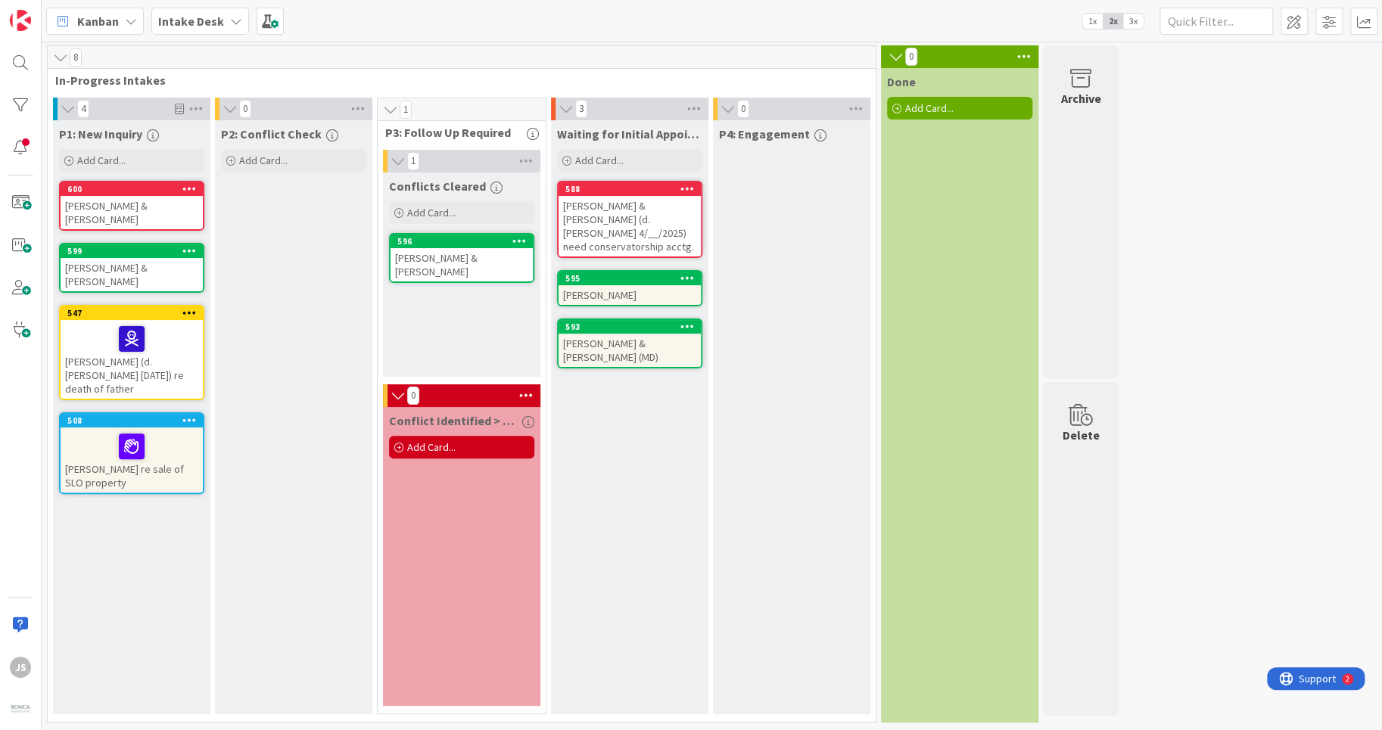
click at [89, 197] on div "[PERSON_NAME] & [PERSON_NAME]" at bounding box center [132, 212] width 142 height 33
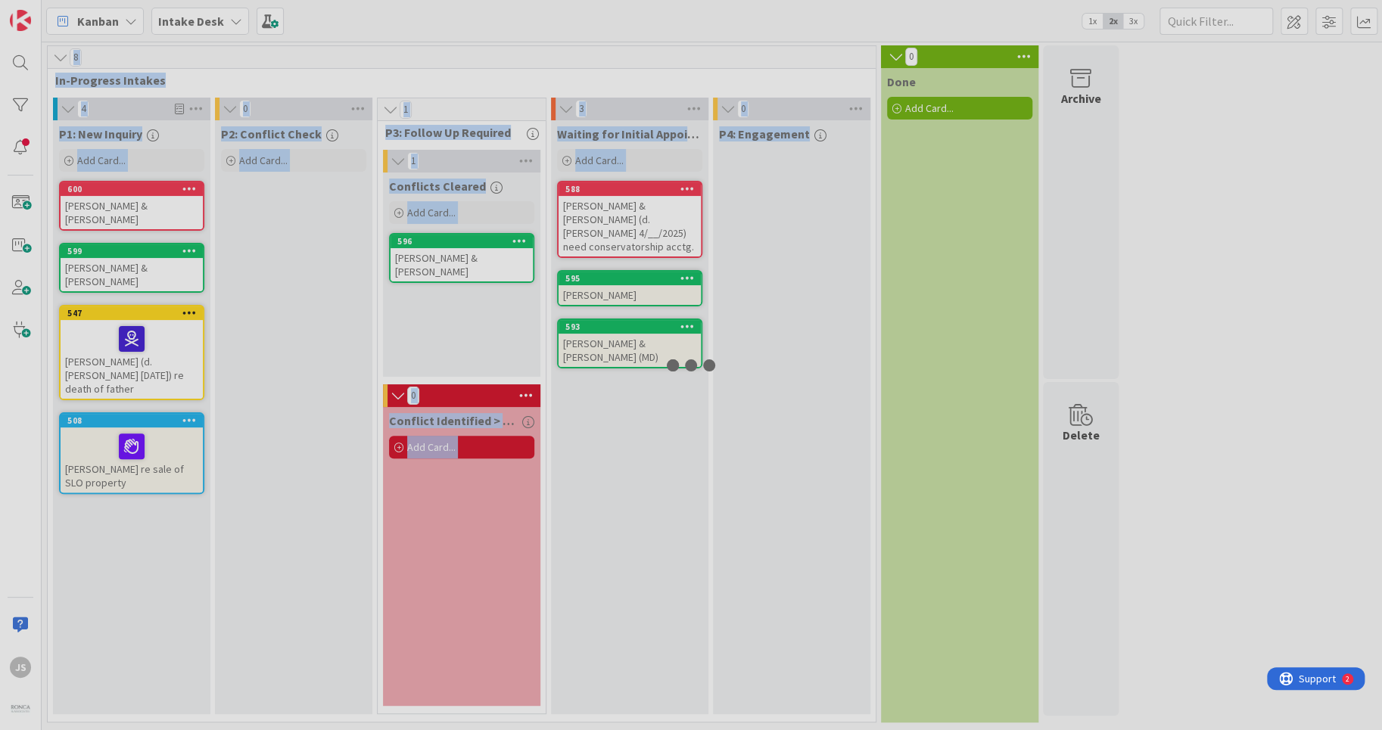
click at [89, 197] on div at bounding box center [691, 365] width 1382 height 730
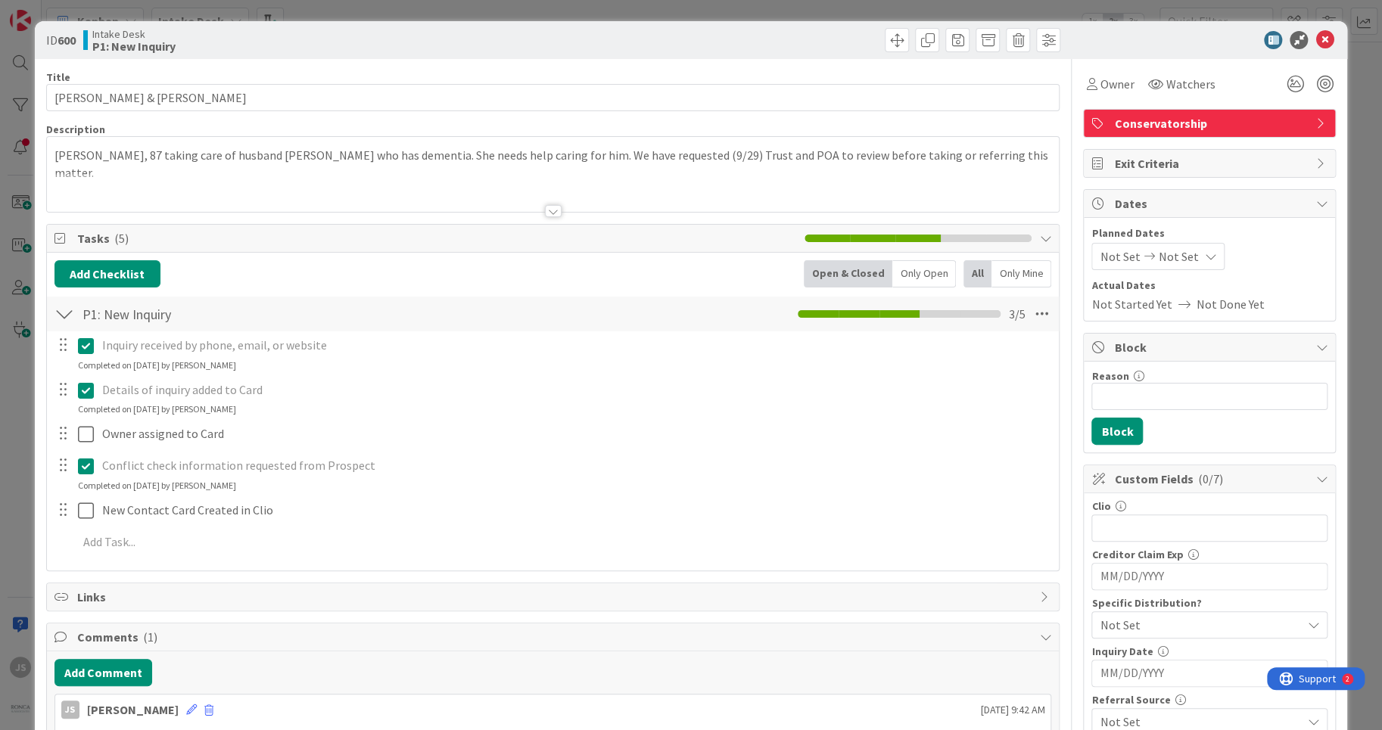
click at [730, 192] on div at bounding box center [553, 192] width 1012 height 39
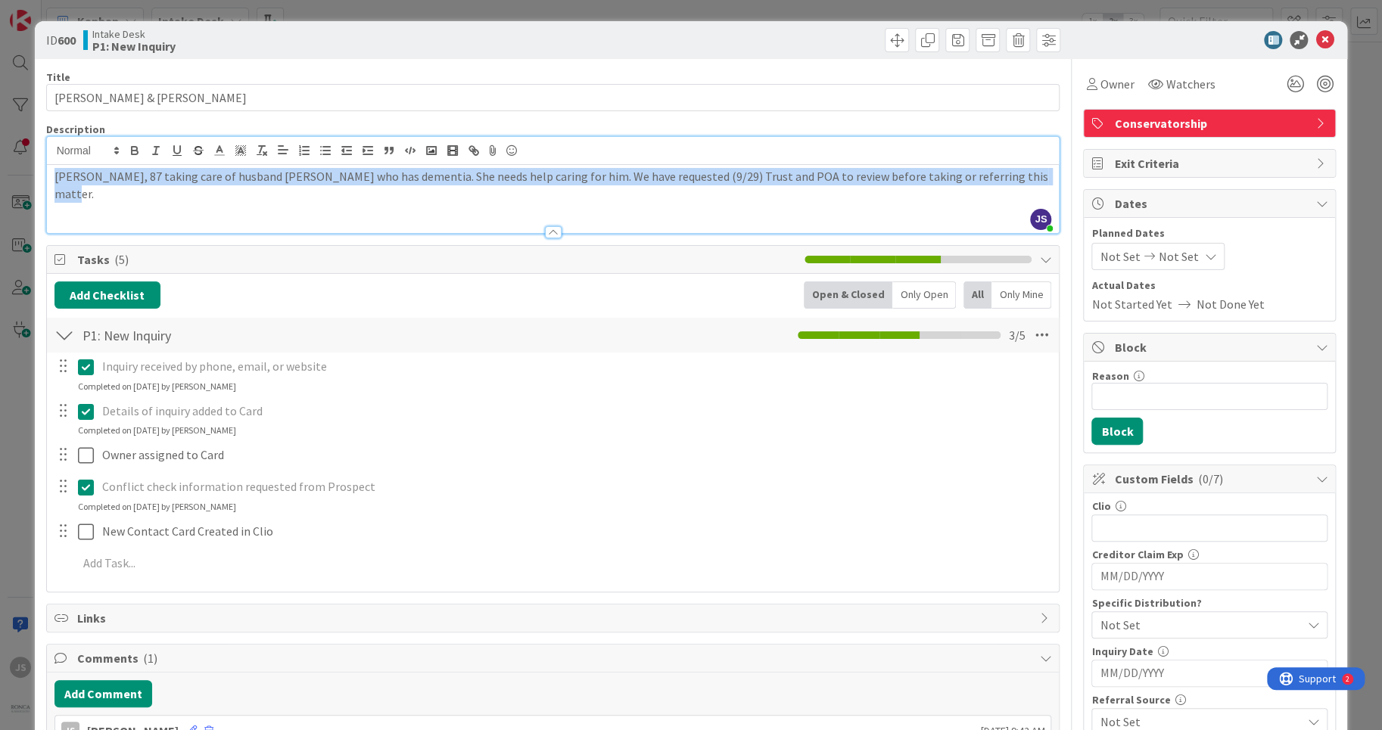
drag, startPoint x: 1028, startPoint y: 180, endPoint x: -130, endPoint y: 189, distance: 1158.5
click at [47, 189] on div "[PERSON_NAME], 87 taking care of husband [PERSON_NAME] who has dementia. She ne…" at bounding box center [553, 199] width 1012 height 68
copy p "[PERSON_NAME], 87 taking care of husband [PERSON_NAME] who has dementia. She ne…"
click at [1326, 36] on icon at bounding box center [1324, 40] width 18 height 18
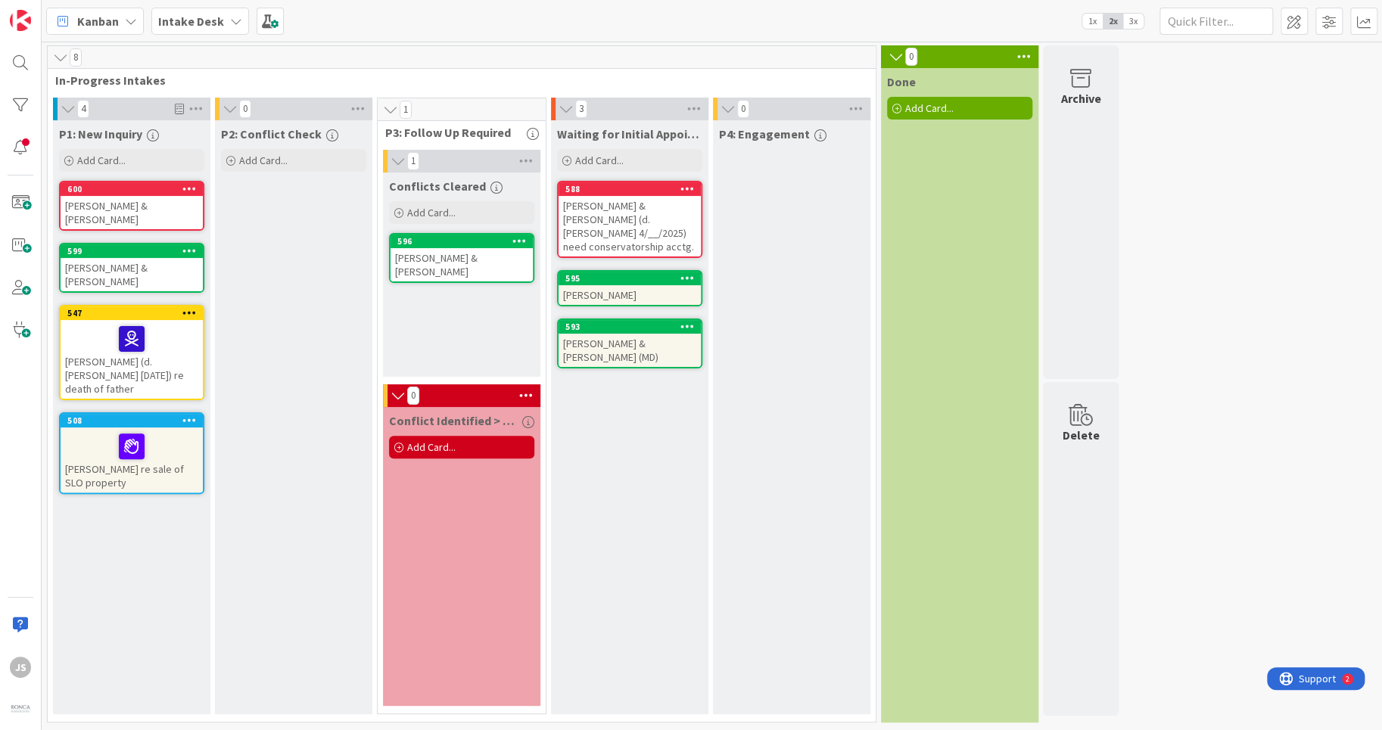
click at [617, 216] on div "[PERSON_NAME] & [PERSON_NAME] (d. [PERSON_NAME] 4/__/2025) need conservatorship…" at bounding box center [629, 226] width 142 height 61
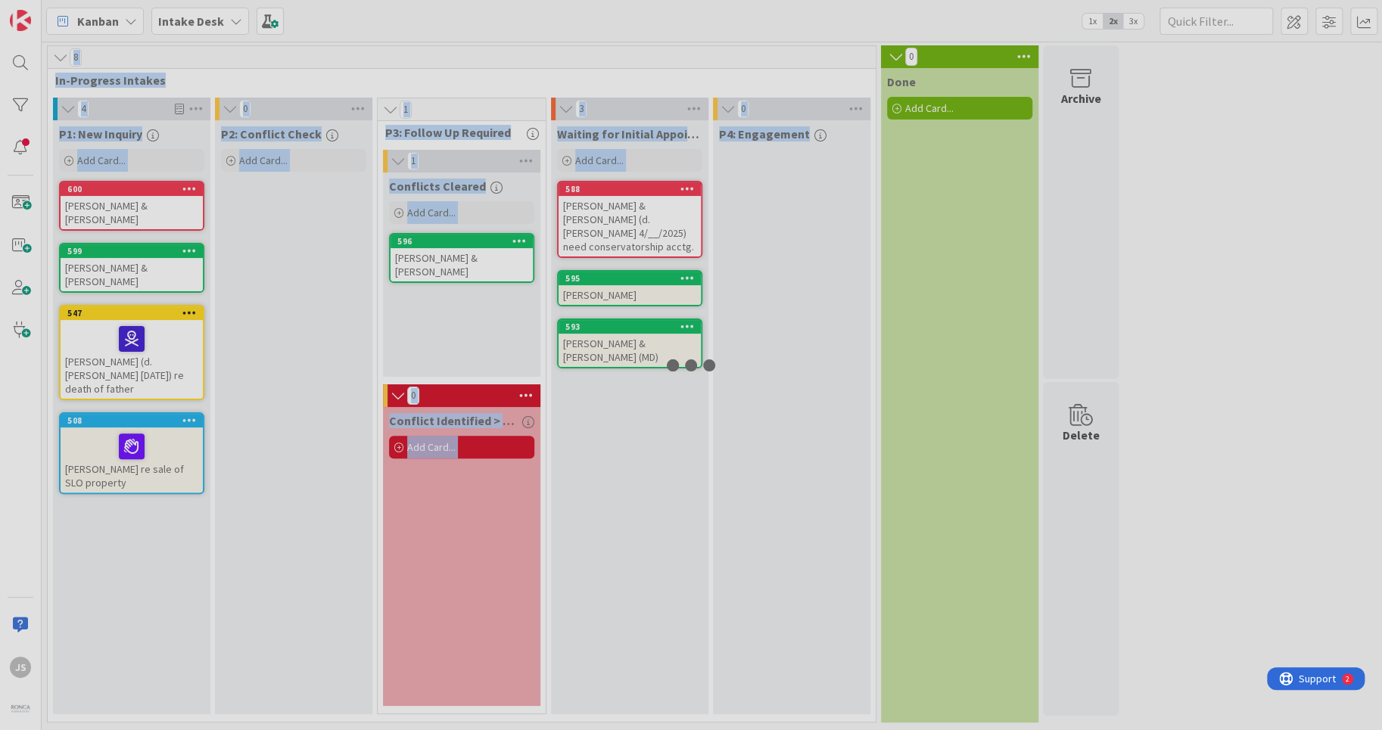
click at [617, 216] on div at bounding box center [691, 365] width 1382 height 730
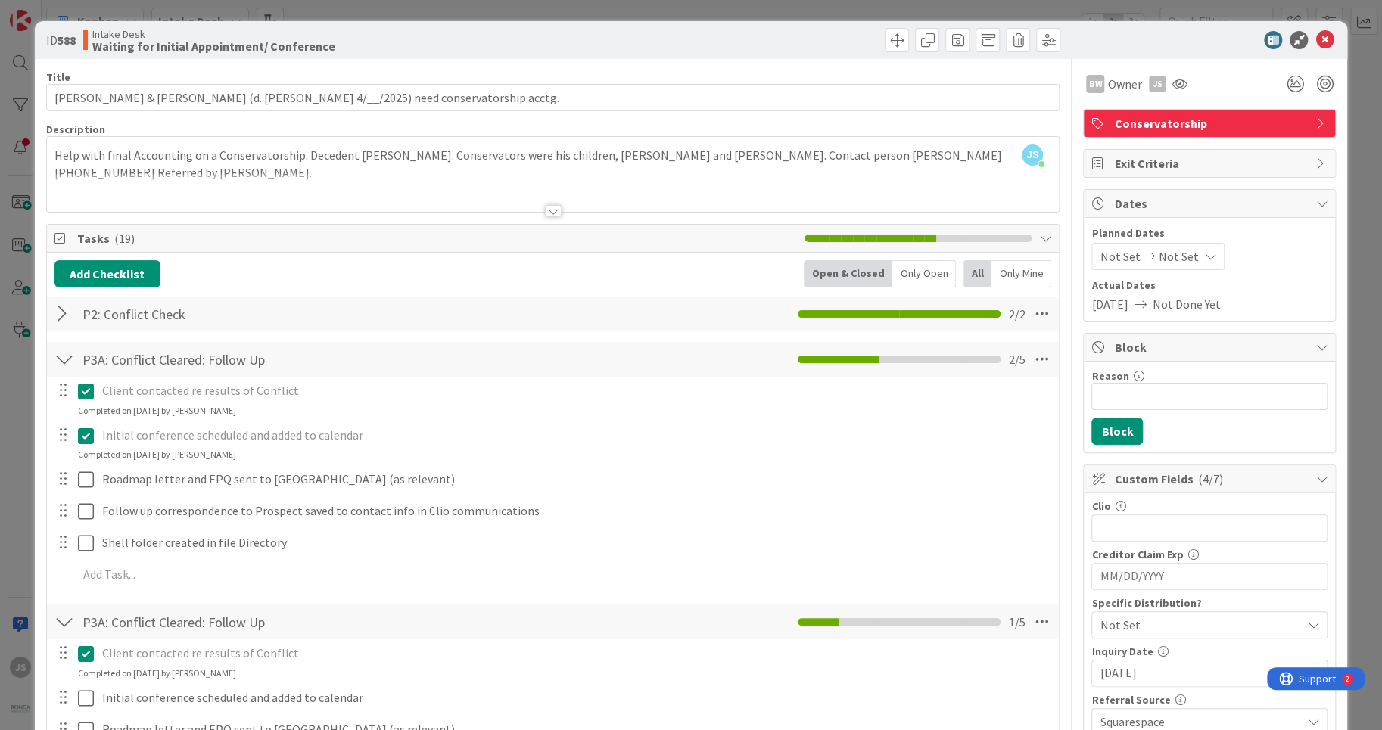
click at [56, 154] on div "Help with final Accounting on a Conservatorship. Decedent [PERSON_NAME]. Conser…" at bounding box center [553, 178] width 1012 height 68
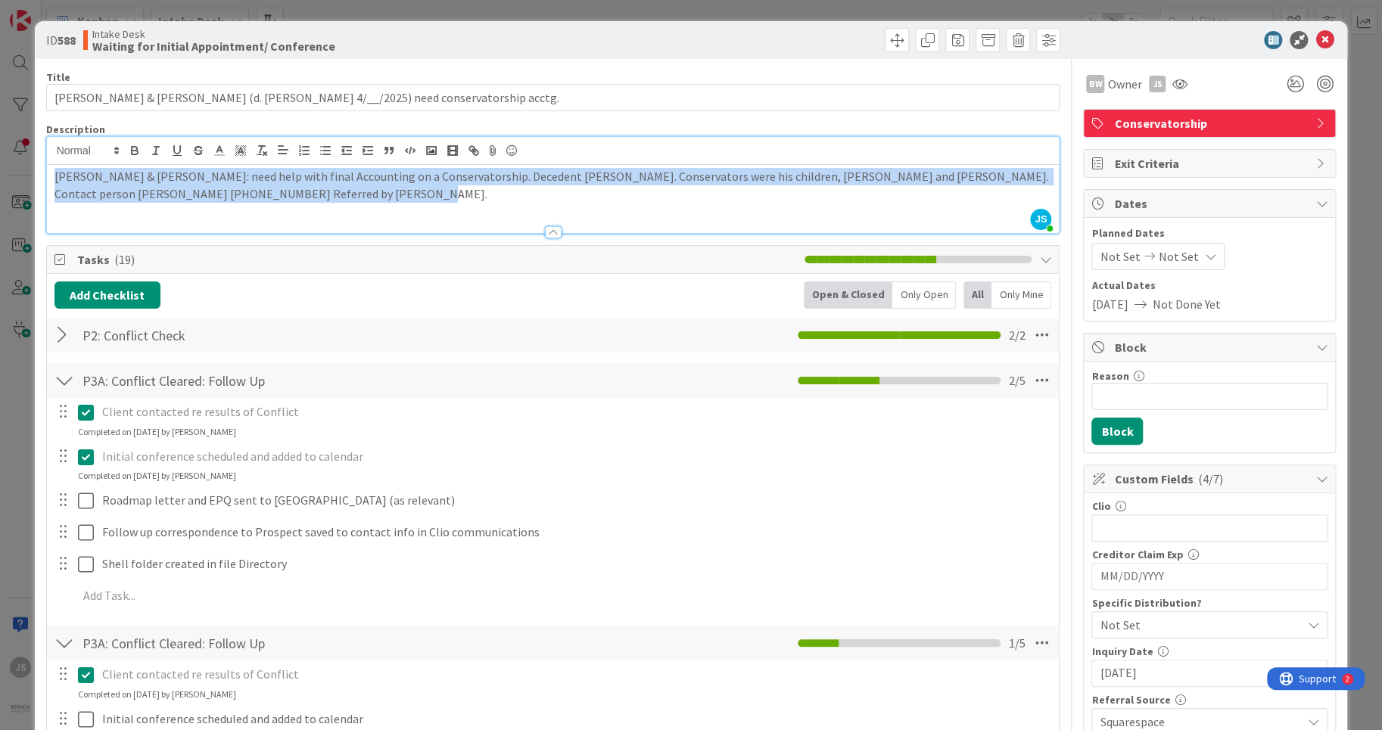
drag, startPoint x: 358, startPoint y: 197, endPoint x: 42, endPoint y: 177, distance: 316.2
click at [47, 177] on div "[PERSON_NAME] & [PERSON_NAME]: need help with final Accounting on a Conservator…" at bounding box center [553, 199] width 1012 height 68
copy p "[PERSON_NAME] & [PERSON_NAME]: need help with final Accounting on a Conservator…"
click at [1327, 39] on icon at bounding box center [1324, 40] width 18 height 18
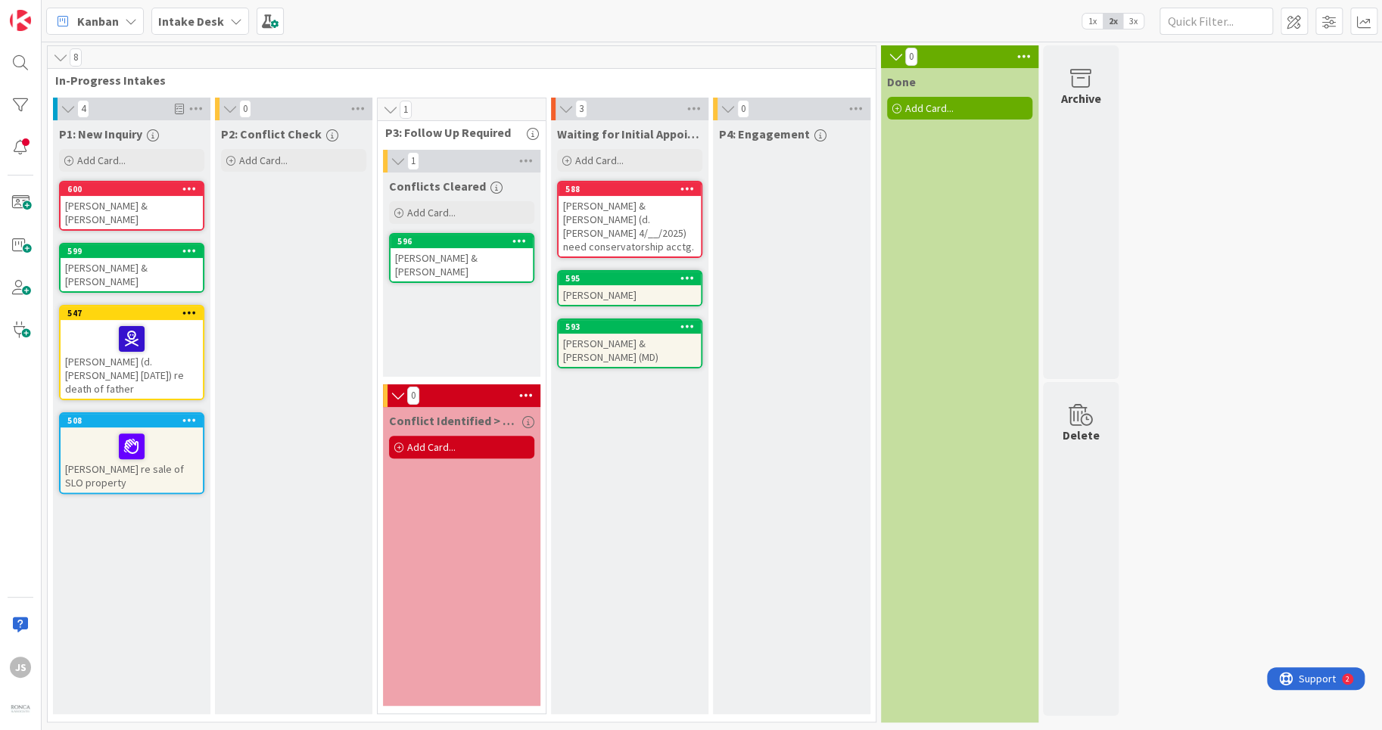
click at [598, 285] on div "[PERSON_NAME]" at bounding box center [629, 295] width 142 height 20
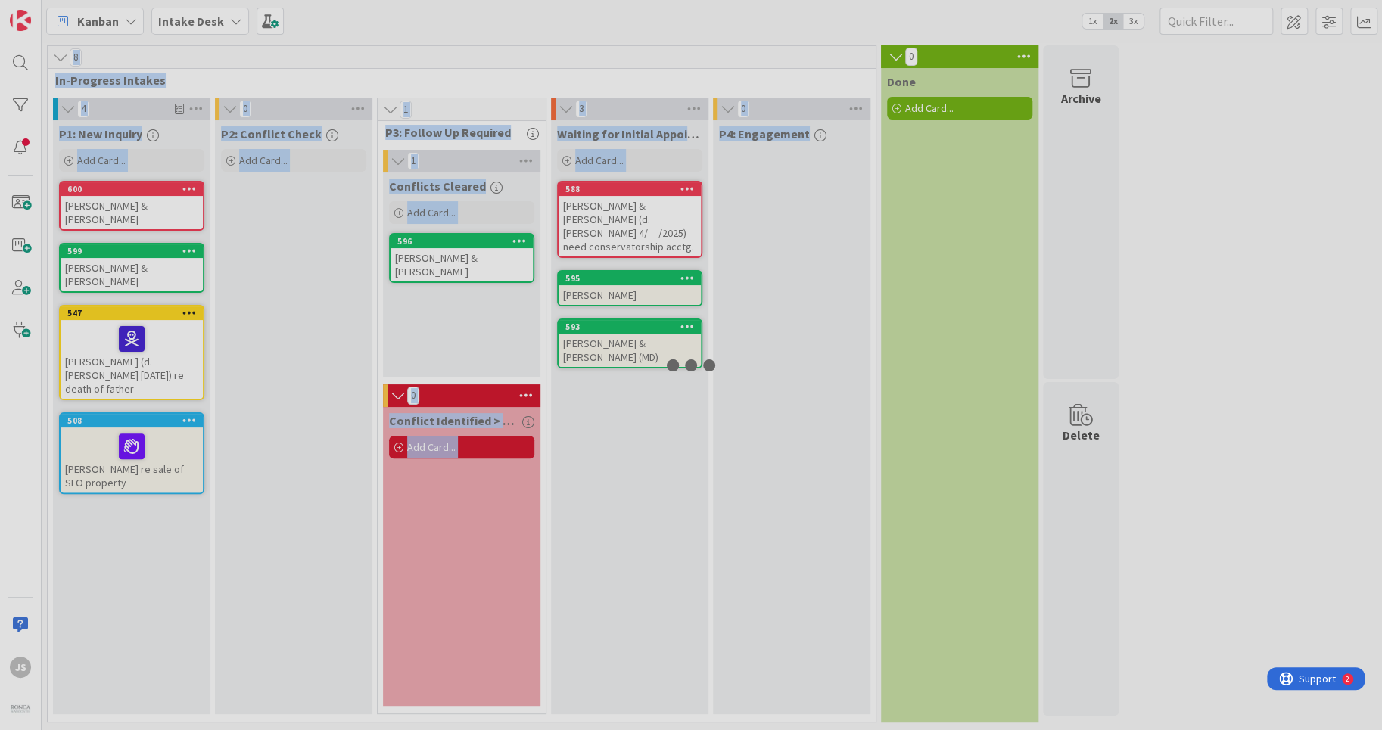
click at [598, 281] on div at bounding box center [691, 365] width 1382 height 730
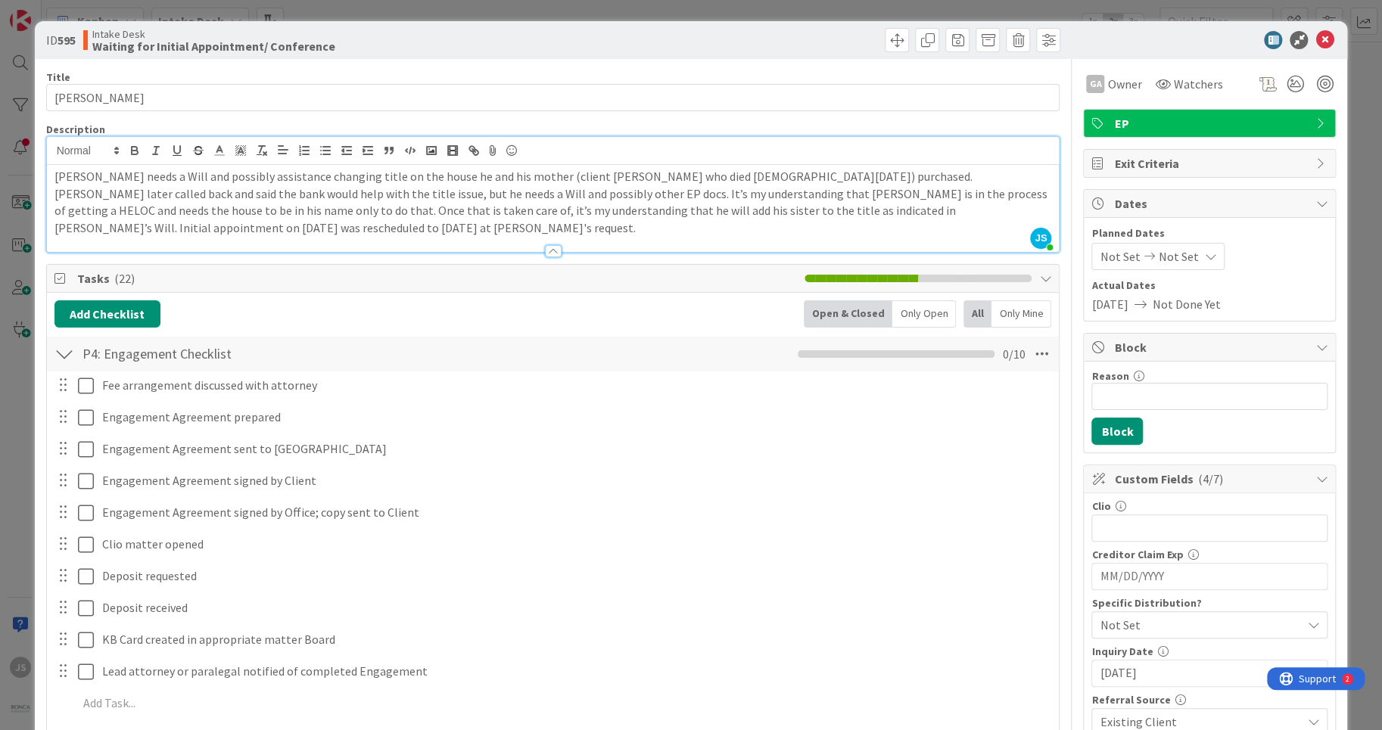
click at [86, 165] on div "[PERSON_NAME] needs a Will and possibly assistance changing title on the house …" at bounding box center [553, 208] width 1012 height 87
click at [98, 227] on p "[PERSON_NAME] needs a Will and possibly assistance changing title on the house …" at bounding box center [552, 202] width 997 height 69
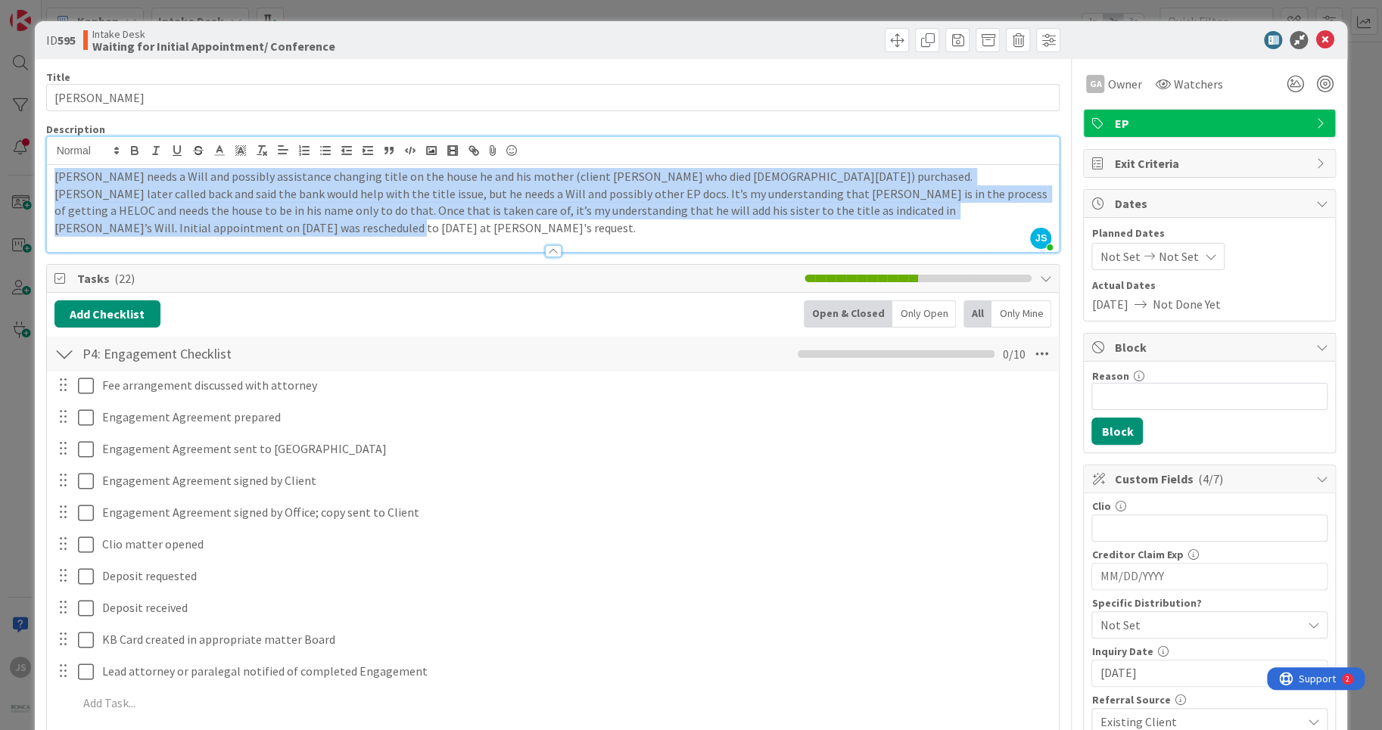
drag, startPoint x: 101, startPoint y: 229, endPoint x: 23, endPoint y: 176, distance: 93.2
click at [47, 176] on div "[PERSON_NAME] needs a Will and possibly assistance changing title on the house …" at bounding box center [553, 208] width 1012 height 87
copy p "[PERSON_NAME] needs a Will and possibly assistance changing title on the house …"
click at [1324, 41] on icon at bounding box center [1324, 40] width 18 height 18
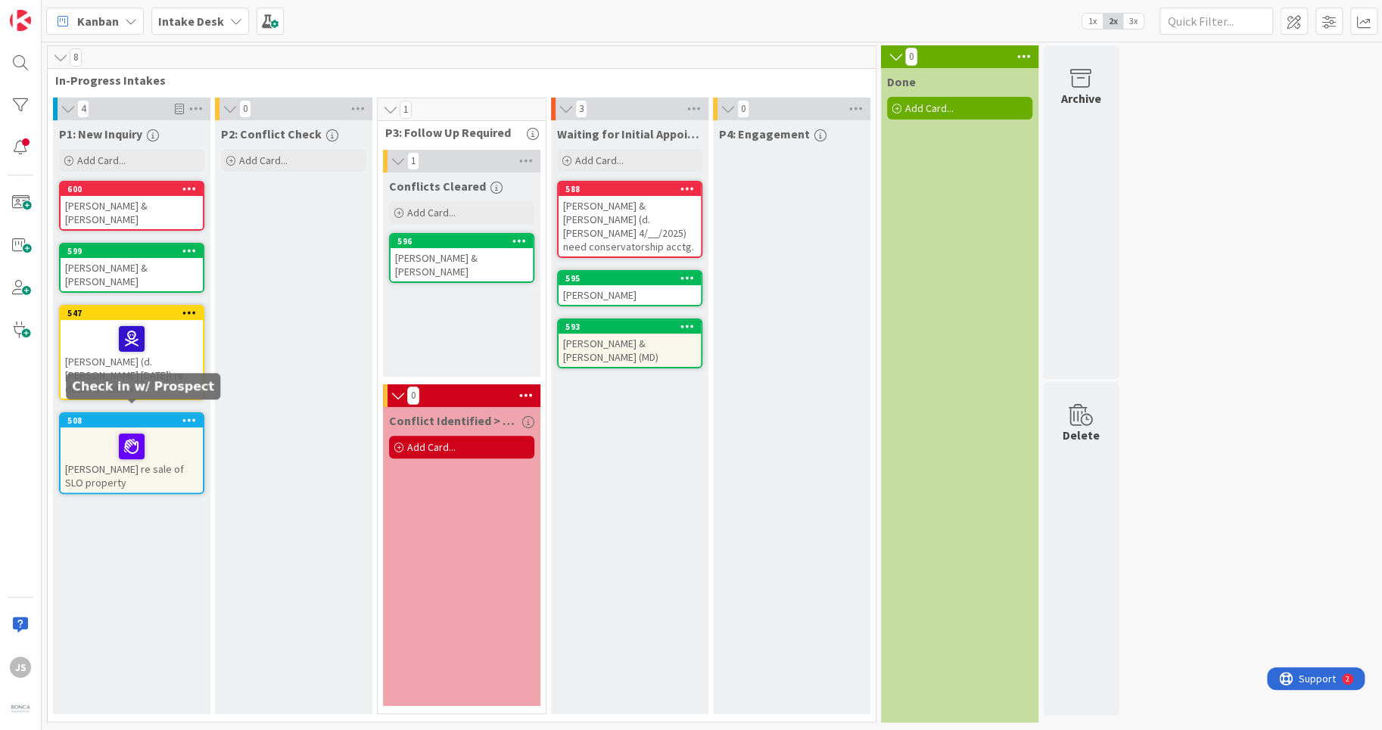
click at [118, 431] on div at bounding box center [131, 447] width 133 height 32
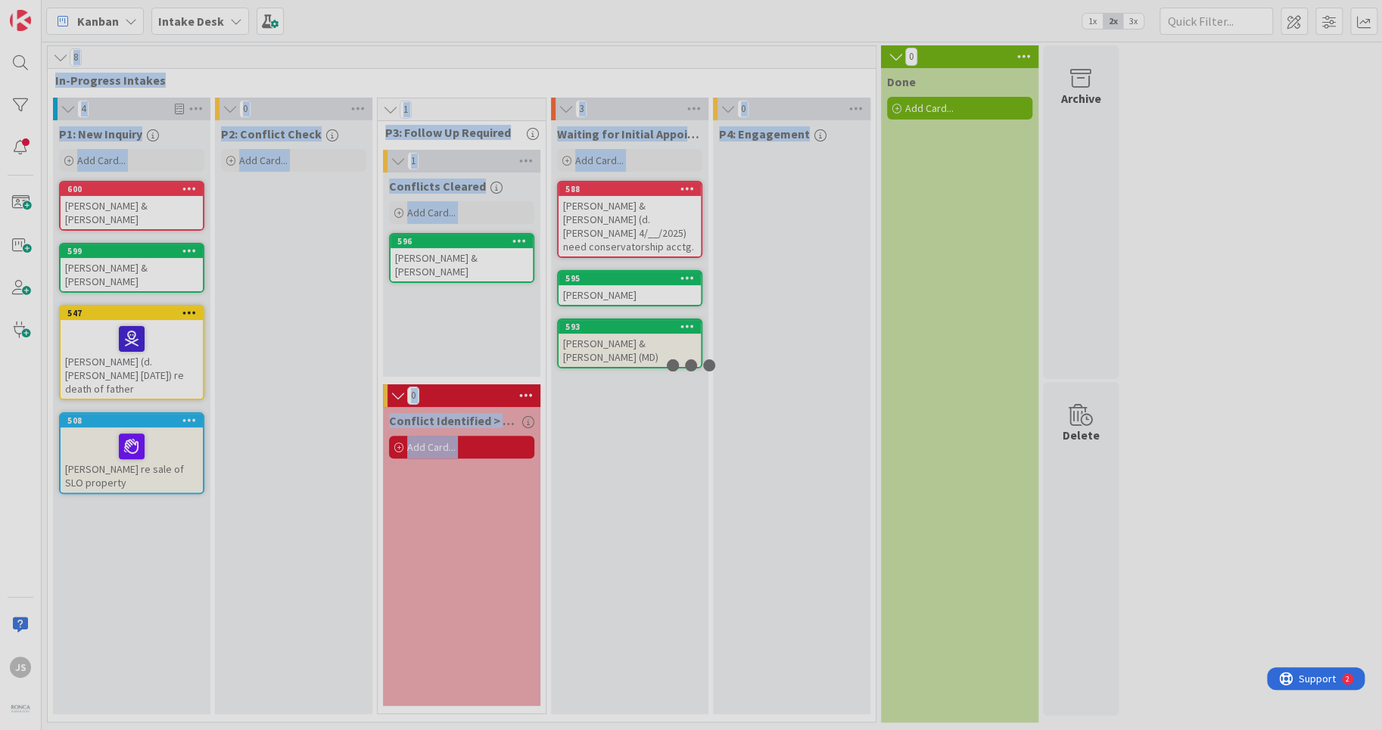
click at [118, 424] on div at bounding box center [691, 365] width 1382 height 730
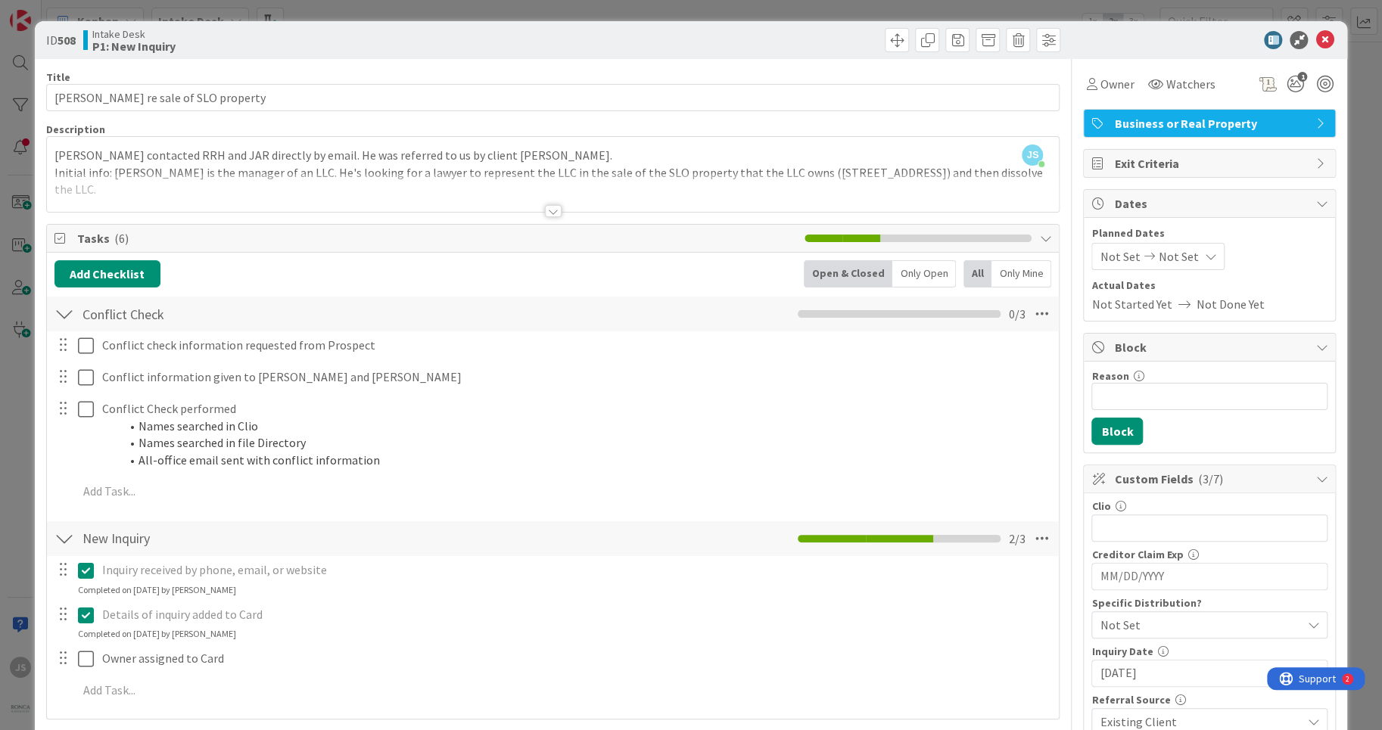
click at [83, 154] on div "[PERSON_NAME] contacted RRH and JAR directly by email. He was referred to us by…" at bounding box center [553, 178] width 1012 height 68
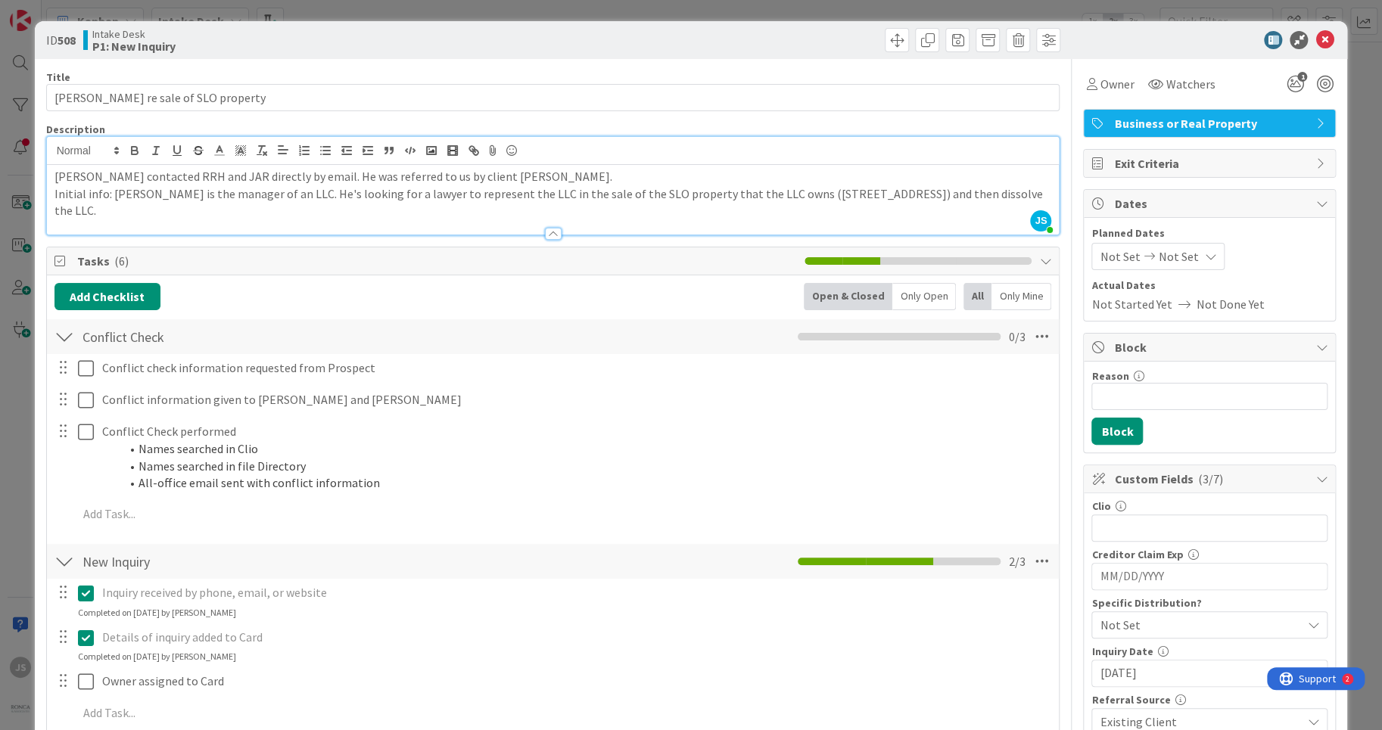
click at [117, 173] on p "[PERSON_NAME] contacted RRH and JAR directly by email. He was referred to us by…" at bounding box center [552, 176] width 997 height 17
click at [142, 175] on p "[PERSON_NAME] contacted RRH and JAR directly by email. He was referred to us by…" at bounding box center [552, 176] width 997 height 17
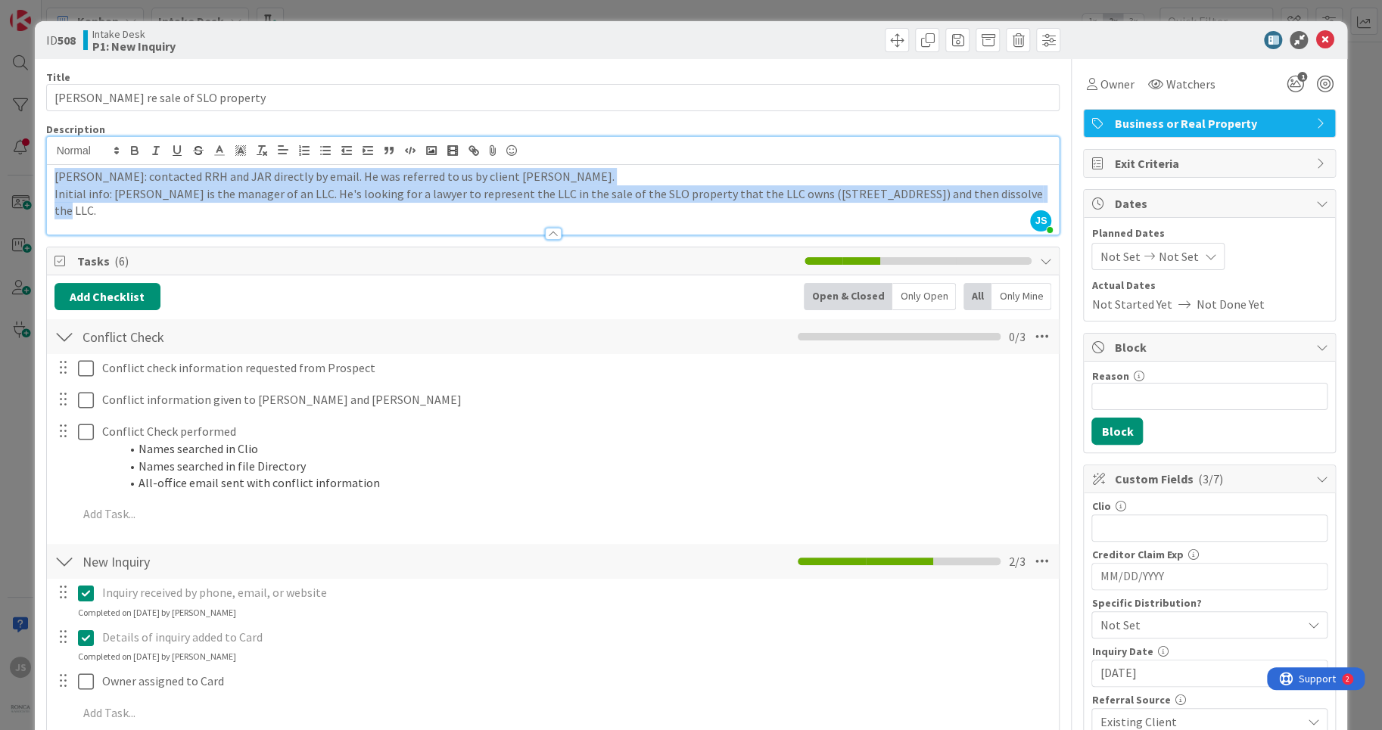
drag, startPoint x: 1037, startPoint y: 191, endPoint x: 22, endPoint y: 182, distance: 1015.5
click at [47, 182] on div "[PERSON_NAME]: contacted RRH and JAR directly by email. He was referred to us b…" at bounding box center [553, 200] width 1012 height 70
click at [1330, 39] on icon at bounding box center [1324, 40] width 18 height 18
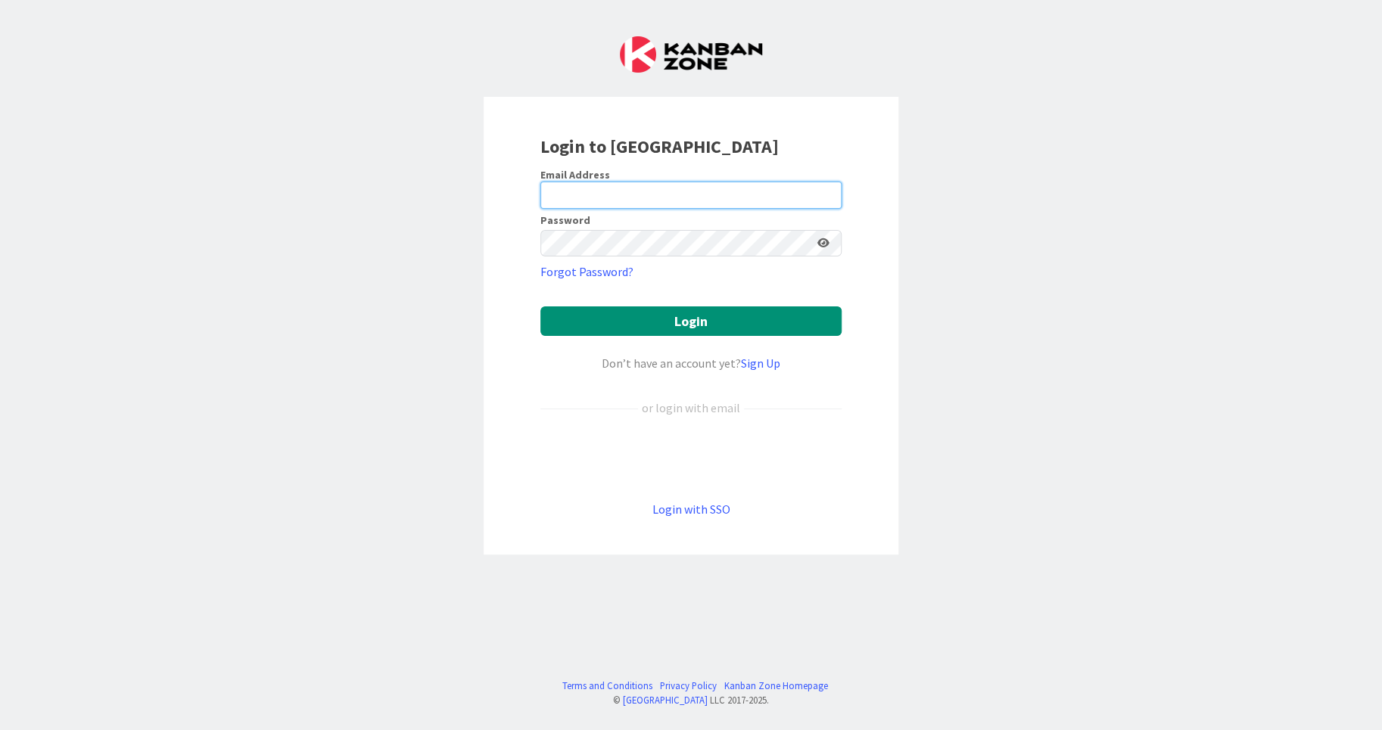
type input "[EMAIL_ADDRESS][DOMAIN_NAME]"
